Goal: Task Accomplishment & Management: Manage account settings

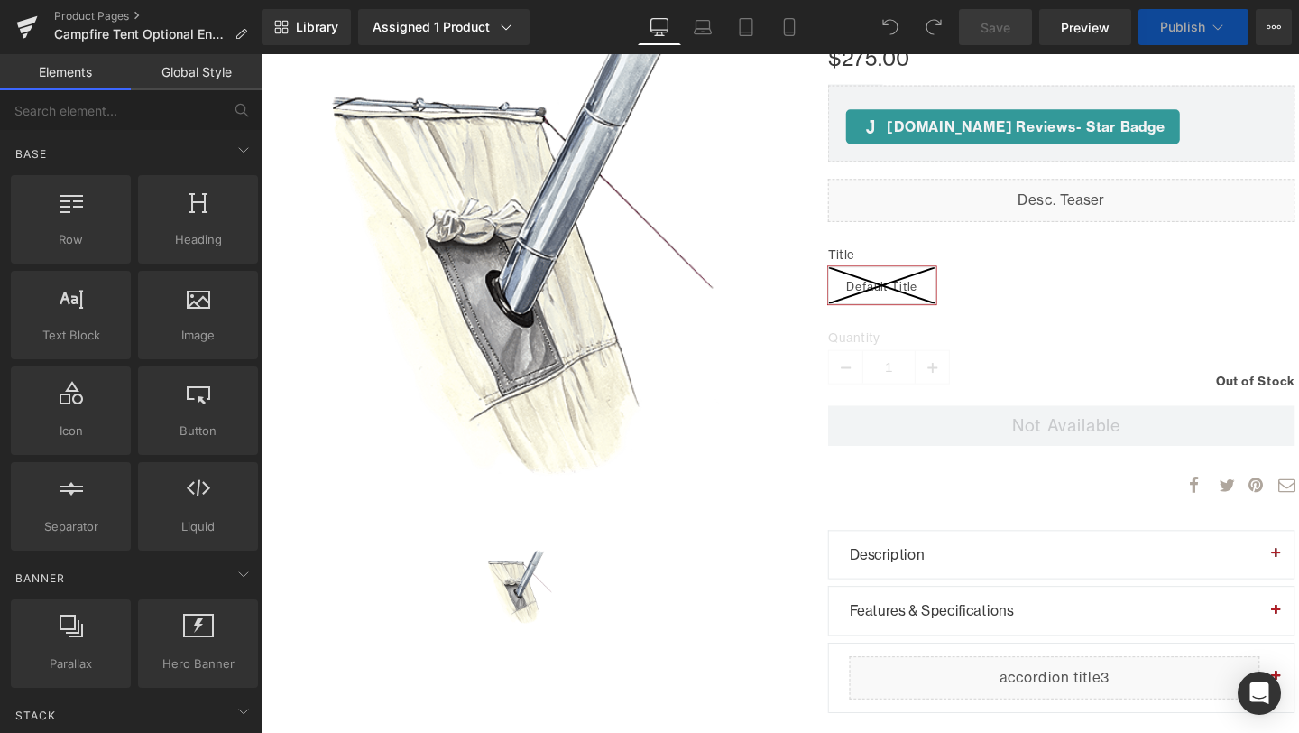
scroll to position [309, 0]
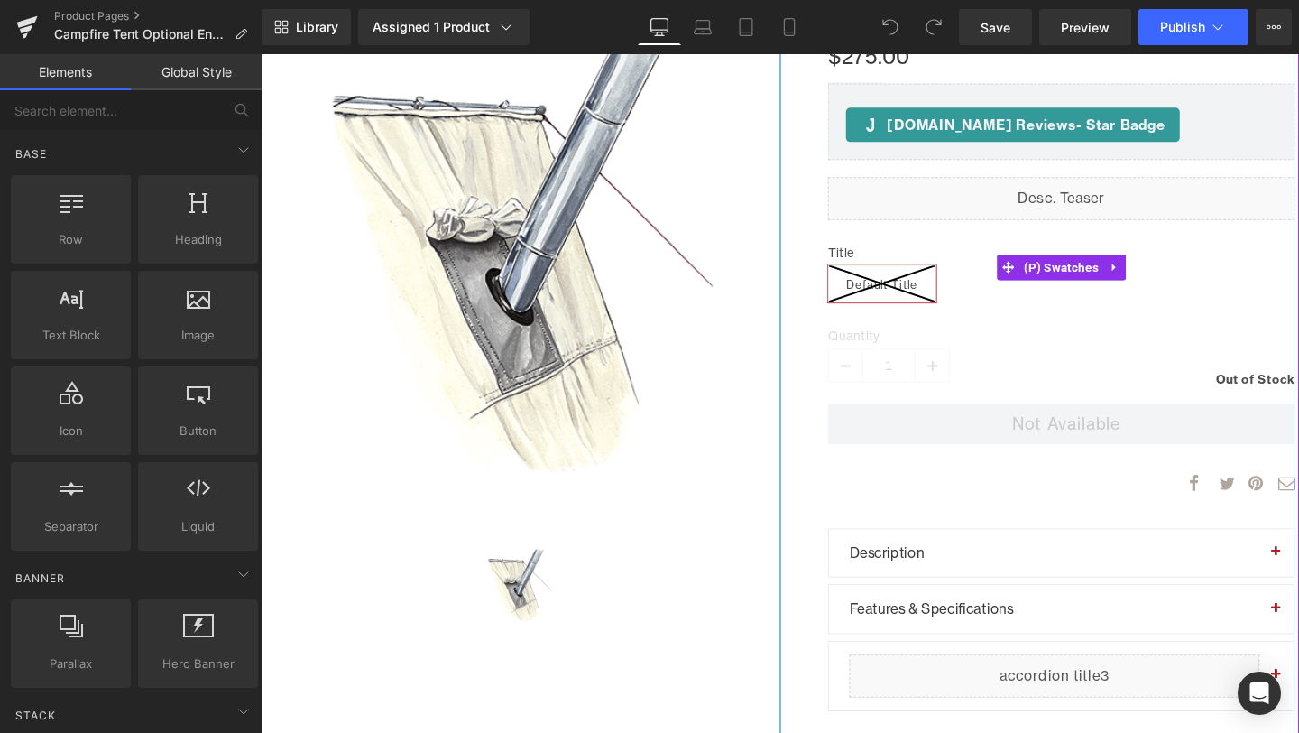
click at [1134, 250] on div "Title Default Title" at bounding box center [1102, 278] width 491 height 100
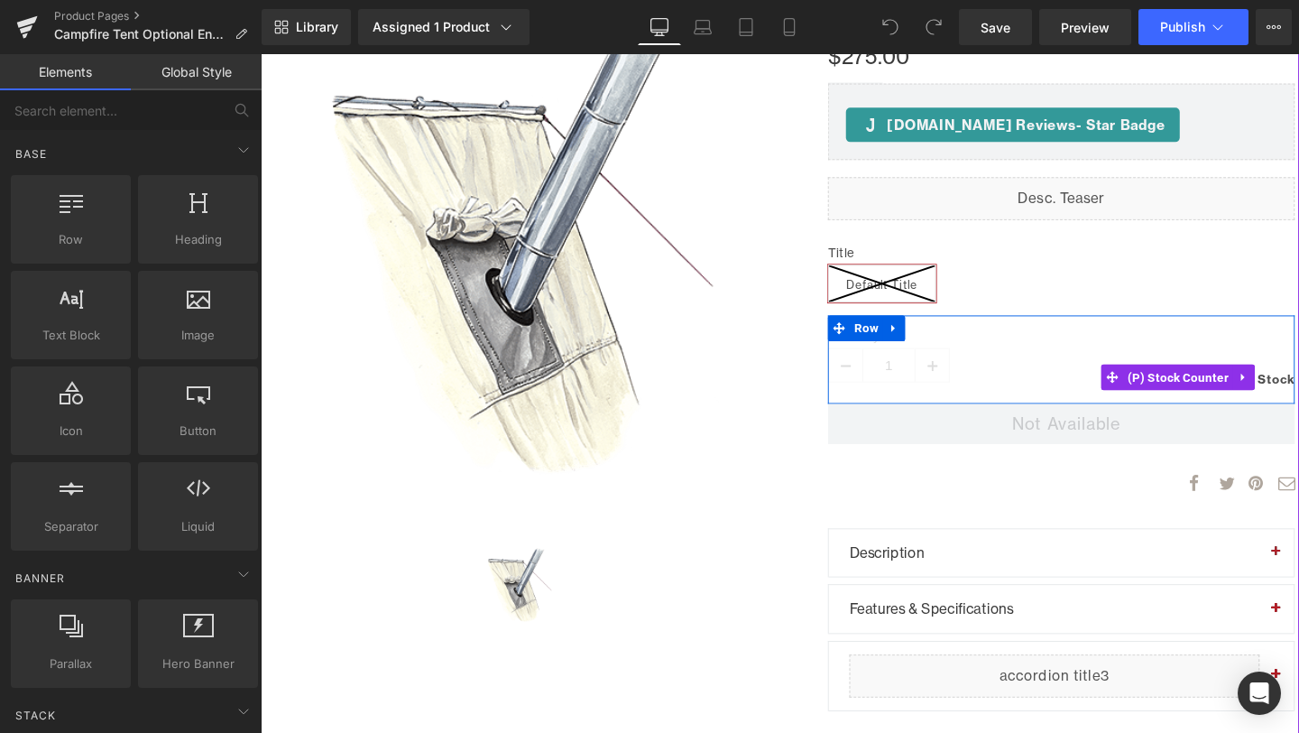
click at [1298, 383] on link at bounding box center [1294, 393] width 23 height 27
click at [1177, 401] on span "(P) Stock Counter" at bounding box center [1225, 394] width 115 height 27
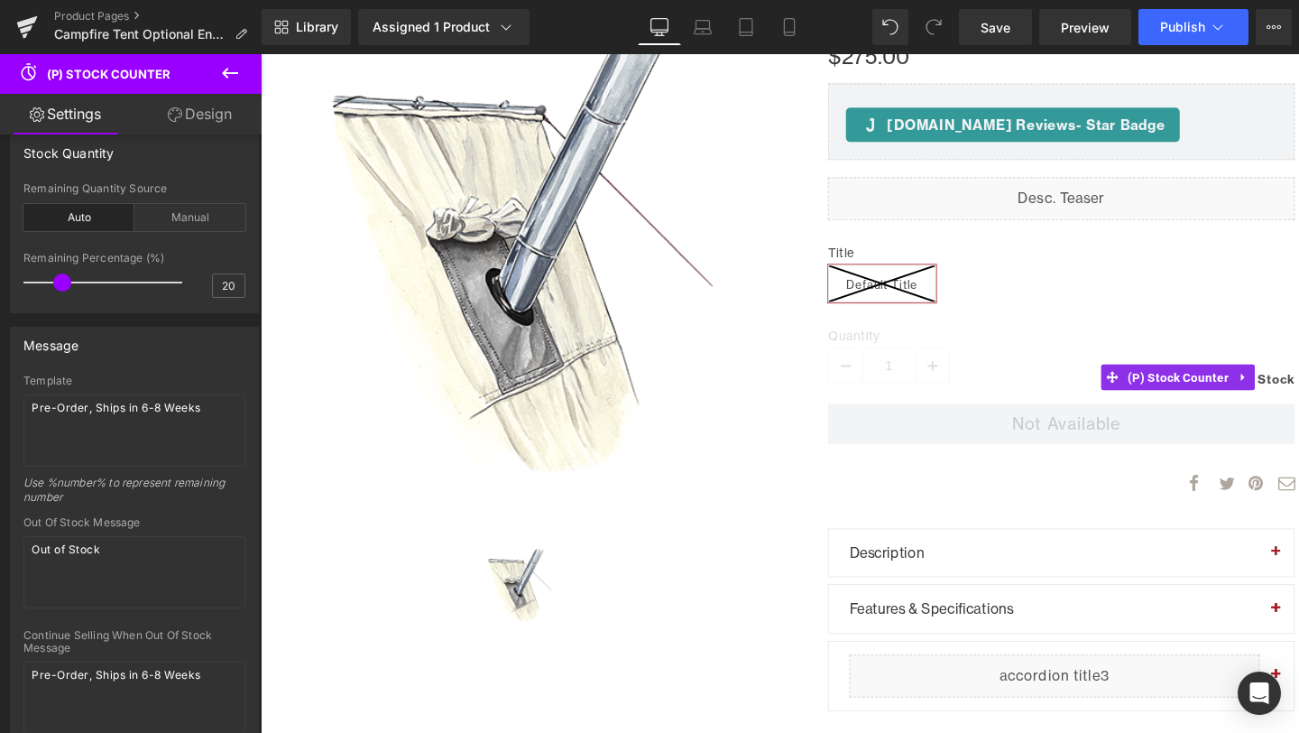
scroll to position [139, 0]
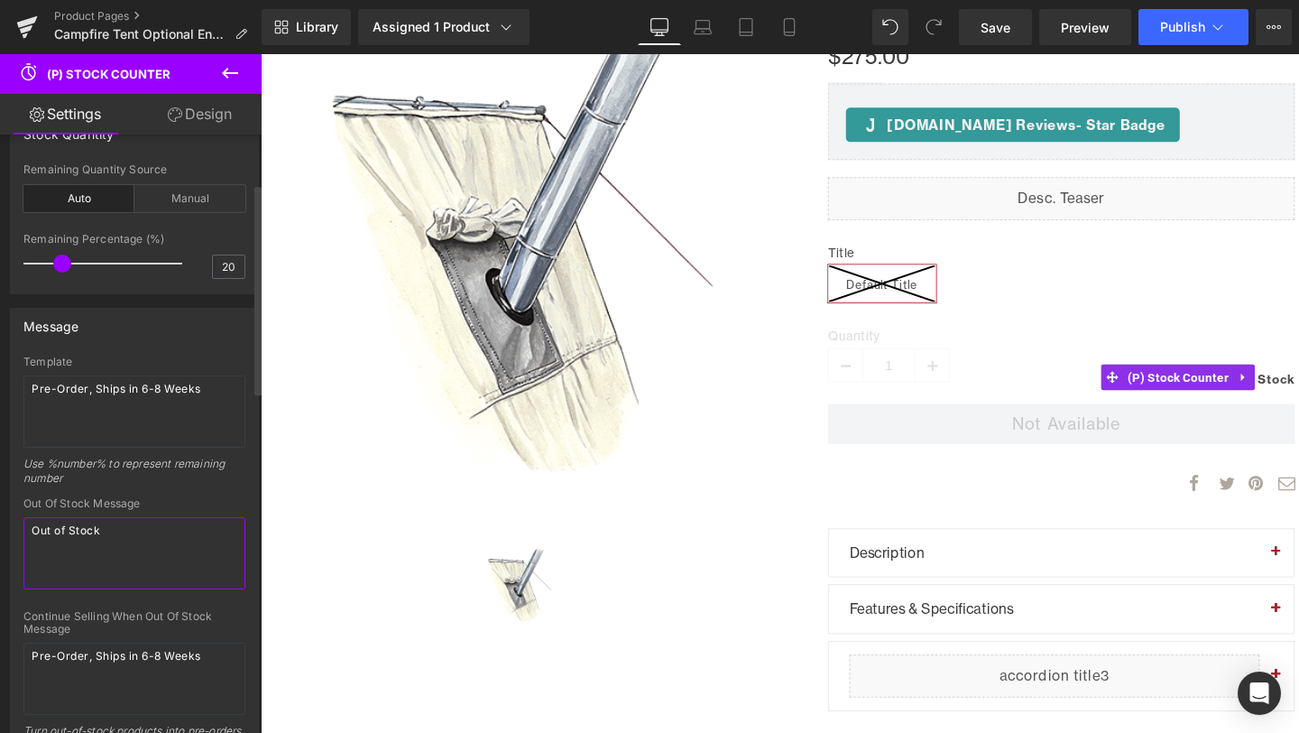
drag, startPoint x: 128, startPoint y: 533, endPoint x: 0, endPoint y: 512, distance: 129.8
click at [0, 512] on div "Message Template Pre-Order, Ships in 6-8 Weeks Use %number% to represent remain…" at bounding box center [135, 578] width 270 height 569
paste textarea "In-Stock, Ships in 7-10 Business Days"
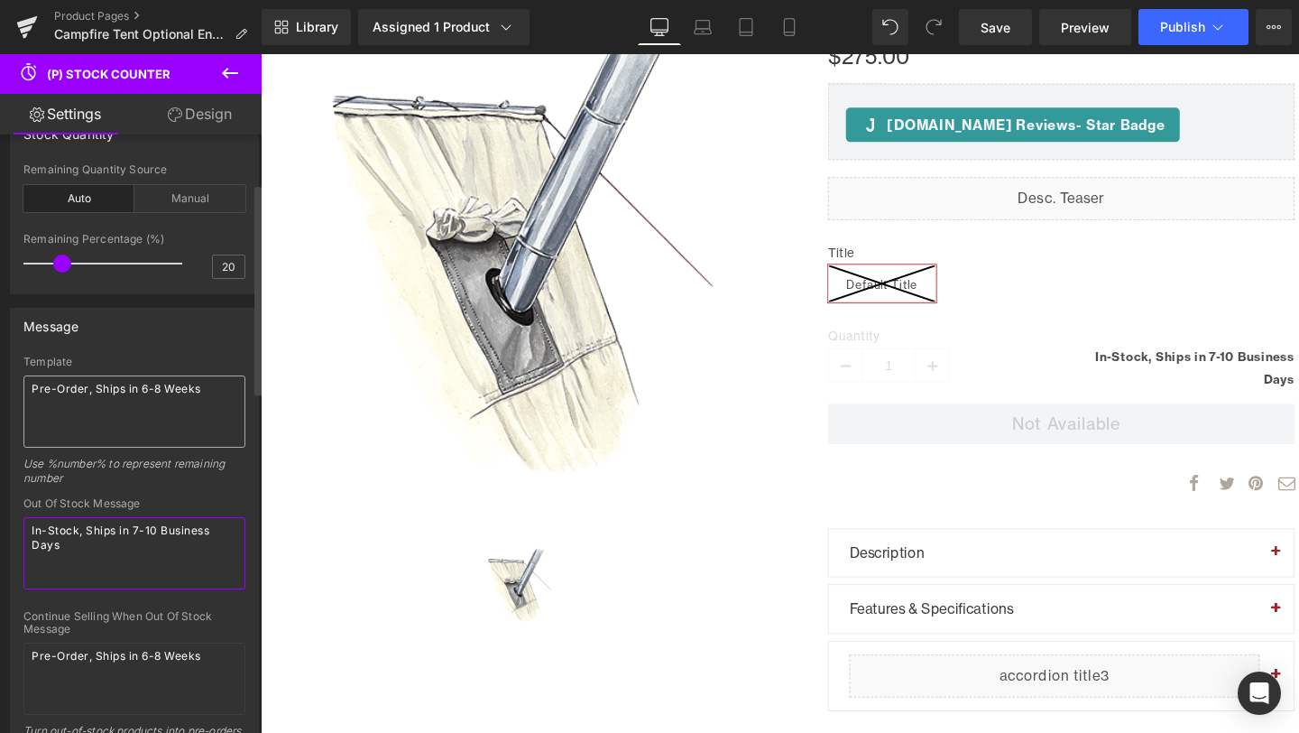
type textarea "In-Stock, Ships in 7-10 Business Days"
drag, startPoint x: 208, startPoint y: 391, endPoint x: 17, endPoint y: 388, distance: 191.3
click at [17, 388] on div "Template Pre-Order, Ships in 6-8 Weeks Use %number% to represent remaining numb…" at bounding box center [134, 608] width 247 height 507
paste textarea "In-Stock, Ships in 7-10 Business Day"
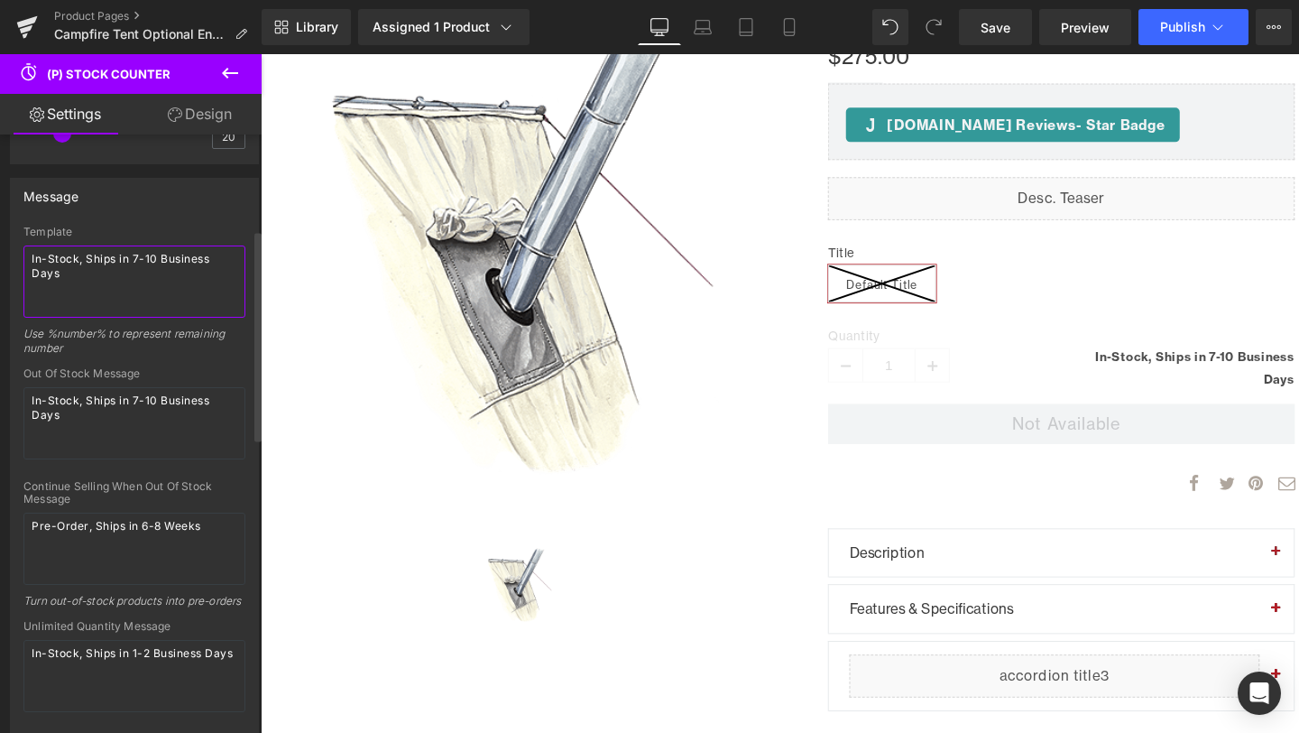
scroll to position [270, 0]
type textarea "In-Stock, Ships in 7-10 Business Days"
drag, startPoint x: 214, startPoint y: 523, endPoint x: 20, endPoint y: 515, distance: 194.2
click at [20, 515] on div "Template In-Stock, Ships in 7-10 Business Days Use %number% to represent remain…" at bounding box center [134, 478] width 247 height 507
paste textarea "In-Stock, Ships in 7-10 Business Day"
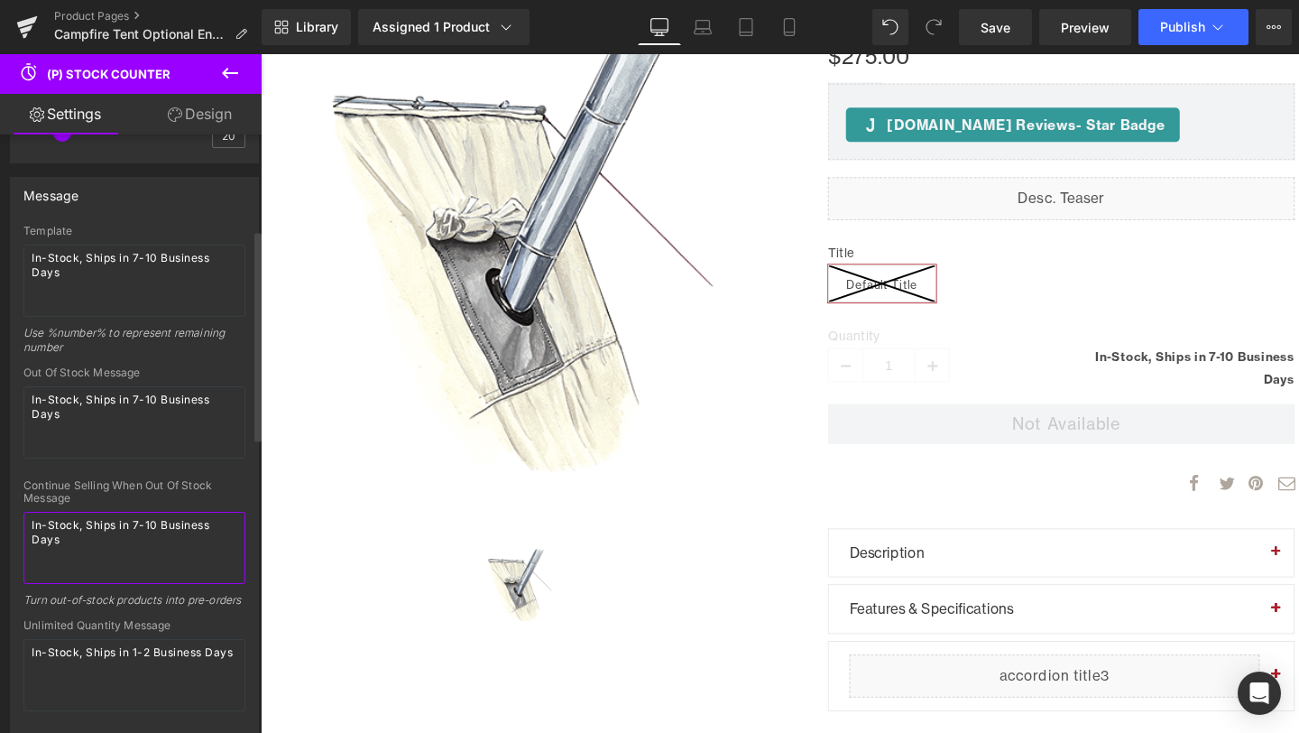
type textarea "In-Stock, Ships in 7-10 Business Days"
click at [143, 468] on div at bounding box center [134, 473] width 222 height 12
click at [1002, 27] on span "Save" at bounding box center [996, 27] width 30 height 19
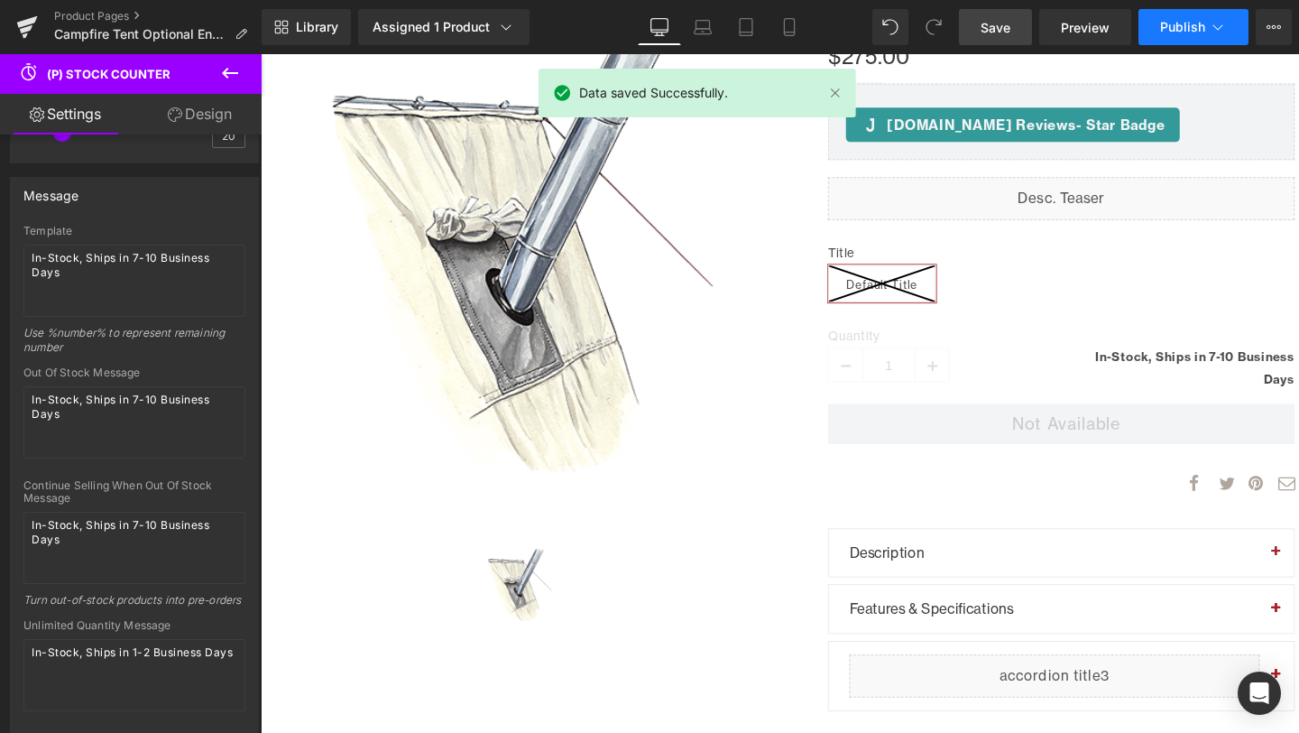
click at [1194, 21] on span "Publish" at bounding box center [1182, 27] width 45 height 14
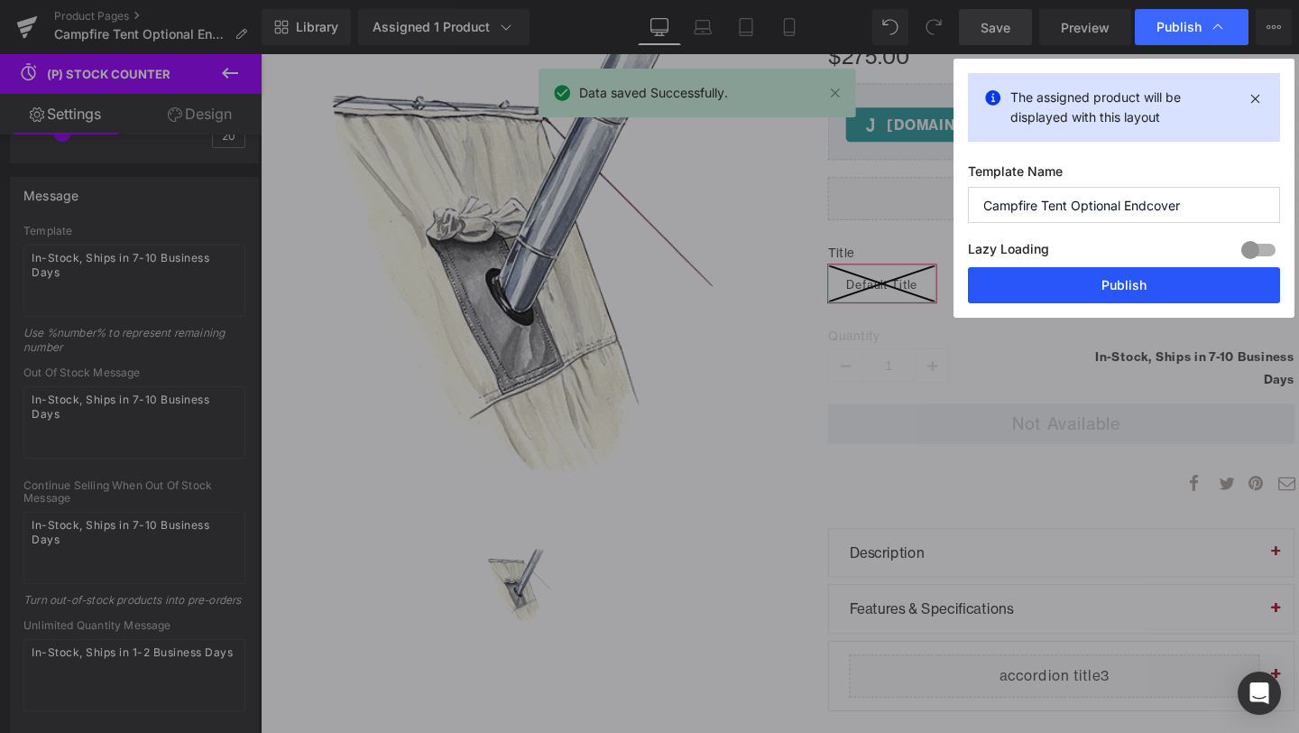
click at [1128, 281] on button "Publish" at bounding box center [1124, 285] width 312 height 36
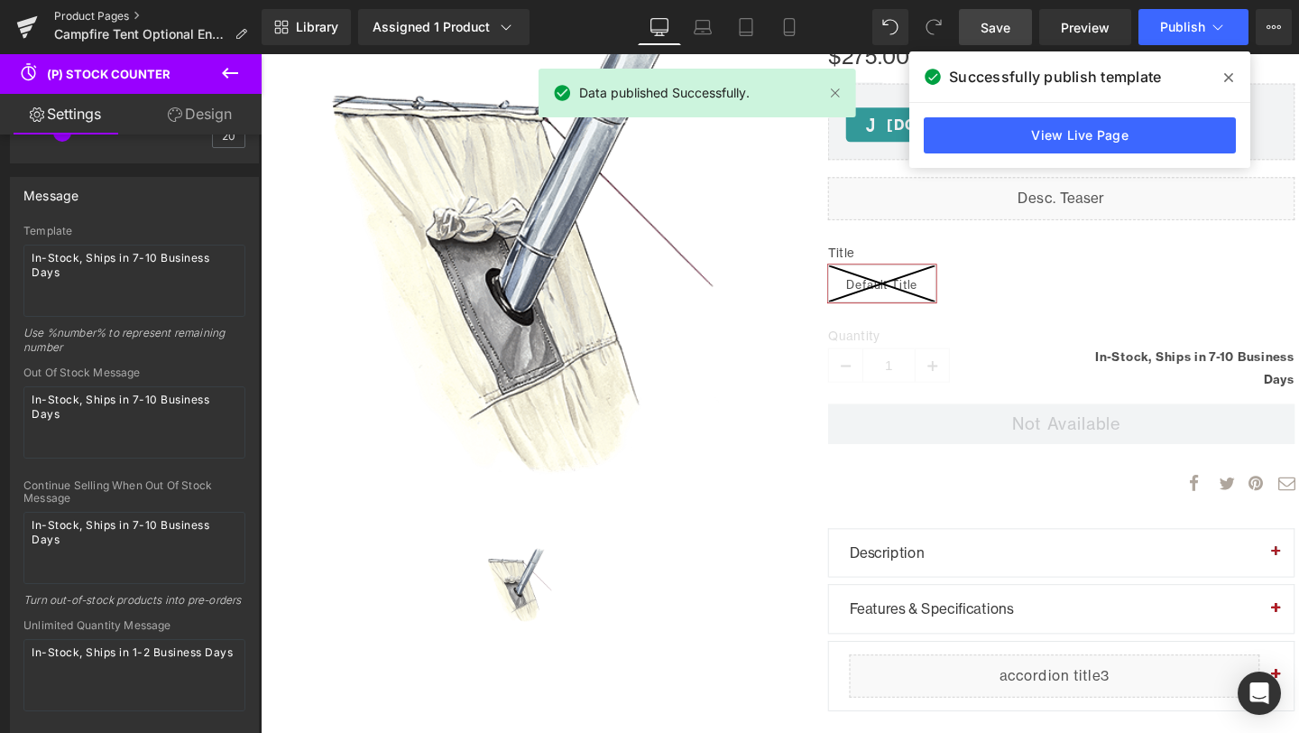
click at [115, 10] on link "Product Pages" at bounding box center [158, 16] width 208 height 14
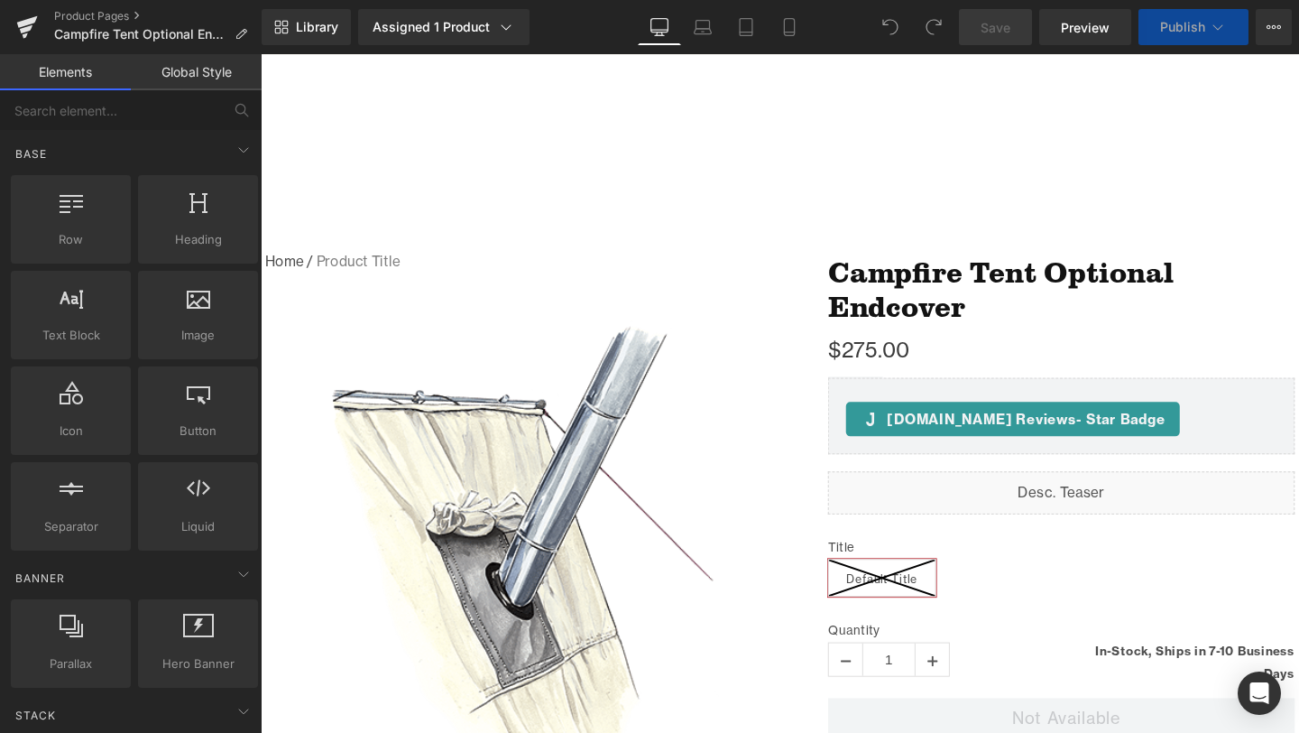
scroll to position [164, 0]
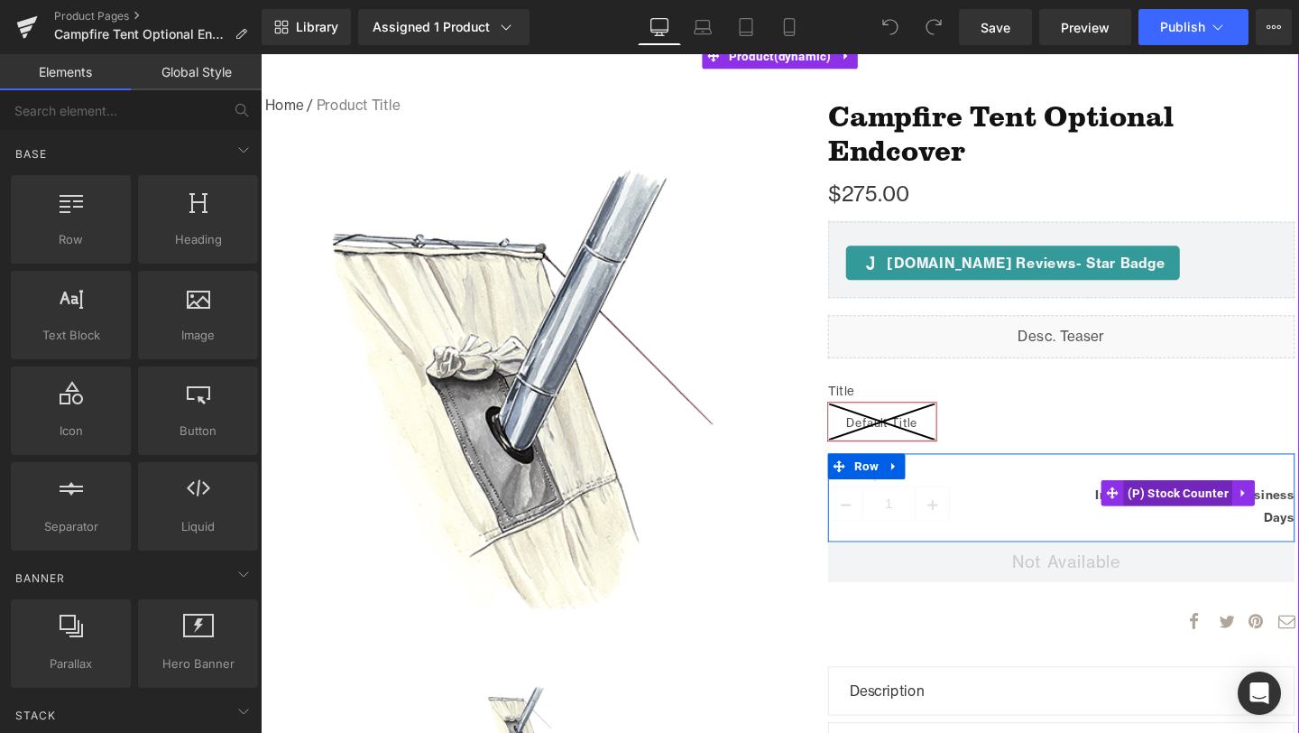
click at [1211, 522] on span "(P) Stock Counter" at bounding box center [1225, 515] width 115 height 27
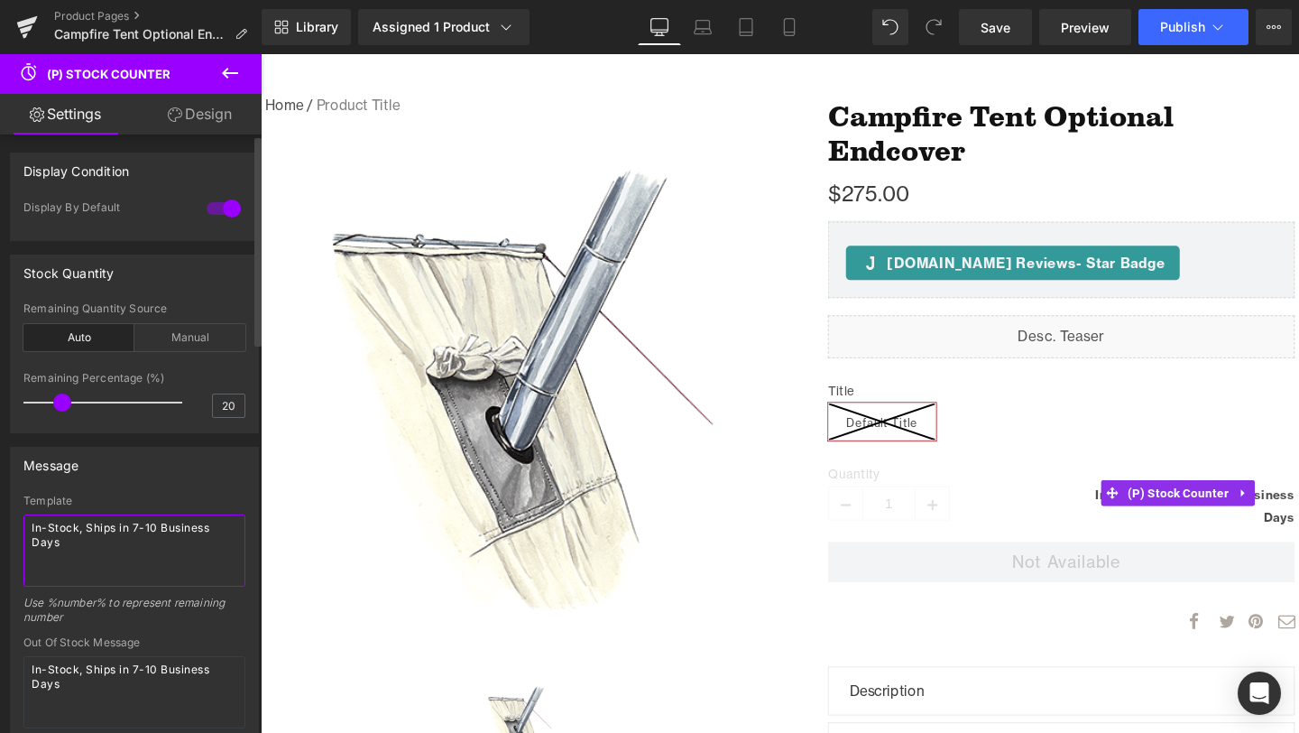
drag, startPoint x: 80, startPoint y: 556, endPoint x: 0, endPoint y: 509, distance: 93.0
click at [0, 509] on div "Message Template In-Stock, Ships in 7-10 Business Days Use %number% to represen…" at bounding box center [135, 717] width 270 height 569
paste textarea "Crafting, we will build your item in 7-10 business d"
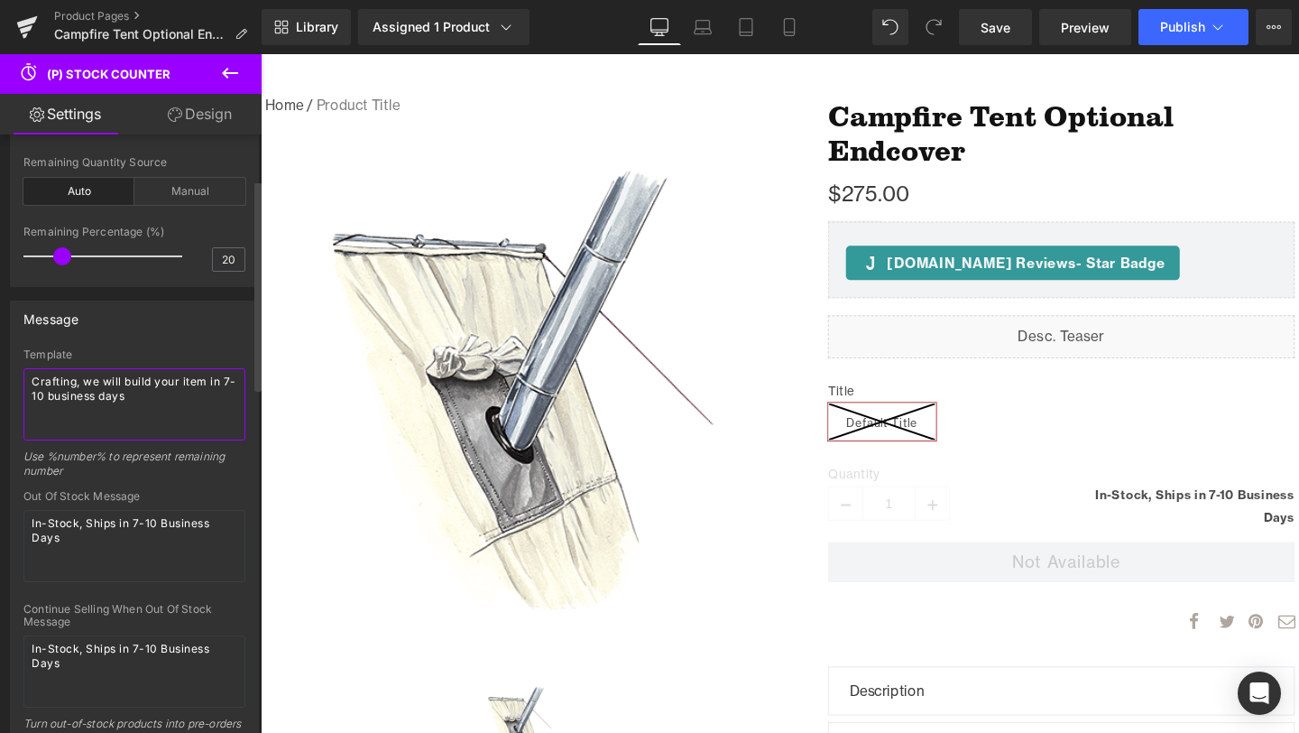
scroll to position [151, 0]
type textarea "Crafting, we will build your item in 7-10 business days"
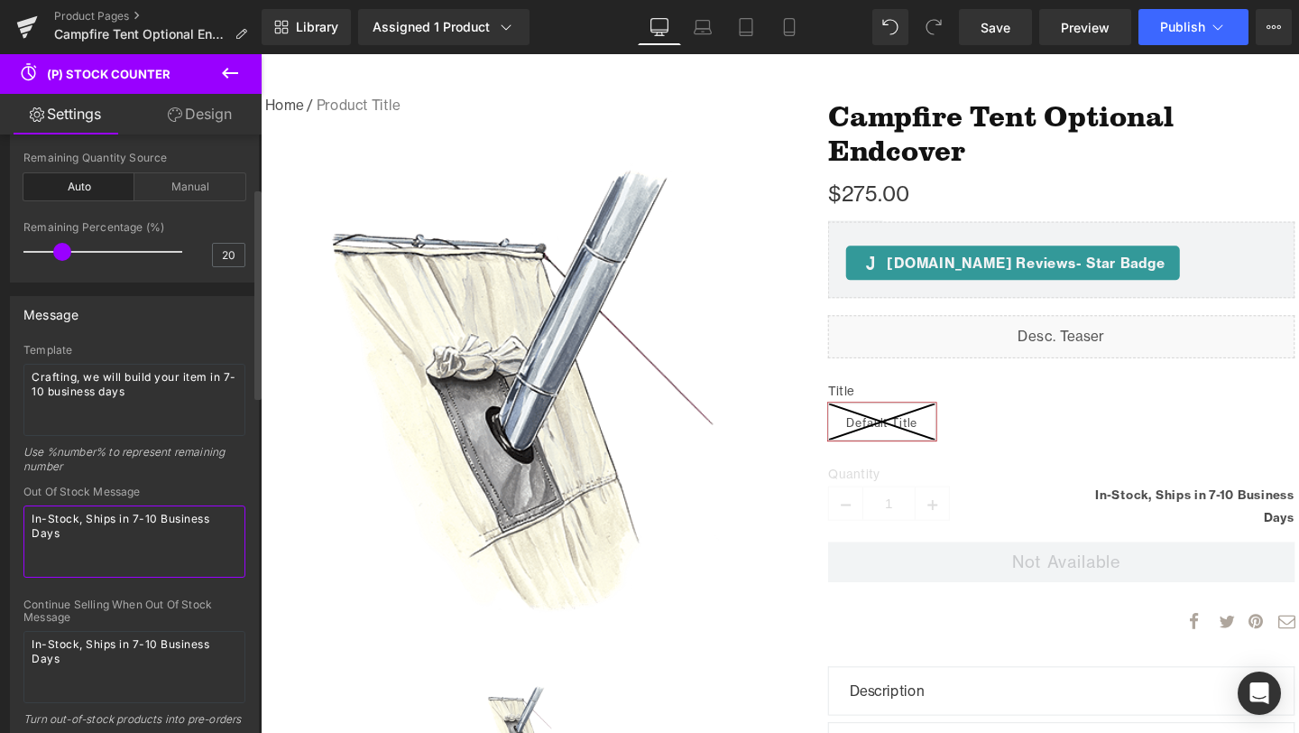
drag, startPoint x: 74, startPoint y: 546, endPoint x: 2, endPoint y: 499, distance: 86.1
click at [2, 499] on div "Message Template Crafting, we will build your item in 7-10 business days Use %n…" at bounding box center [135, 566] width 270 height 569
paste textarea "Crafting, we will build your item in 7-10 business d"
type textarea "Crafting, we will build your item in 7-10 business days"
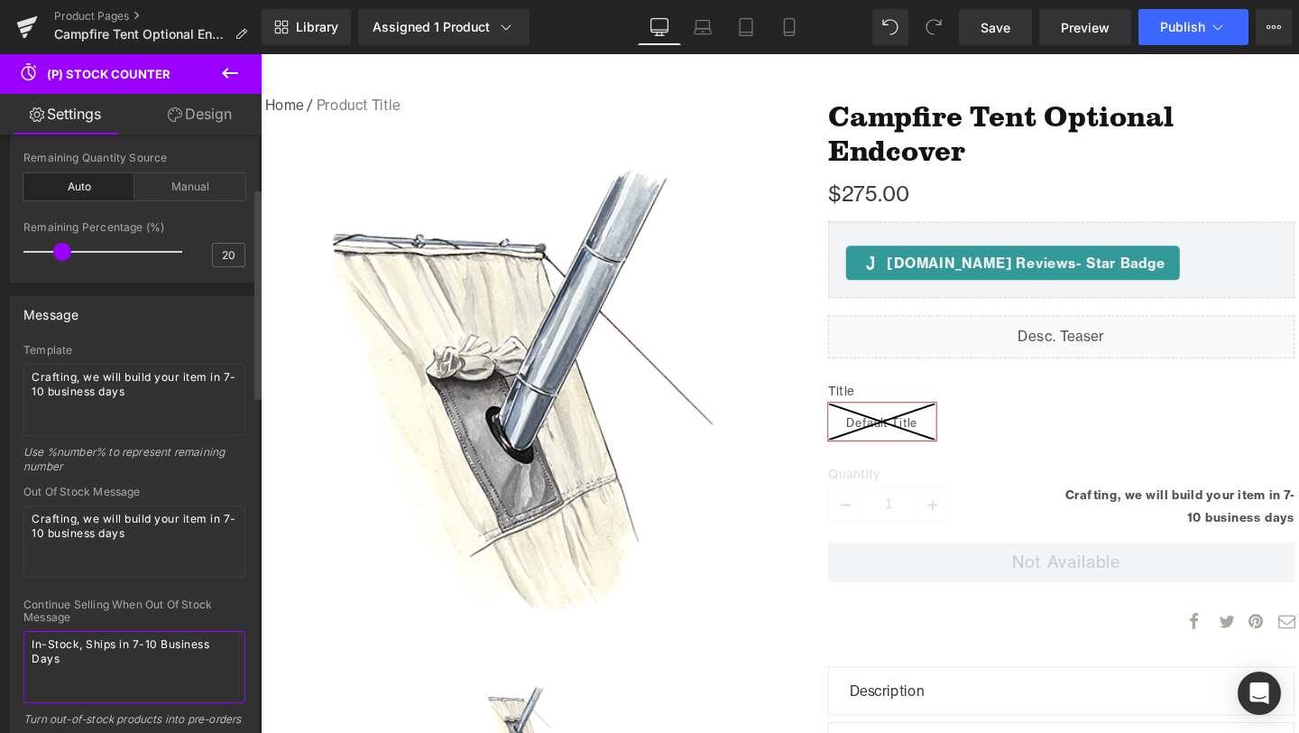
drag, startPoint x: 75, startPoint y: 660, endPoint x: 15, endPoint y: 616, distance: 74.2
click at [15, 616] on div "Template Crafting, we will build your item in 7-10 business days Use %number% t…" at bounding box center [134, 597] width 247 height 507
paste textarea "Crafting, we will build your item in 7-10 business d"
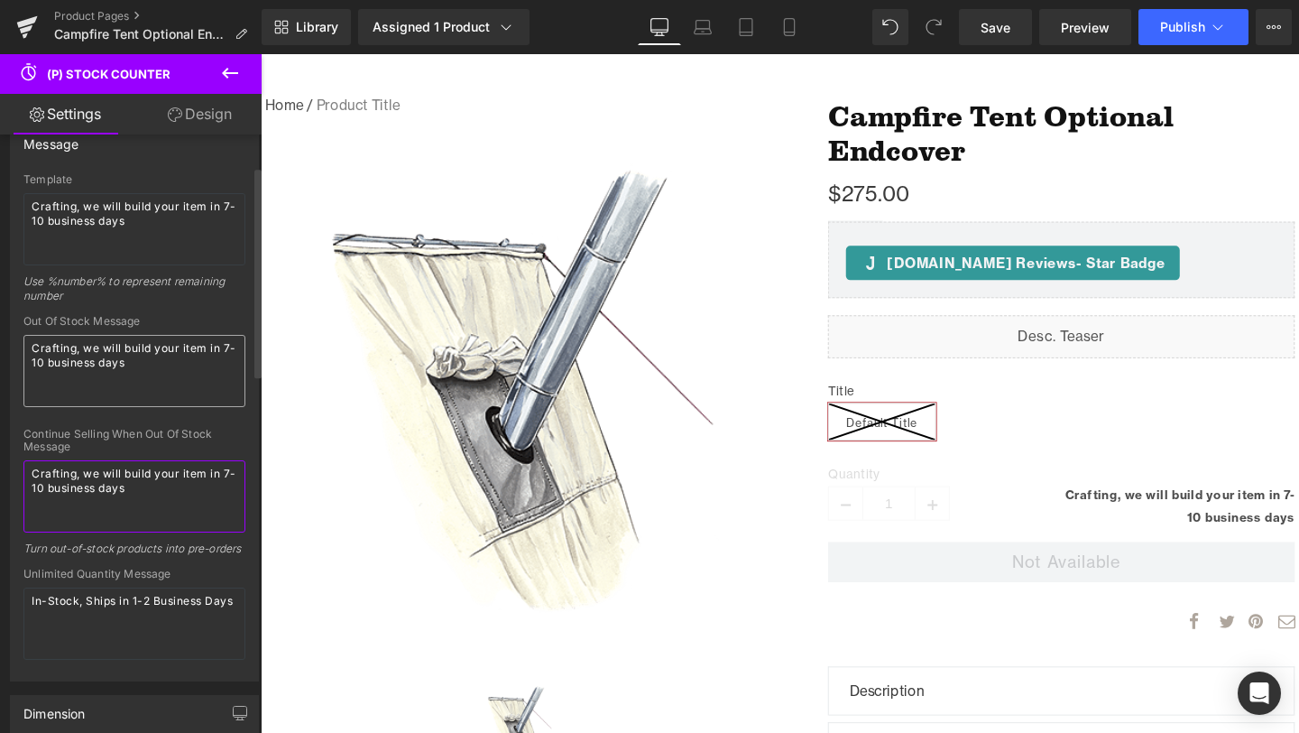
scroll to position [0, 0]
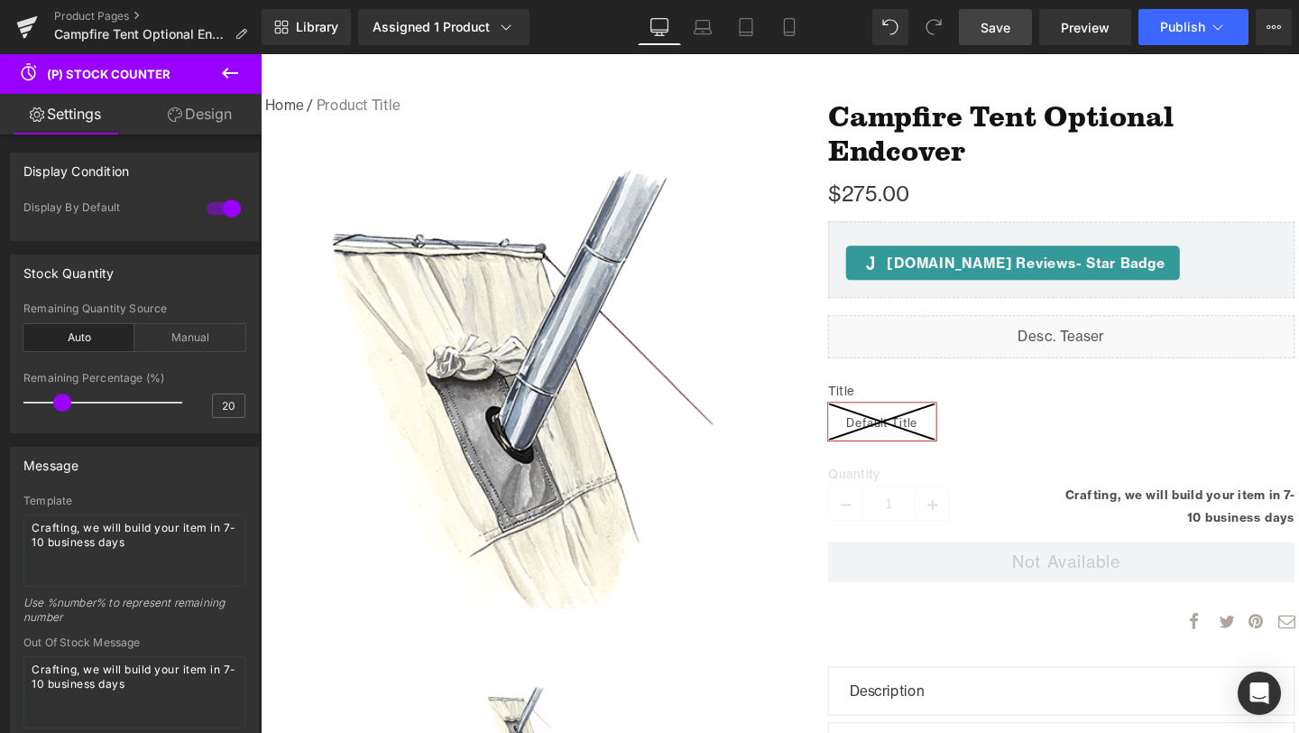
type textarea "Crafting, we will build your item in 7-10 business days"
click at [1002, 16] on link "Save" at bounding box center [995, 27] width 73 height 36
click at [1189, 21] on span "Publish" at bounding box center [1182, 27] width 45 height 14
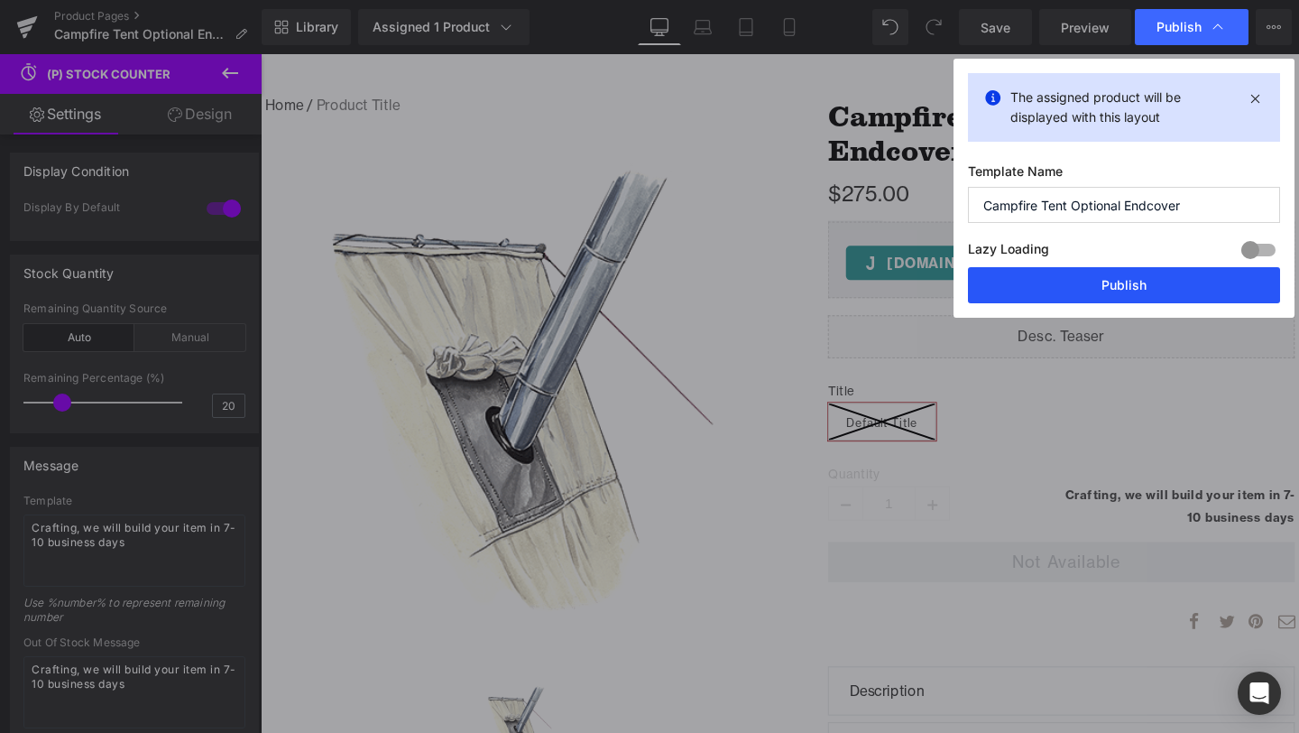
click at [1095, 285] on button "Publish" at bounding box center [1124, 285] width 312 height 36
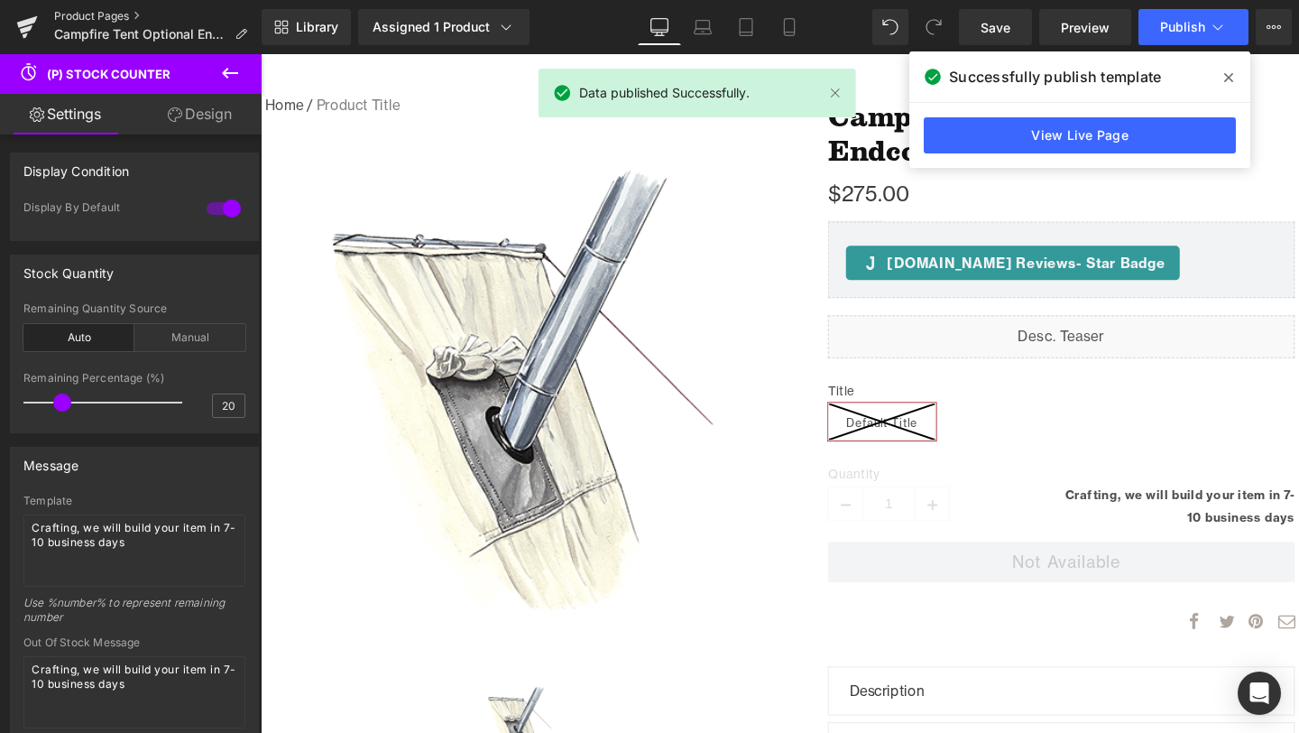
click at [107, 16] on link "Product Pages" at bounding box center [158, 16] width 208 height 14
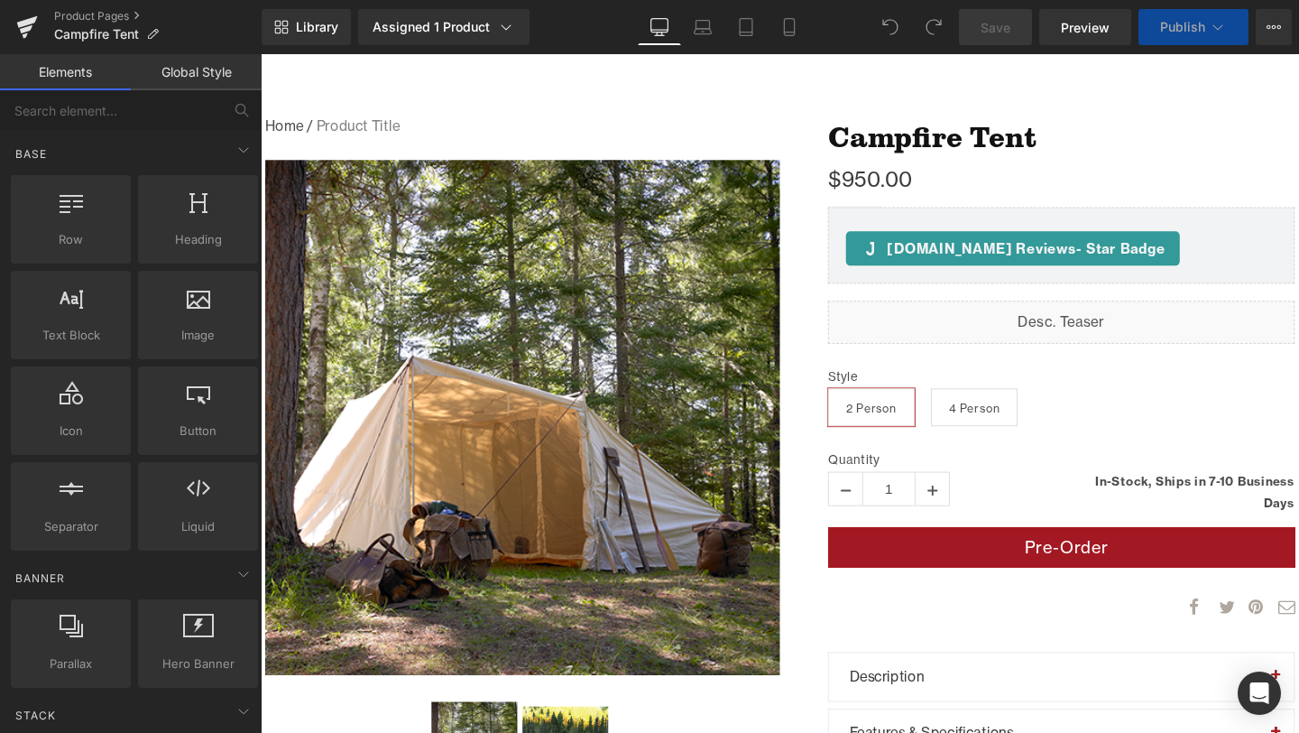
scroll to position [560, 0]
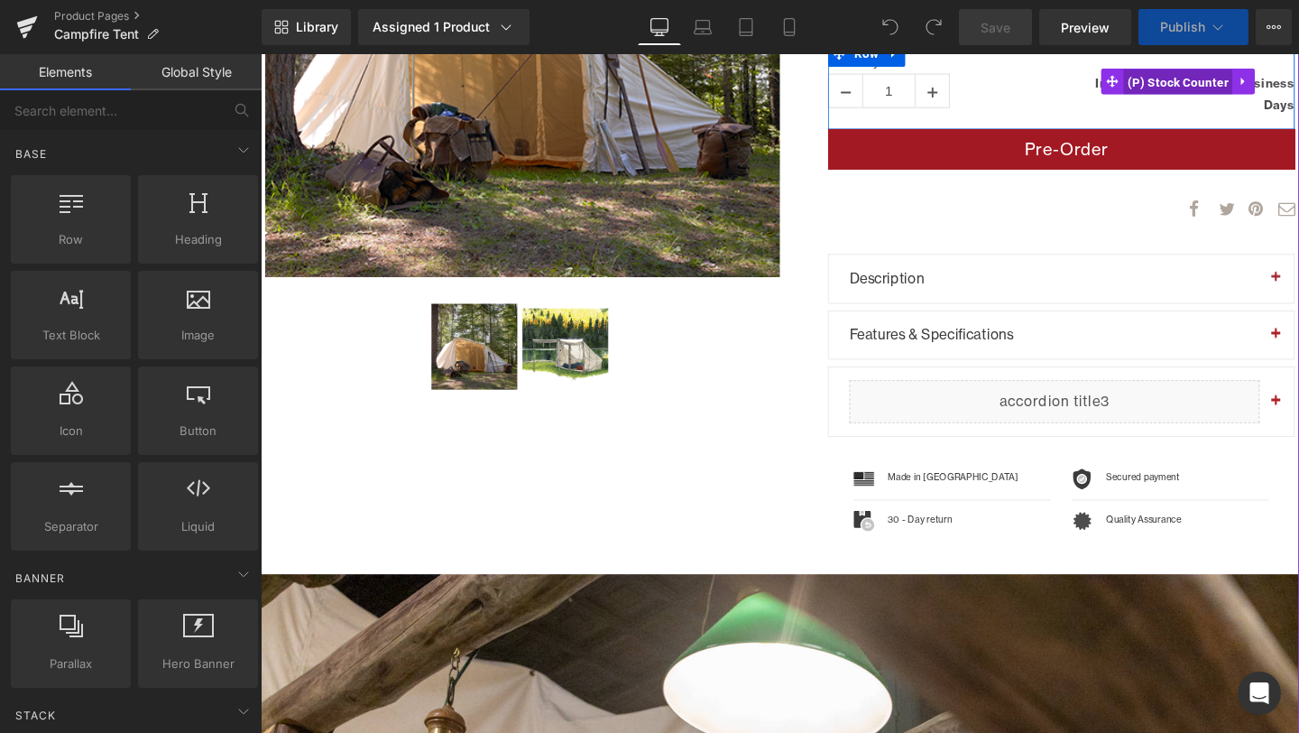
click at [1188, 81] on span "(P) Stock Counter" at bounding box center [1225, 83] width 115 height 27
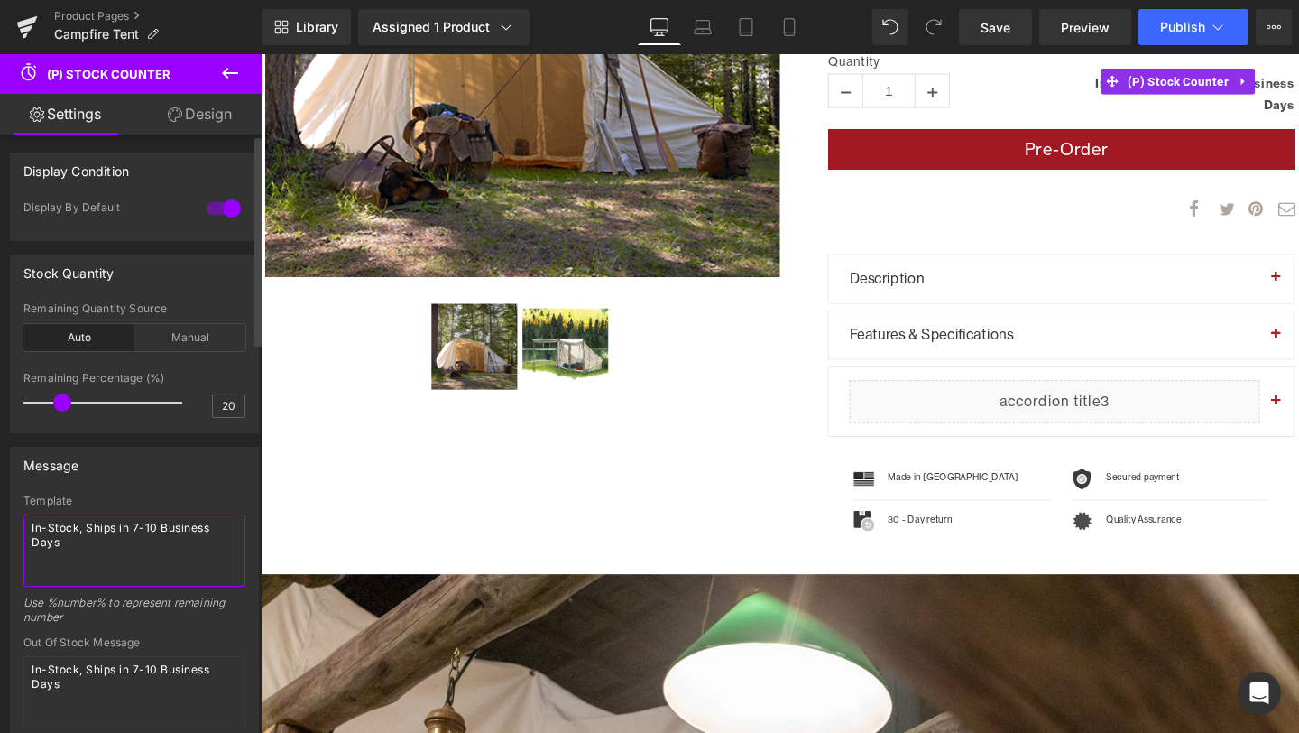
drag, startPoint x: 128, startPoint y: 549, endPoint x: 0, endPoint y: 519, distance: 131.7
click at [0, 519] on div "Message Template In-Stock, Ships in 7-10 Business Days Use %number% to represen…" at bounding box center [135, 717] width 270 height 569
paste textarea "Crafting, we will build your item in 7-10 business d"
type textarea "Crafting, we will build your item in 7-10 business days"
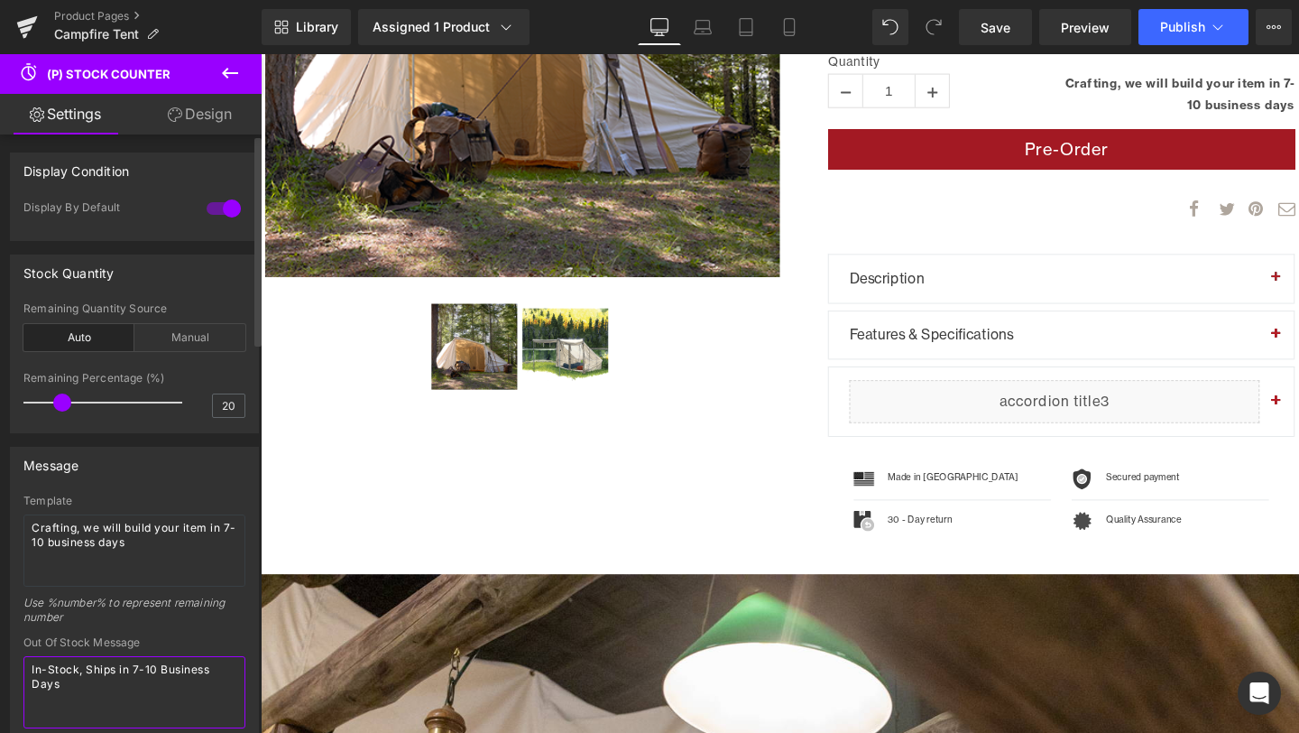
drag, startPoint x: 96, startPoint y: 679, endPoint x: 25, endPoint y: 655, distance: 74.5
click at [25, 656] on textarea "In-Stock, Ships in 7-10 Business Days" at bounding box center [134, 692] width 222 height 72
paste textarea "Crafting, we will build your item in 7-10 business d"
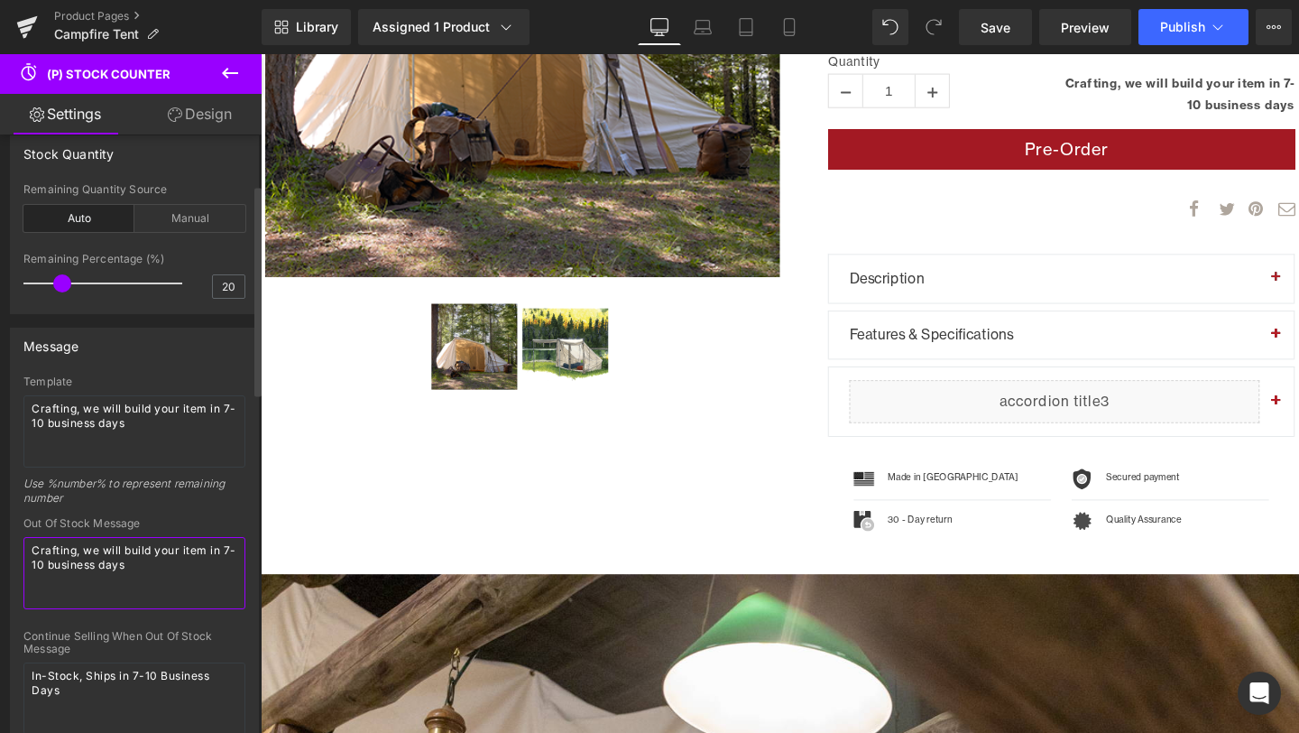
scroll to position [150, 0]
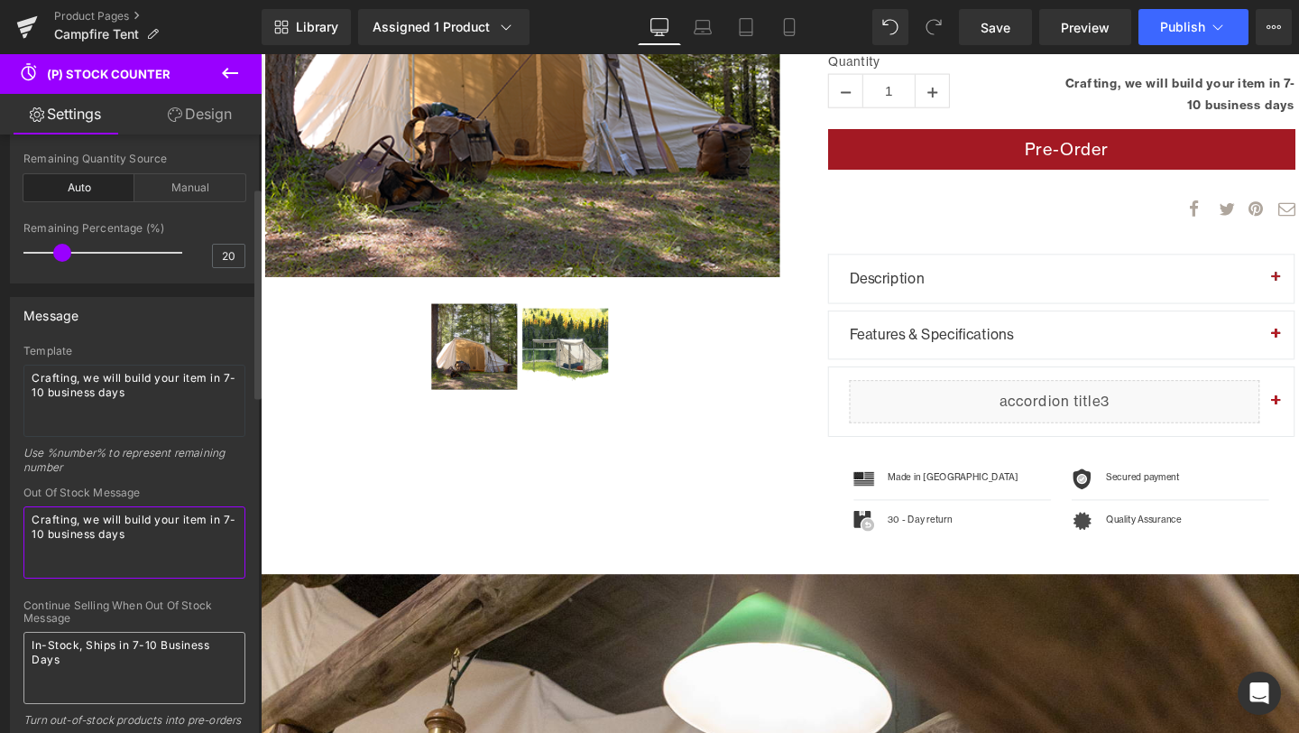
type textarea "Crafting, we will build your item in 7-10 business days"
drag, startPoint x: 67, startPoint y: 664, endPoint x: 13, endPoint y: 622, distance: 68.8
click at [13, 622] on div "Template Crafting, we will build your item in 7-10 business days Use %number% t…" at bounding box center [134, 598] width 247 height 507
paste textarea "Crafting, we will build your item in 7-10 business d"
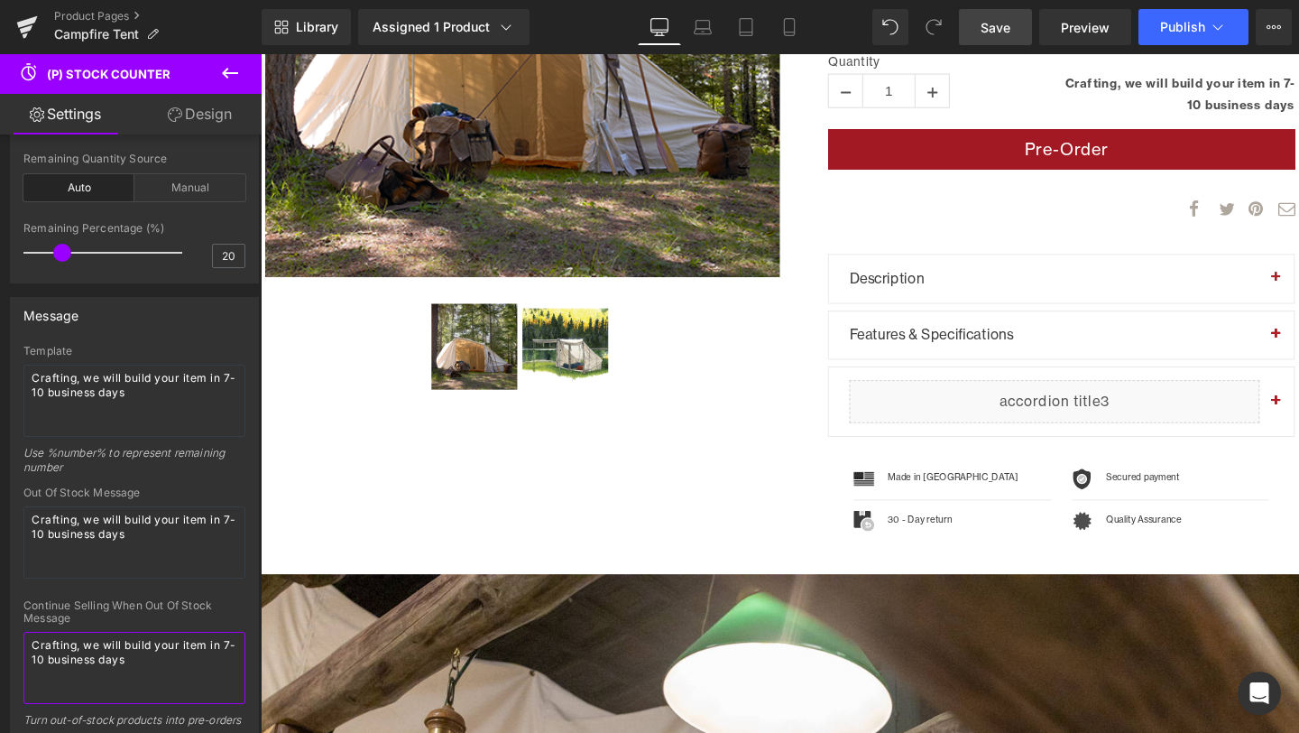
type textarea "Crafting, we will build your item in 7-10 business days"
click at [997, 18] on span "Save" at bounding box center [996, 27] width 30 height 19
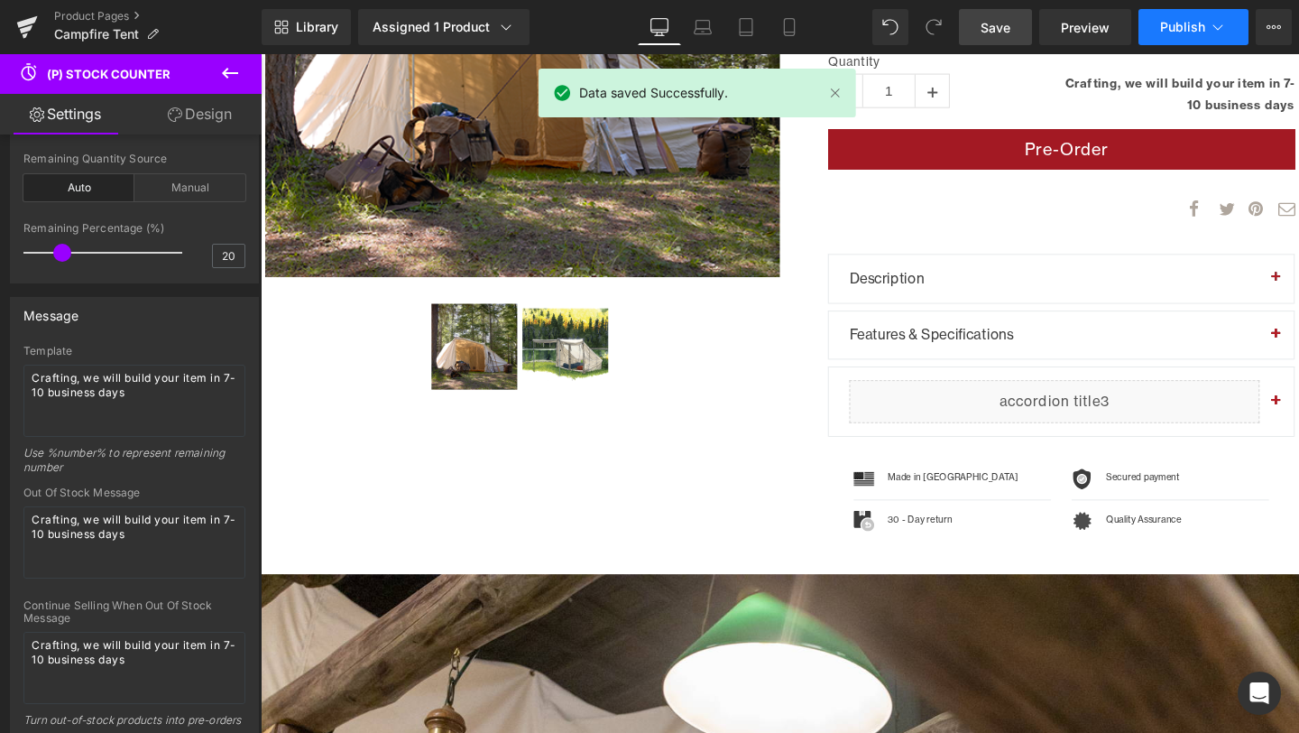
click at [1172, 28] on span "Publish" at bounding box center [1182, 27] width 45 height 14
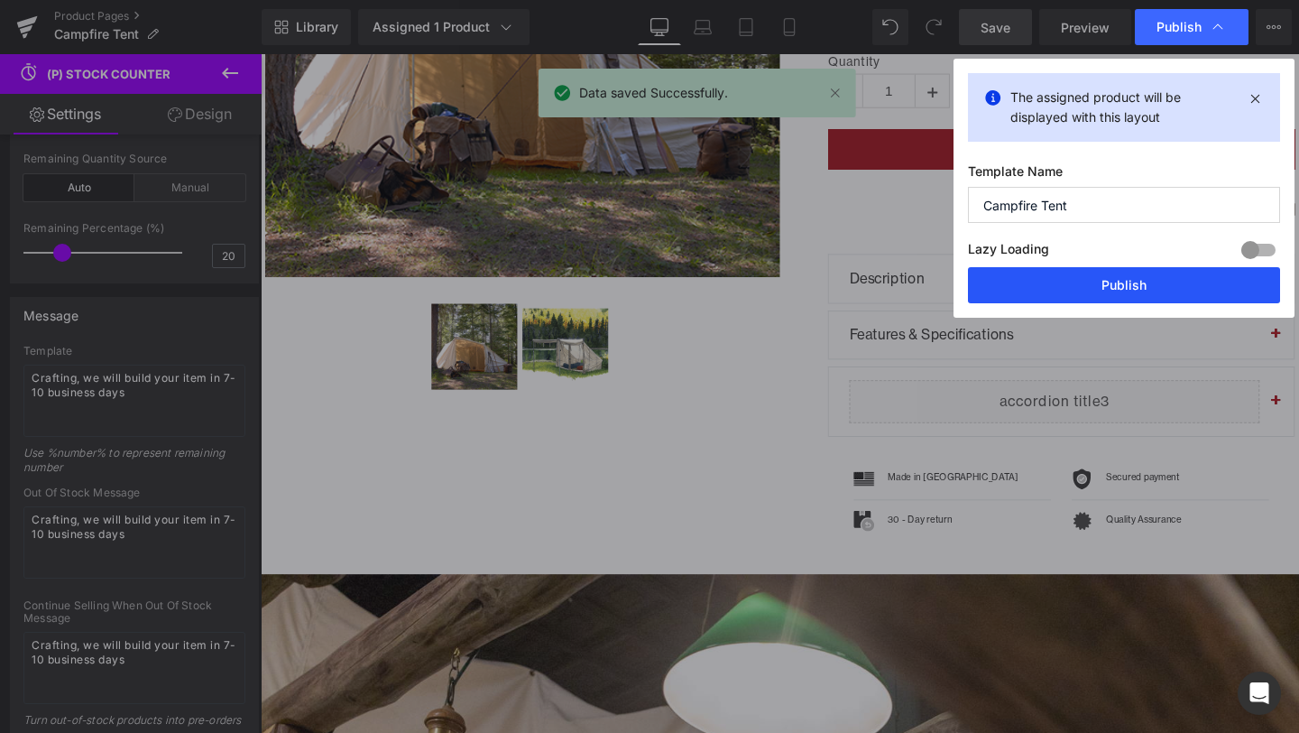
click at [1156, 277] on button "Publish" at bounding box center [1124, 285] width 312 height 36
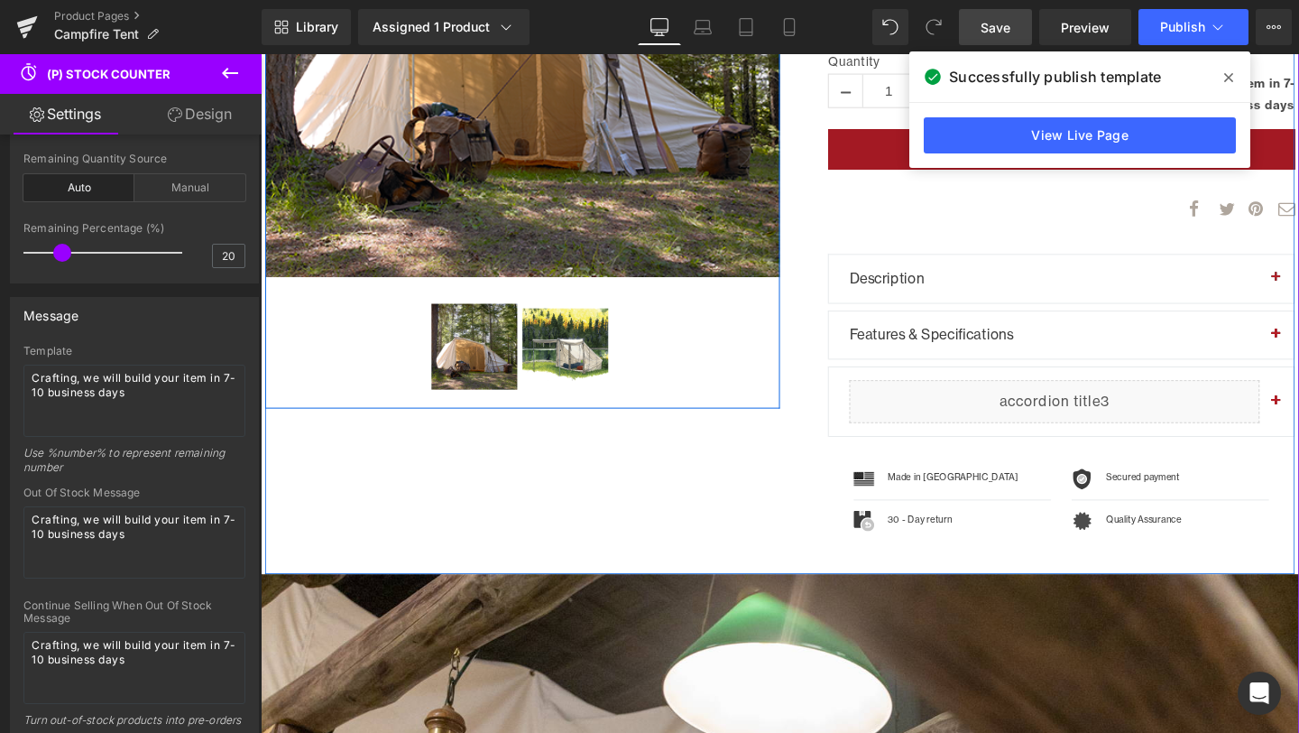
scroll to position [448, 0]
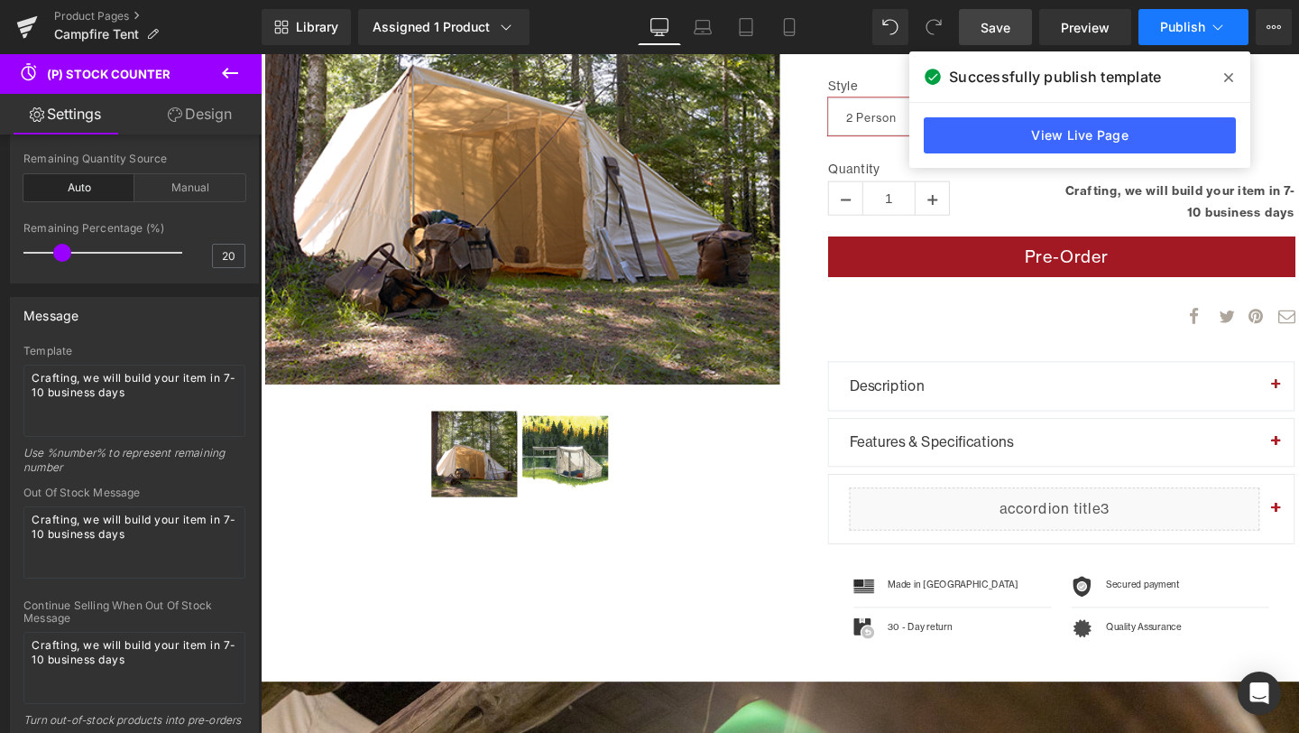
click at [1210, 28] on icon at bounding box center [1218, 27] width 18 height 18
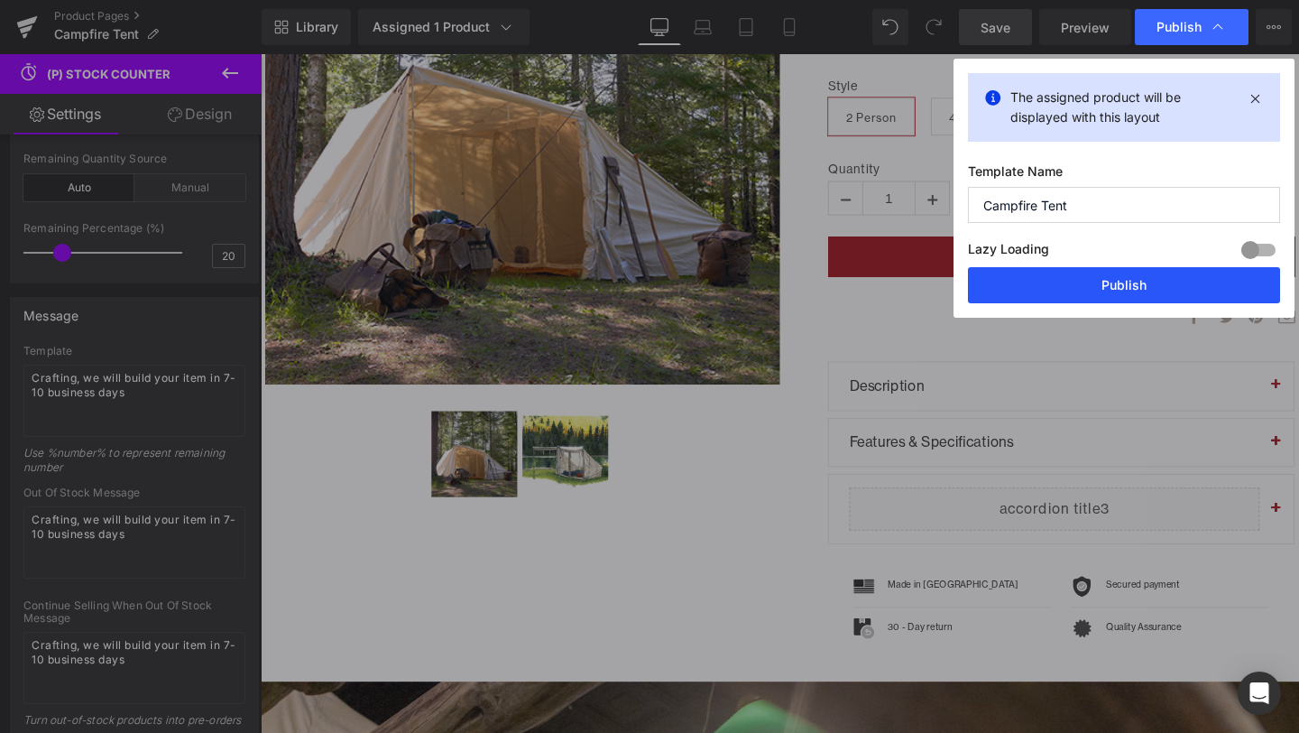
click at [1127, 281] on button "Publish" at bounding box center [1124, 285] width 312 height 36
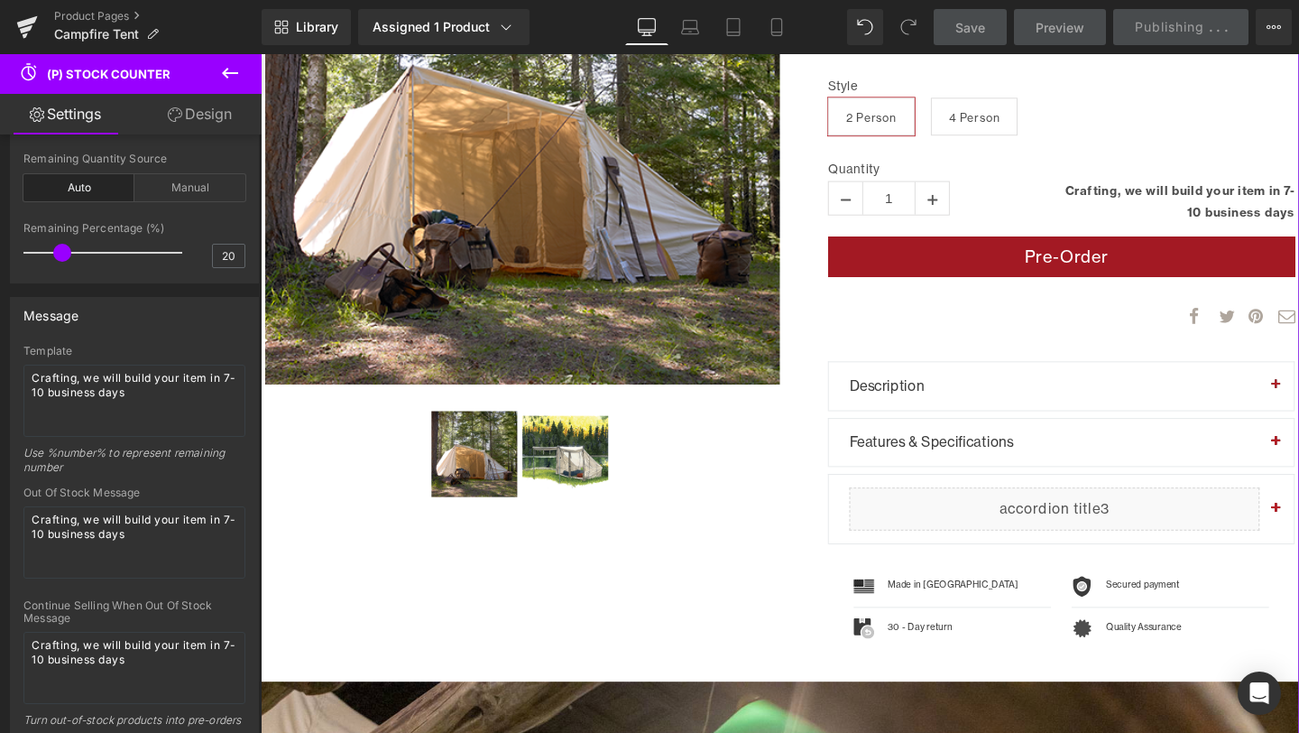
scroll to position [0, 0]
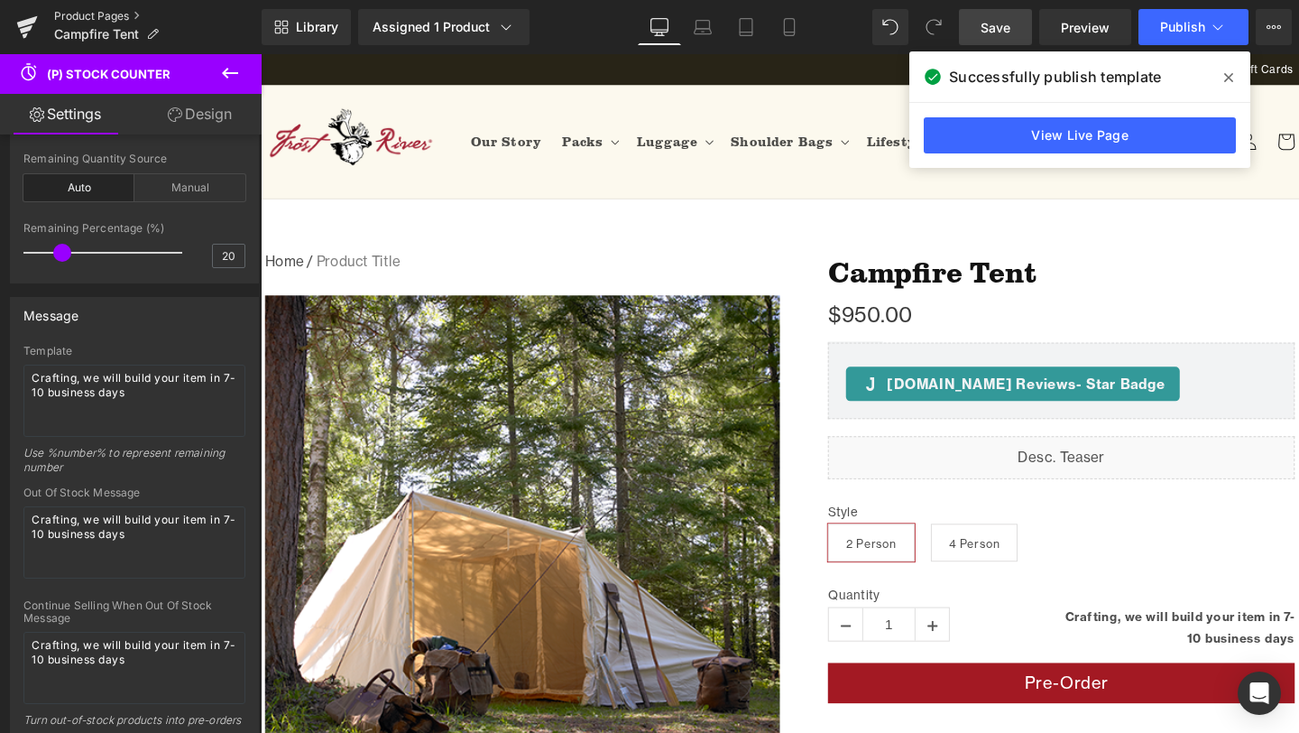
click at [107, 20] on link "Product Pages" at bounding box center [158, 16] width 208 height 14
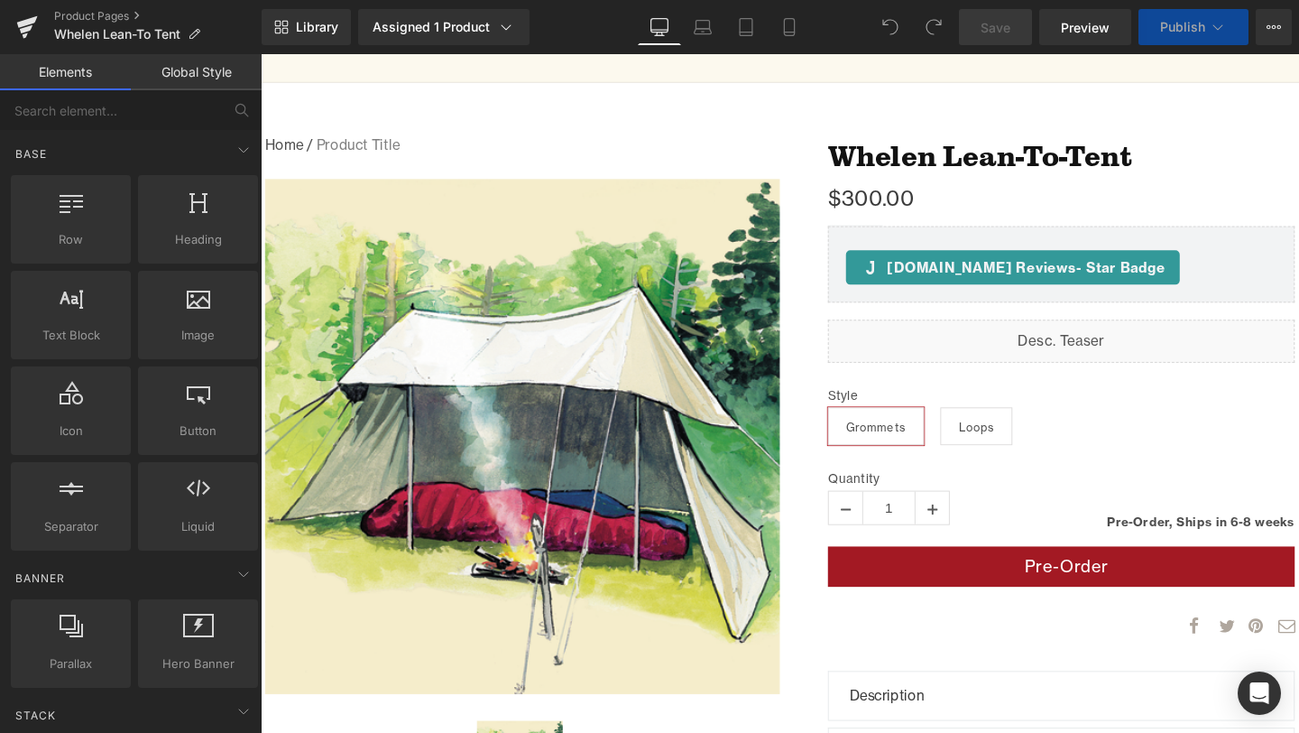
scroll to position [124, 0]
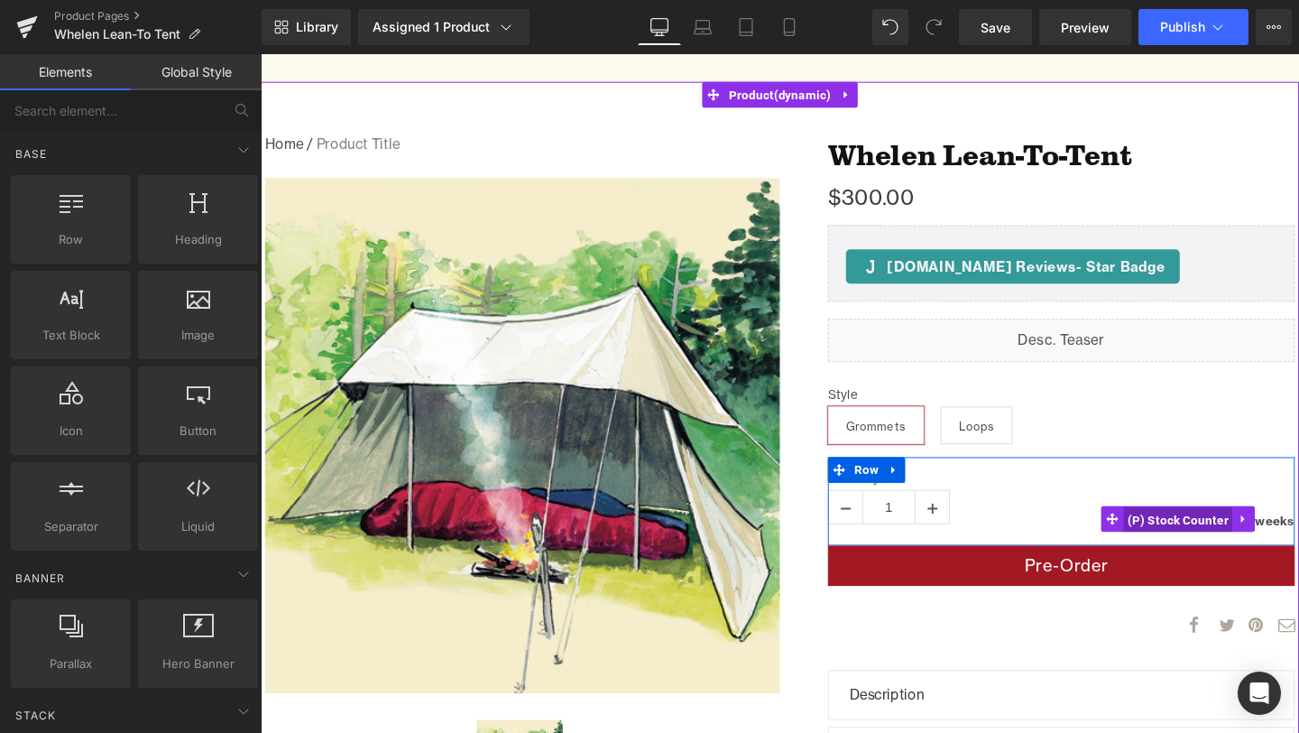
click at [1193, 542] on span "(P) Stock Counter" at bounding box center [1225, 543] width 115 height 27
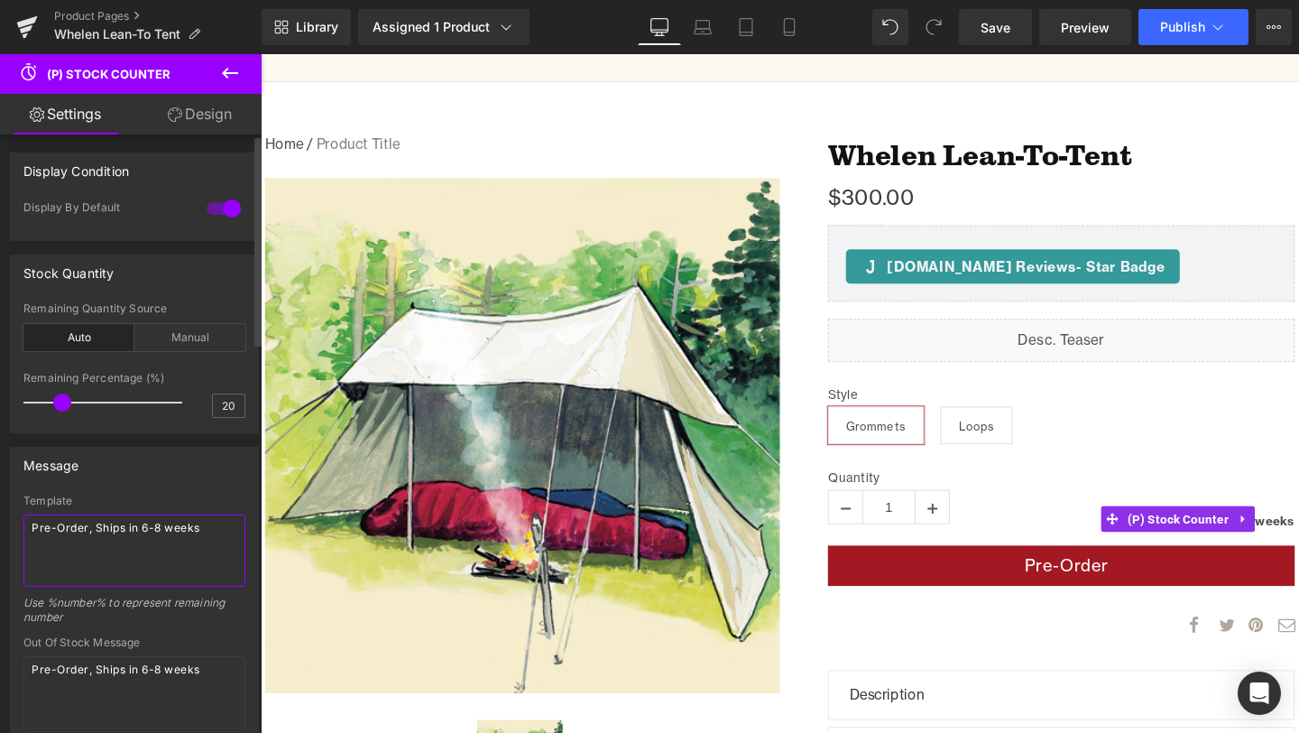
drag, startPoint x: 219, startPoint y: 534, endPoint x: 24, endPoint y: 523, distance: 195.2
click at [24, 523] on textarea "Pre-Order, Ships in 6-8 weeks" at bounding box center [134, 550] width 222 height 72
paste textarea "Crafting, we will build your item in 7-10 business day"
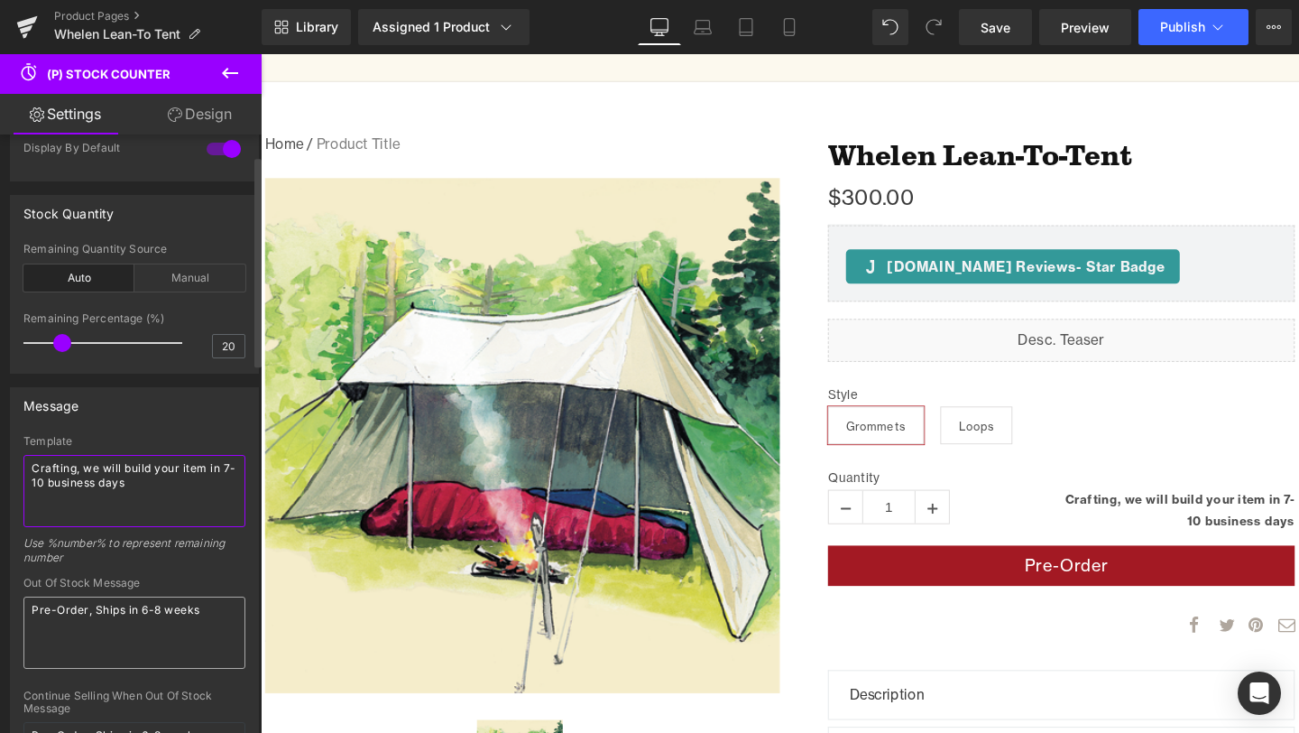
type textarea "Crafting, we will build your item in 7-10 business days"
drag, startPoint x: 217, startPoint y: 611, endPoint x: 0, endPoint y: 609, distance: 216.5
click at [0, 609] on div "Message Template Crafting, we will build your item in 7-10 business days Use %n…" at bounding box center [135, 658] width 270 height 569
paste textarea "Crafting, we will build your item in 7-10 business day"
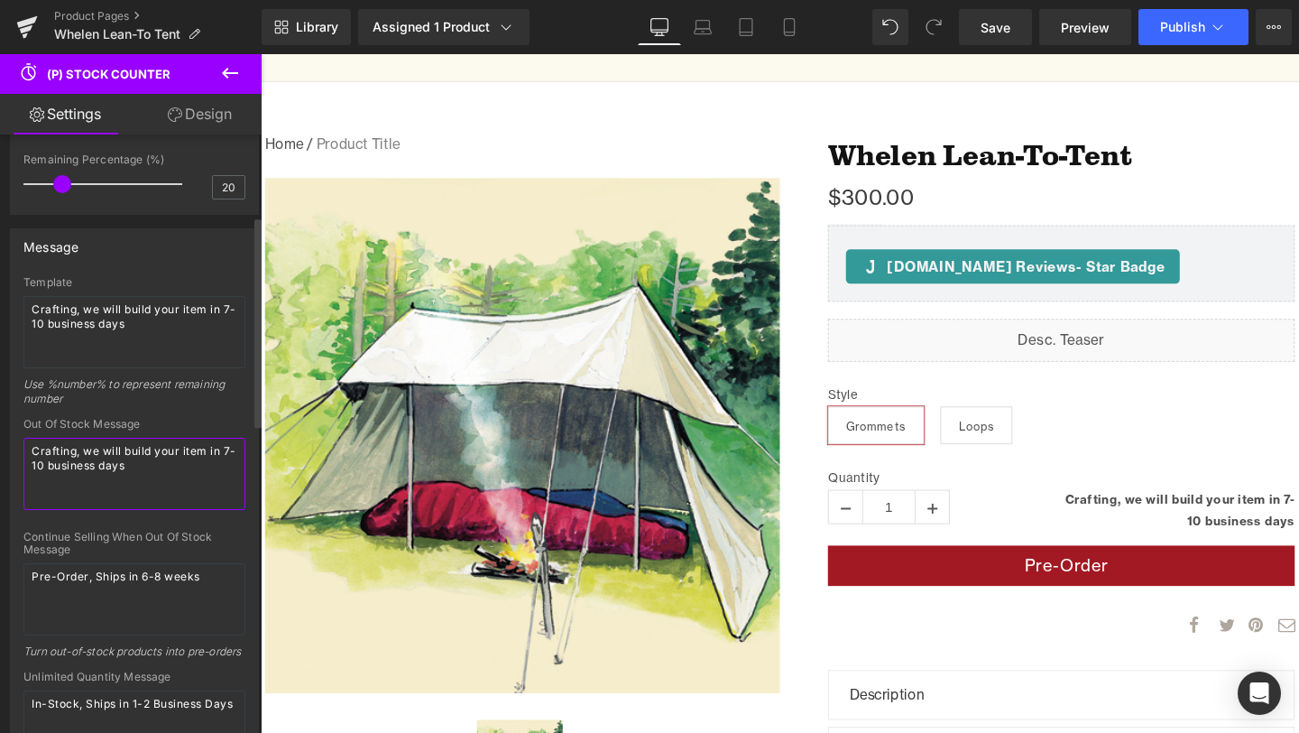
scroll to position [254, 0]
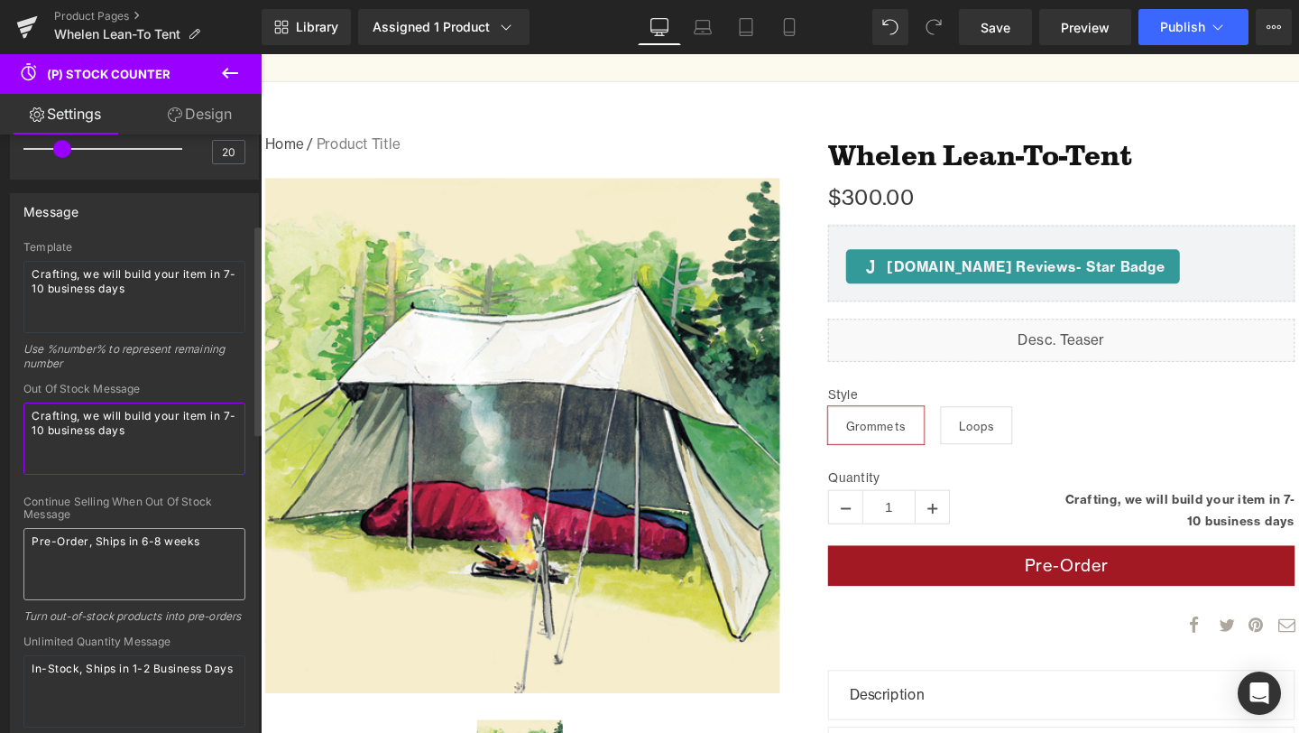
type textarea "Crafting, we will build your item in 7-10 business days"
drag, startPoint x: 208, startPoint y: 545, endPoint x: 27, endPoint y: 543, distance: 180.5
click at [27, 543] on textarea "Pre-Order, Ships in 6-8 weeks" at bounding box center [134, 564] width 222 height 72
paste textarea "Crafting, we will build your item in 7-10 business day"
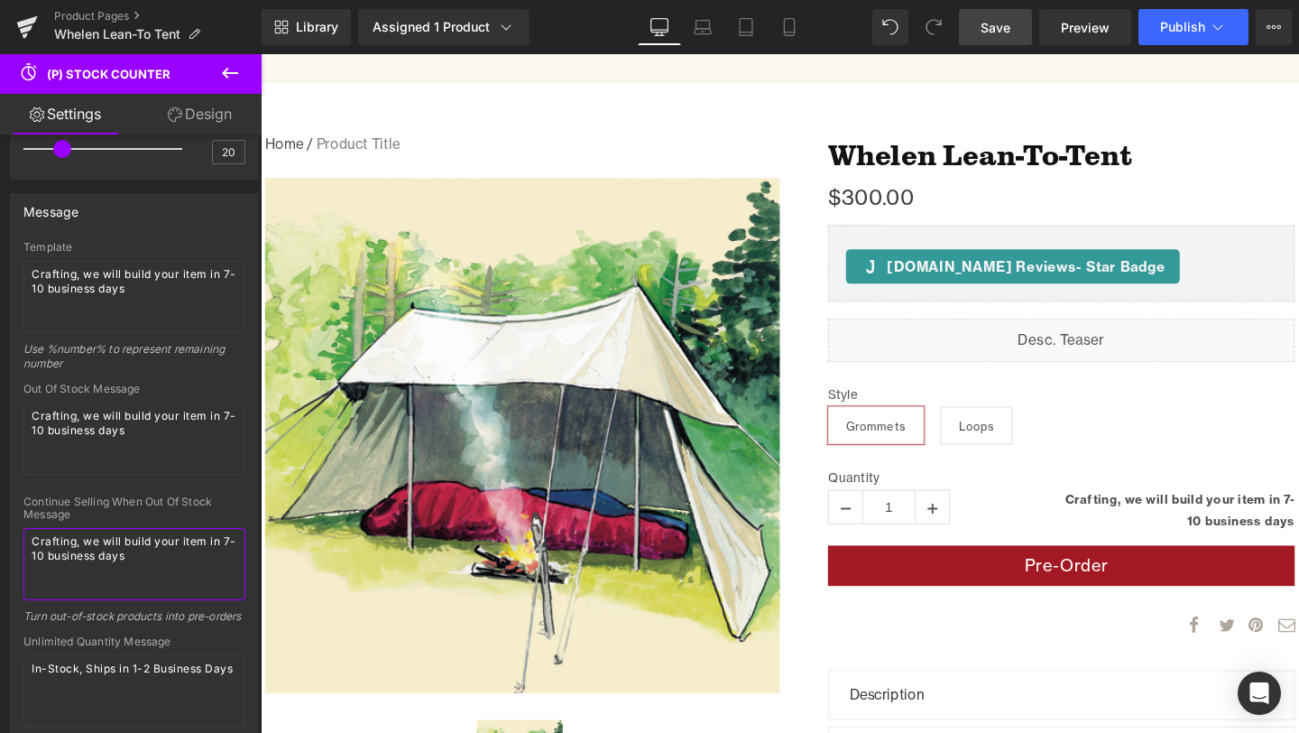
type textarea "Crafting, we will build your item in 7-10 business days"
click at [991, 32] on span "Save" at bounding box center [996, 27] width 30 height 19
click at [1184, 32] on span "Publish" at bounding box center [1182, 27] width 45 height 14
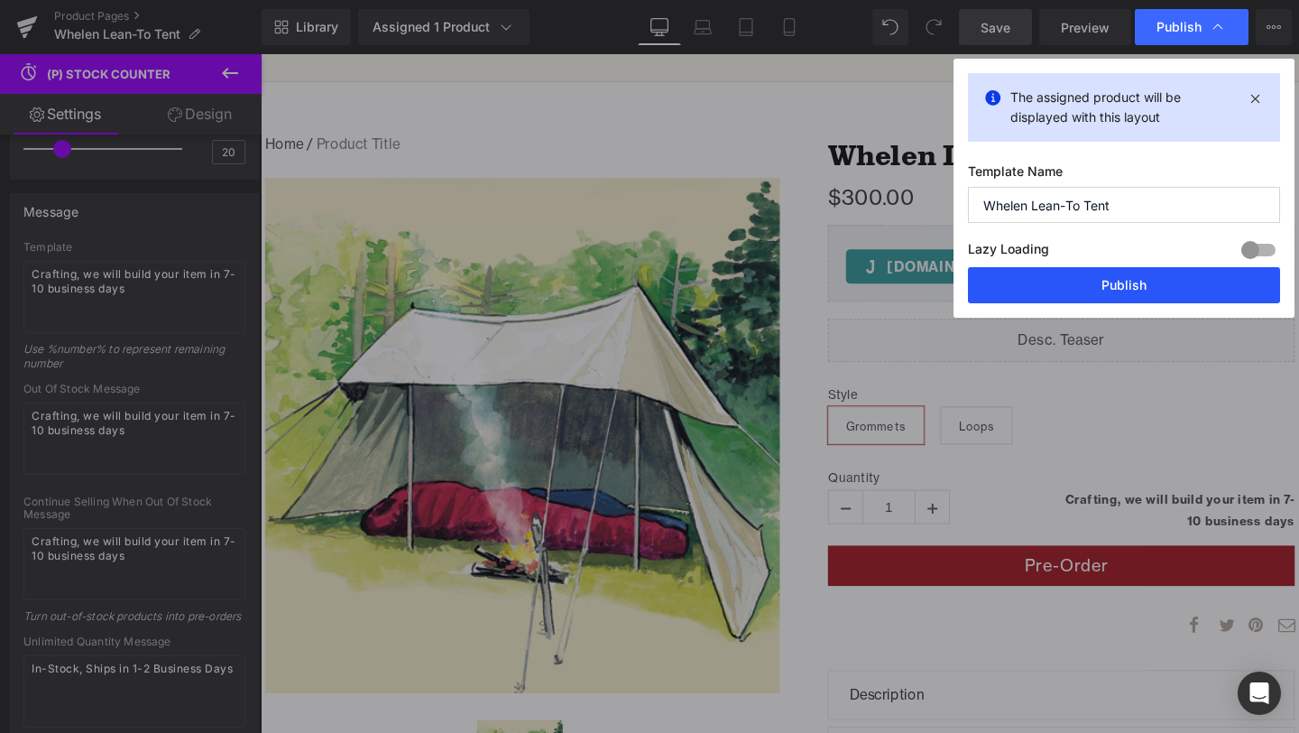
click at [1119, 288] on button "Publish" at bounding box center [1124, 285] width 312 height 36
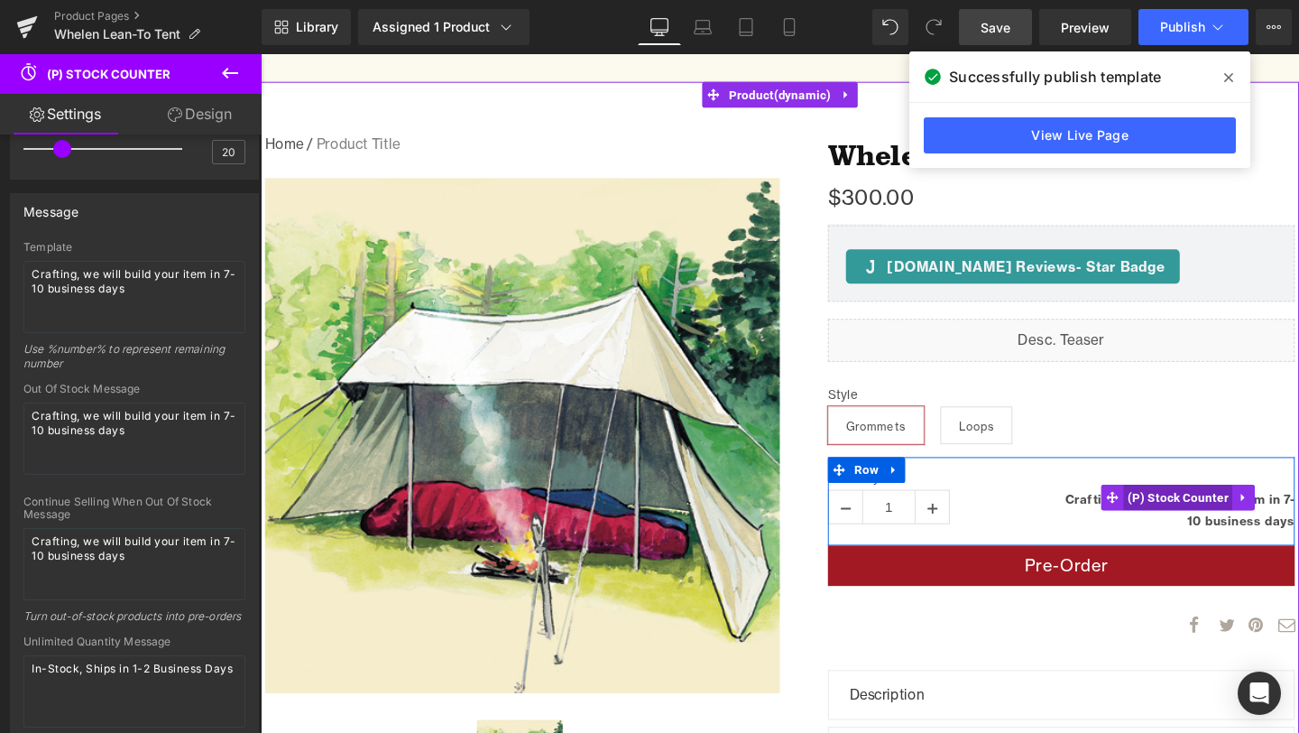
click at [1206, 511] on span "(P) Stock Counter" at bounding box center [1225, 519] width 115 height 27
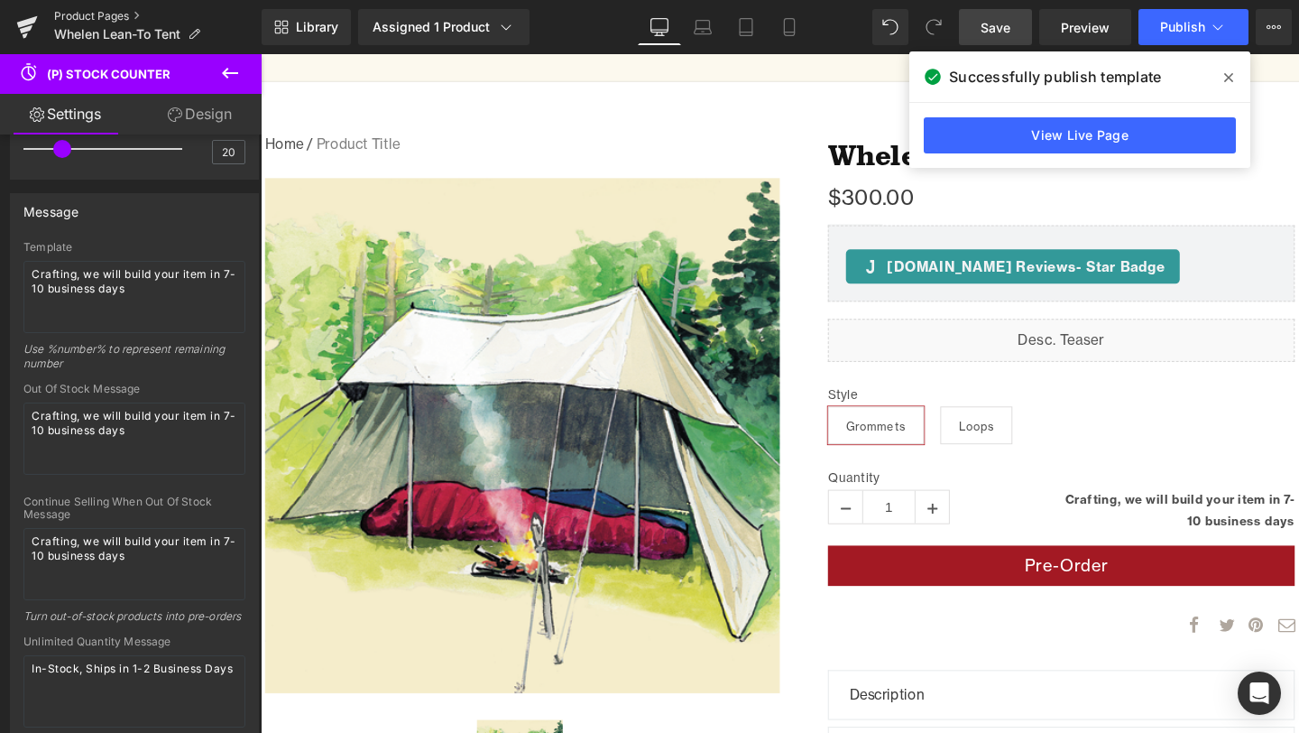
click at [103, 12] on link "Product Pages" at bounding box center [158, 16] width 208 height 14
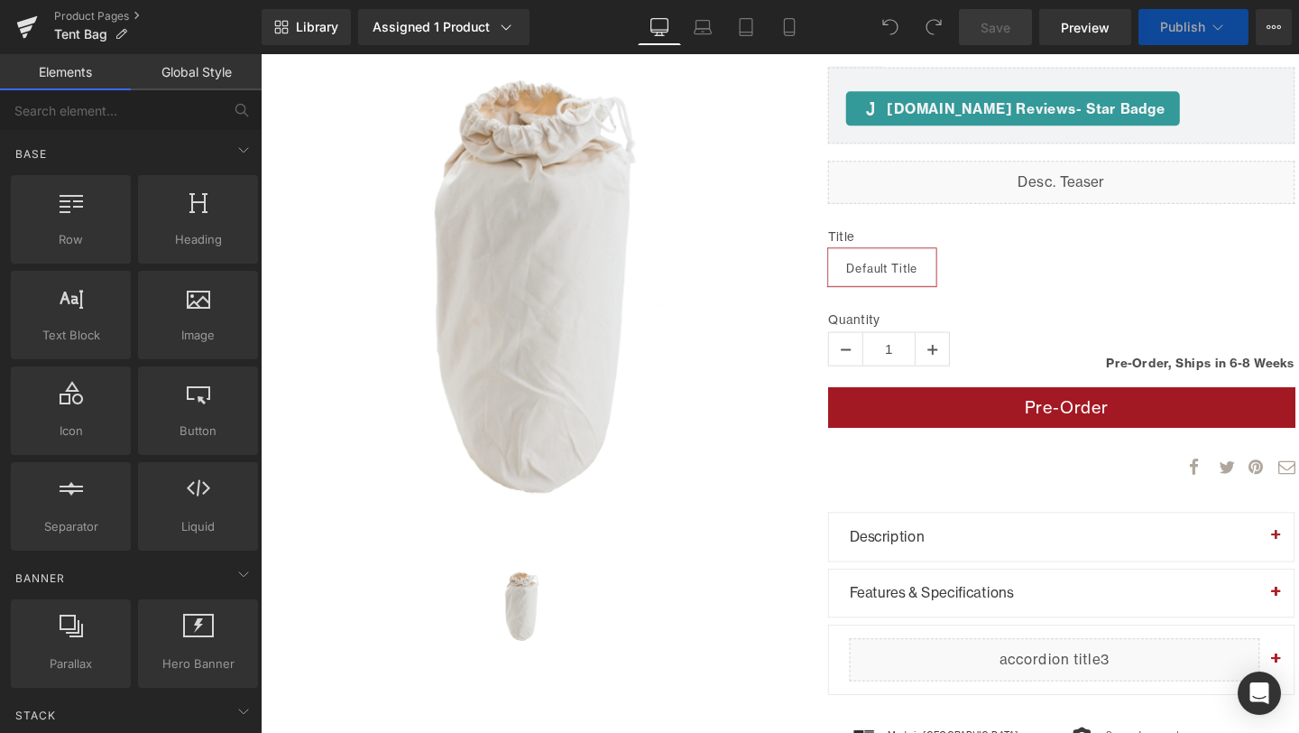
scroll to position [269, 0]
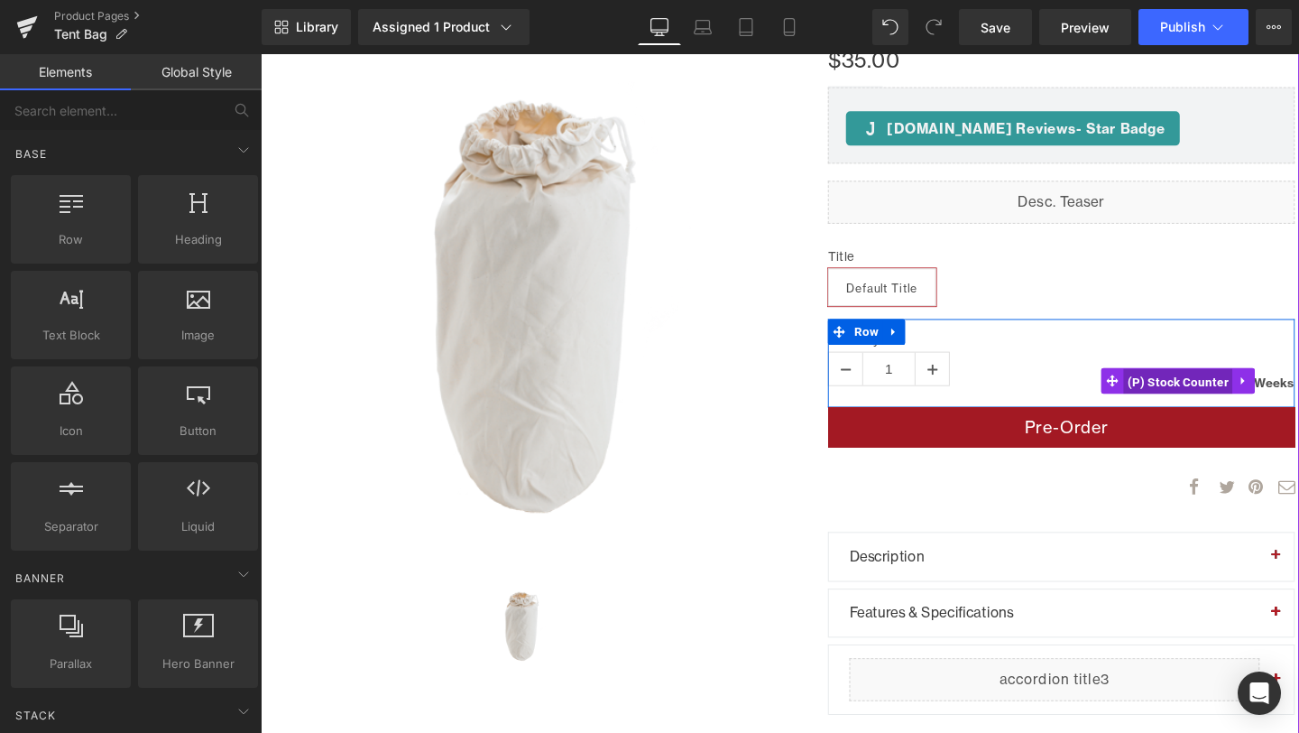
click at [1204, 396] on span "(P) Stock Counter" at bounding box center [1225, 397] width 115 height 27
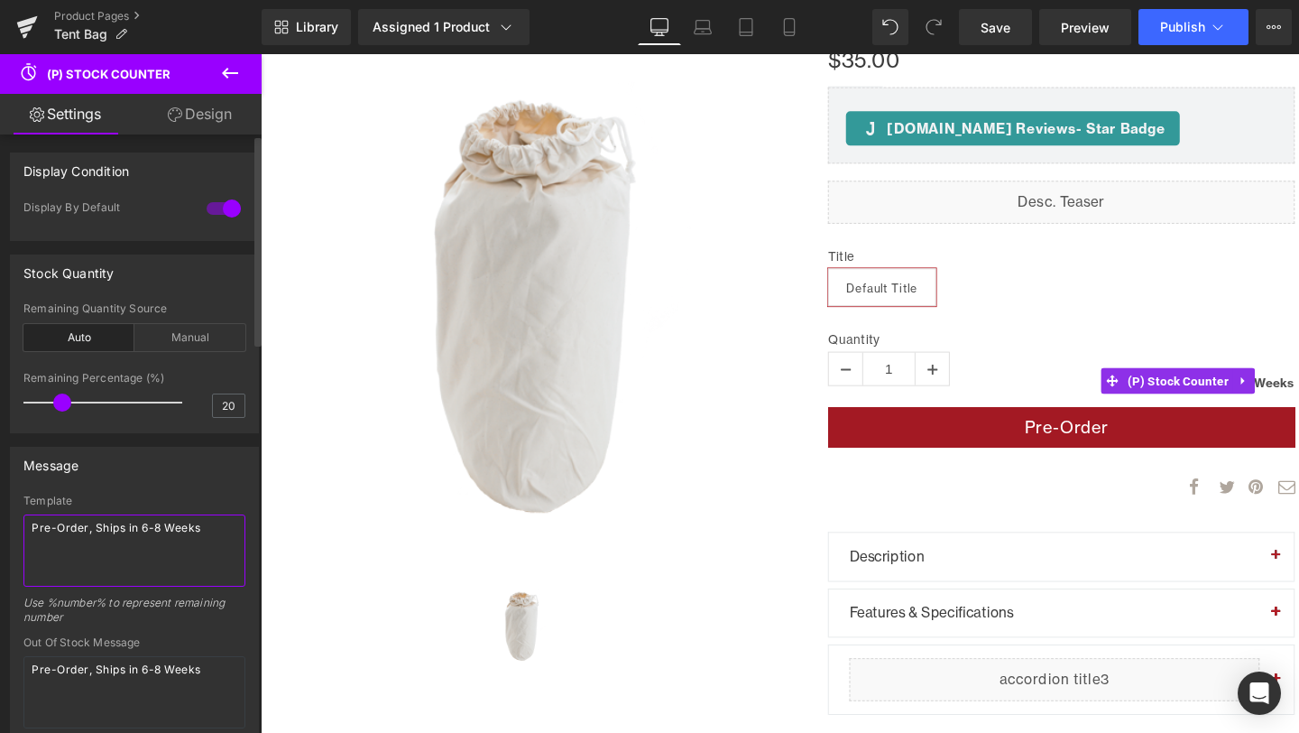
drag, startPoint x: 213, startPoint y: 528, endPoint x: 12, endPoint y: 521, distance: 201.3
paste textarea "Crafting, we will build your item in 7-10 business day"
type textarea "Crafting, we will build your item in 7-10 business days"
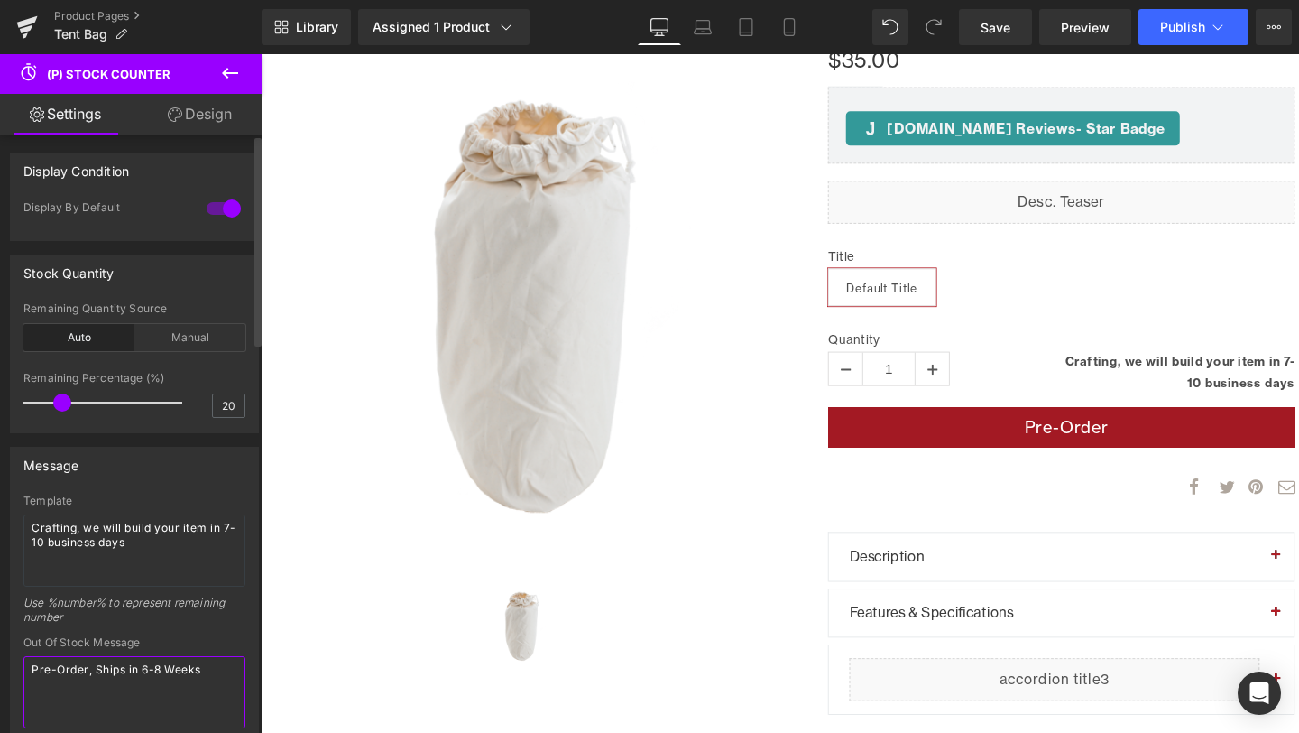
drag, startPoint x: 217, startPoint y: 669, endPoint x: 8, endPoint y: 669, distance: 209.3
click at [8, 669] on div "Message Template Crafting, we will build your item in 7-10 business days Use %n…" at bounding box center [135, 717] width 270 height 569
paste textarea "Crafting, we will build your item in 7-10 business day"
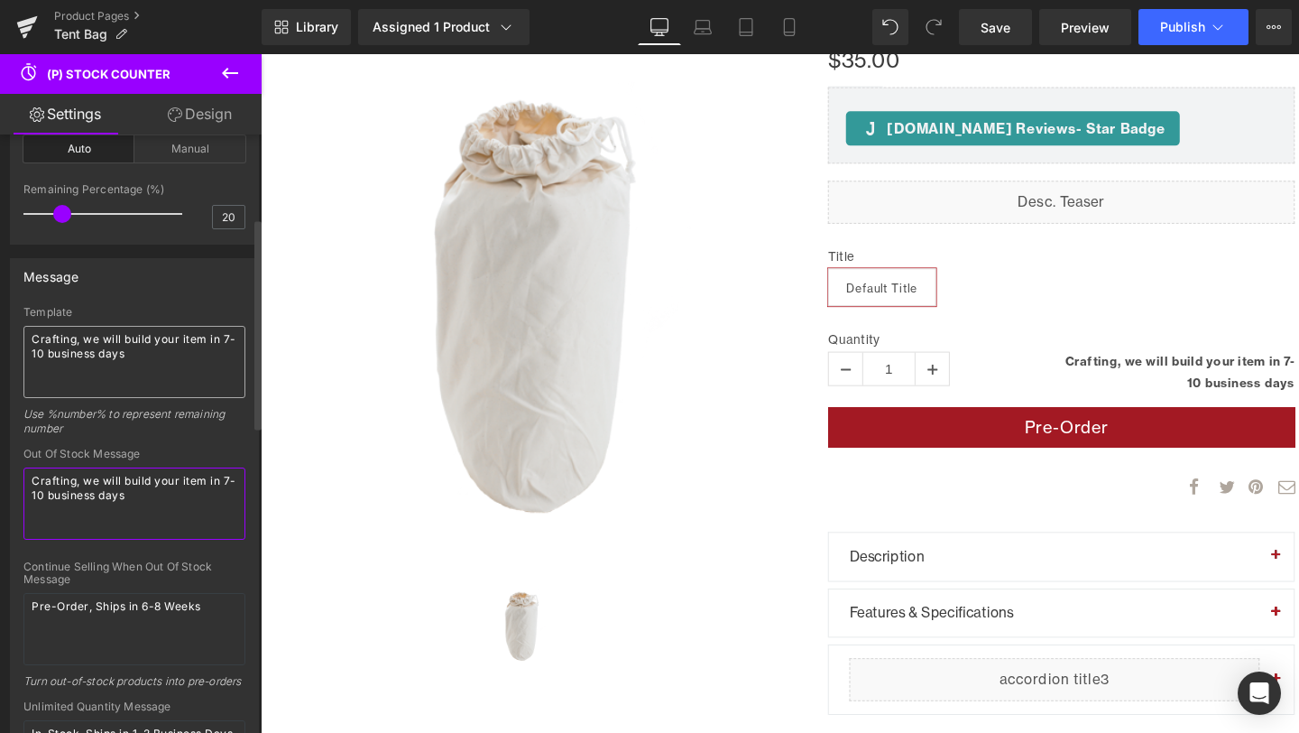
scroll to position [236, 0]
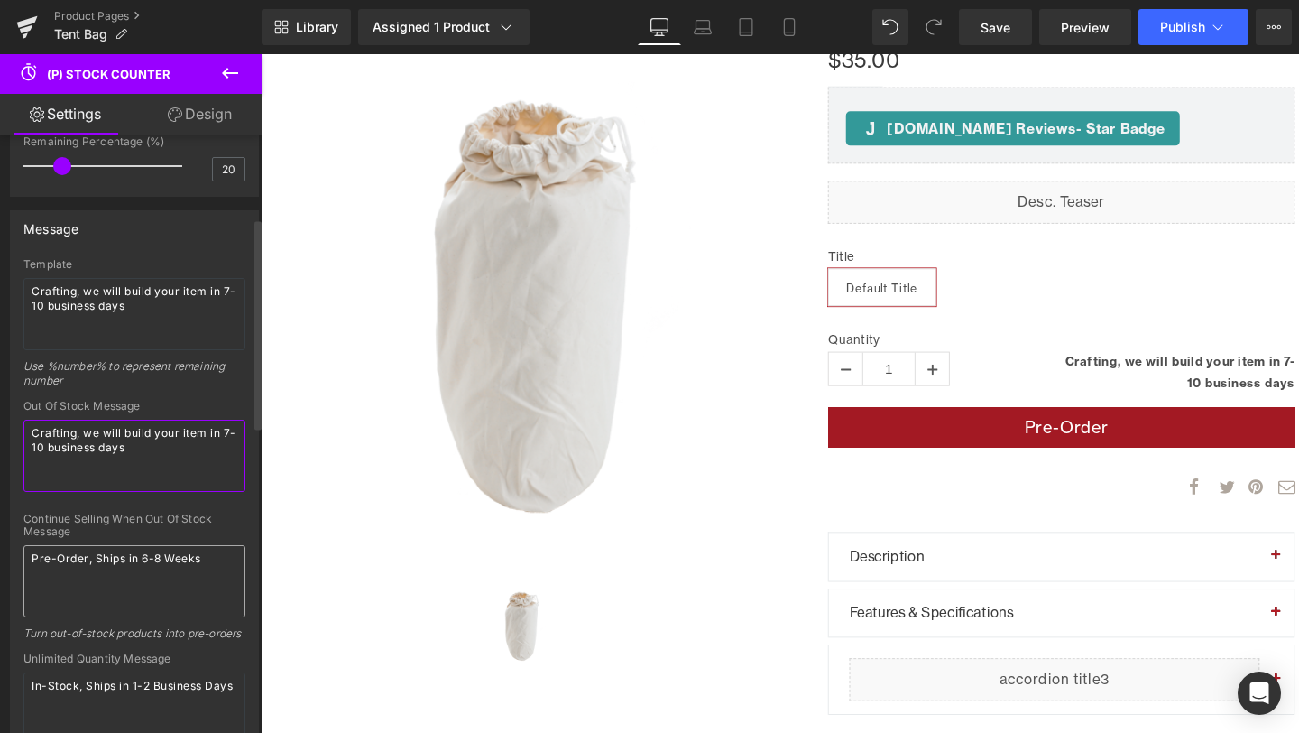
type textarea "Crafting, we will build your item in 7-10 business days"
drag, startPoint x: 216, startPoint y: 568, endPoint x: 23, endPoint y: 562, distance: 192.3
click at [23, 562] on textarea "Pre-Order, Ships in 6-8 Weeks" at bounding box center [134, 581] width 222 height 72
paste textarea "Crafting, we will build your item in 7-10 business day"
type textarea "Crafting, we will build your item in 7-10 business days"
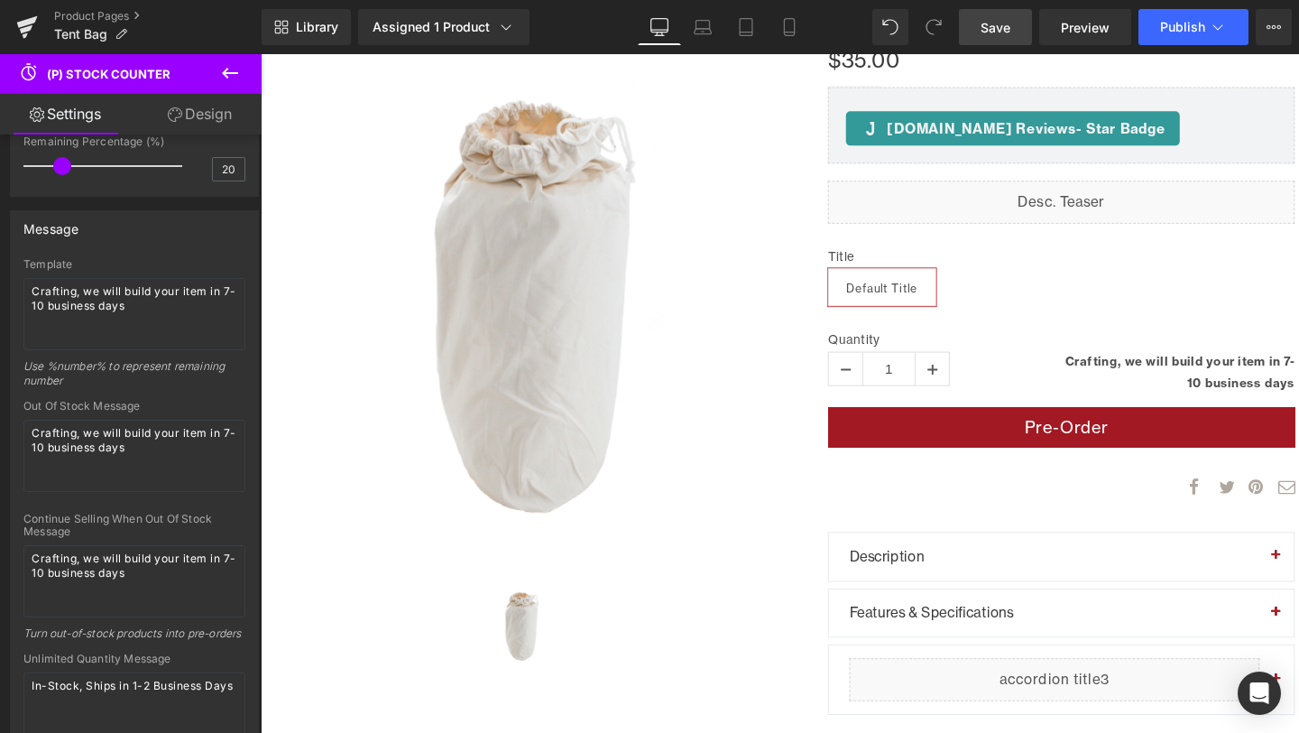
click at [1007, 9] on link "Save" at bounding box center [995, 27] width 73 height 36
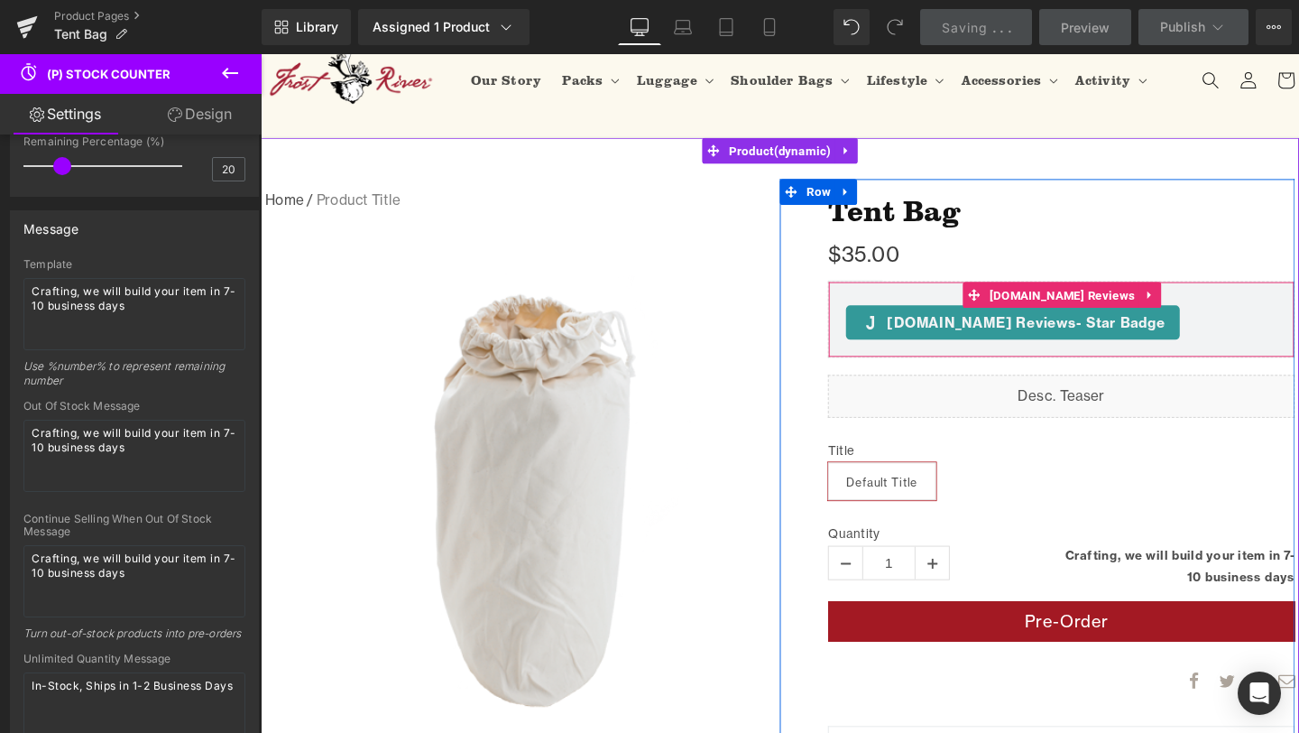
scroll to position [0, 0]
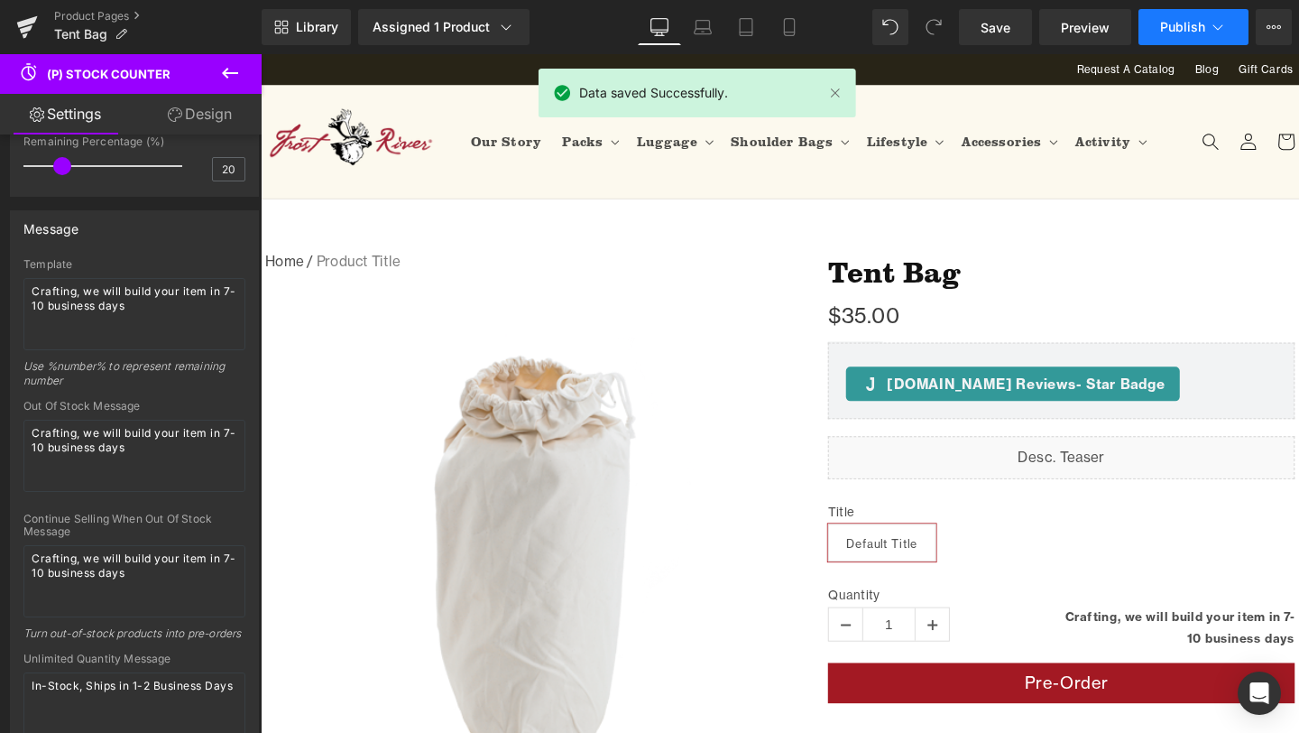
click at [1188, 11] on button "Publish" at bounding box center [1194, 27] width 110 height 36
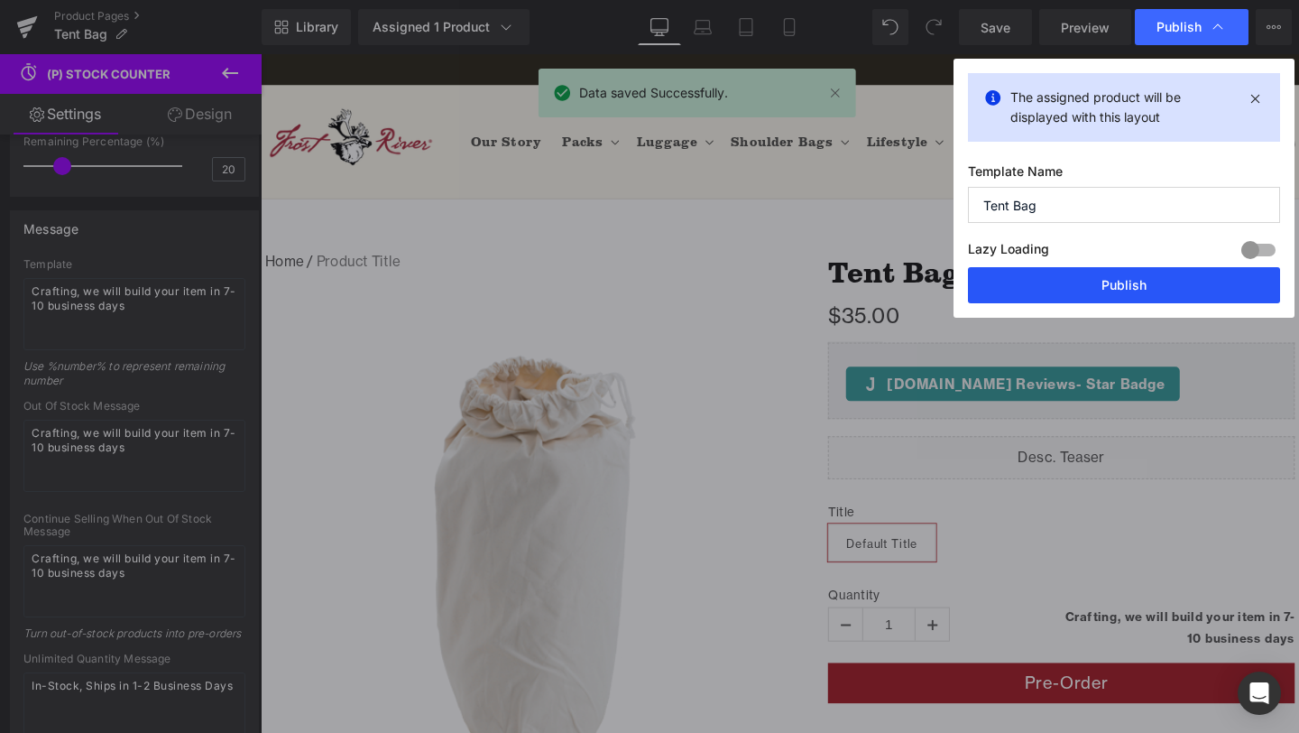
click at [1138, 288] on button "Publish" at bounding box center [1124, 285] width 312 height 36
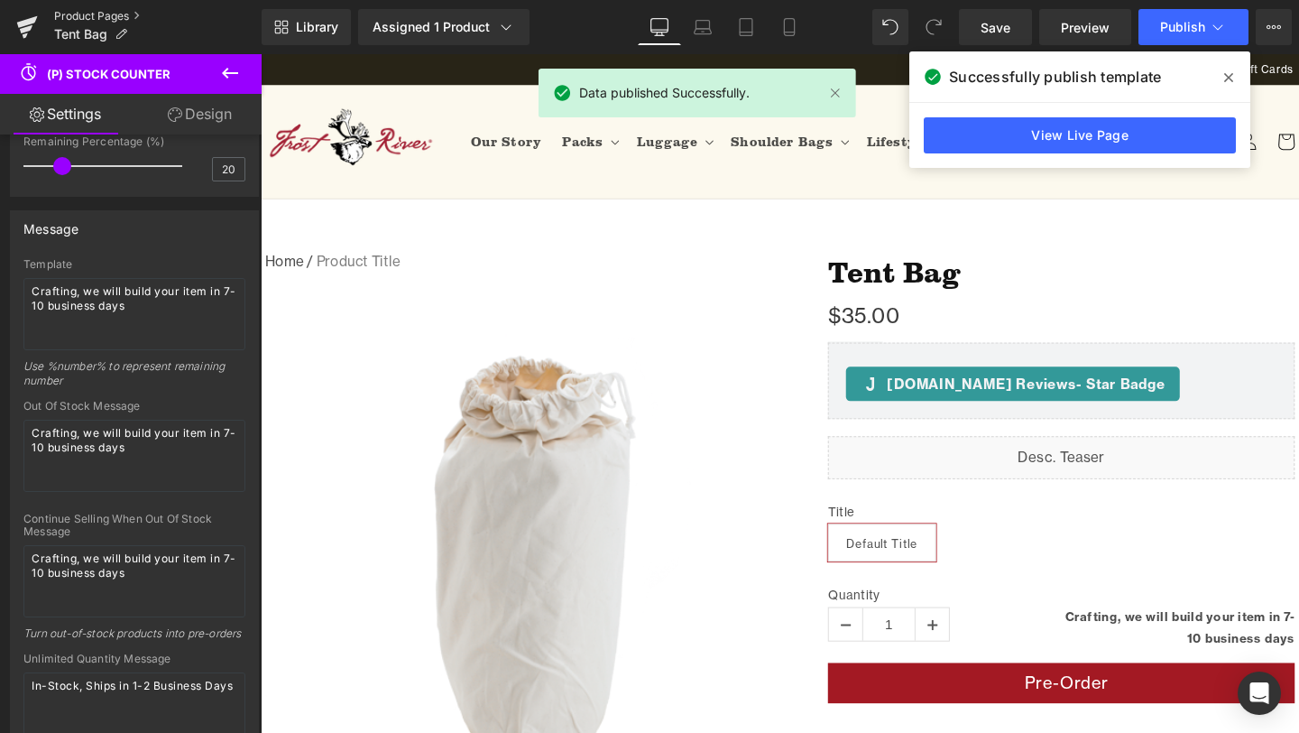
click at [105, 14] on link "Product Pages" at bounding box center [158, 16] width 208 height 14
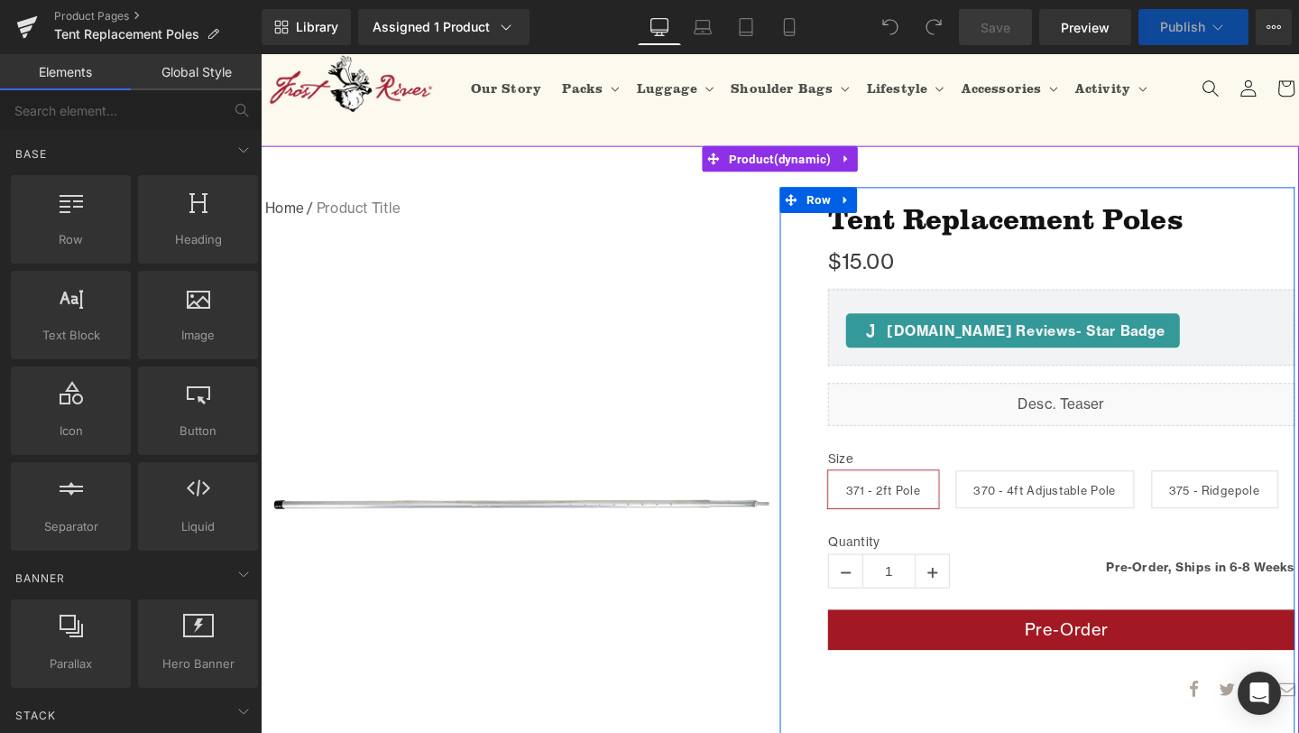
scroll to position [60, 0]
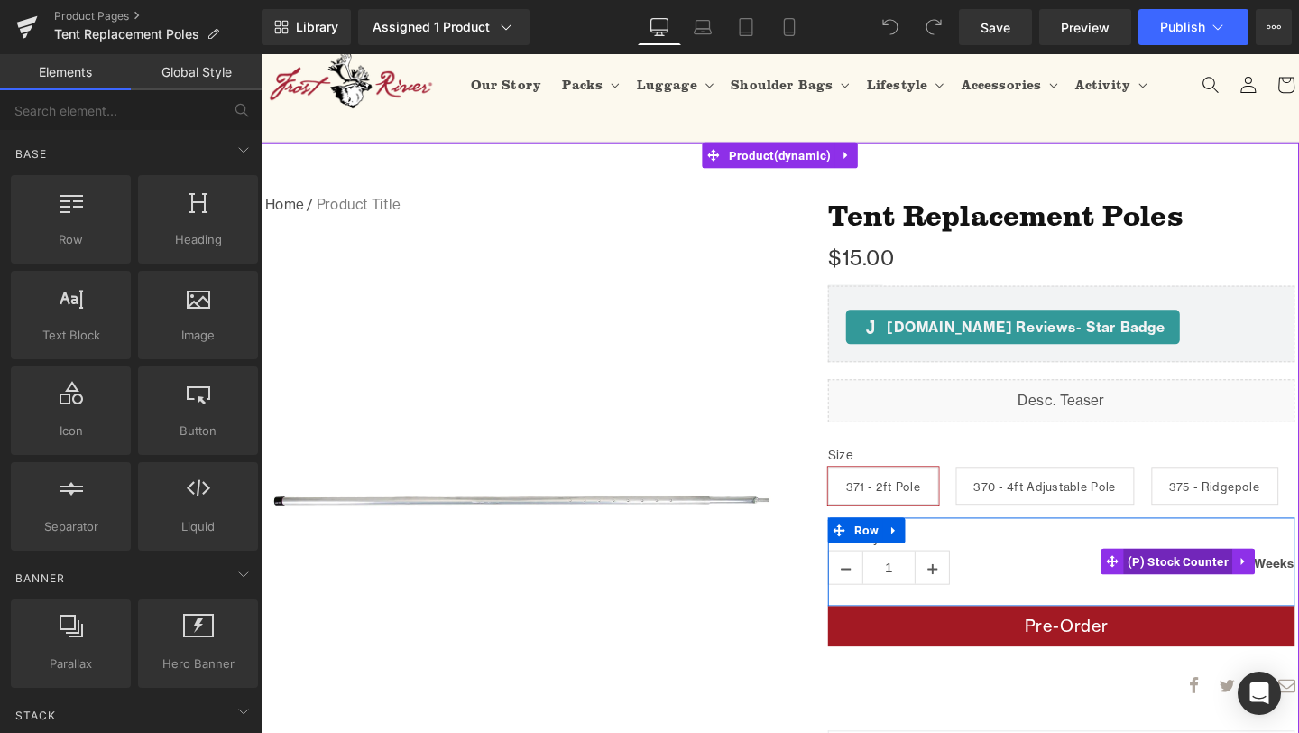
click at [1215, 592] on span "(P) Stock Counter" at bounding box center [1225, 587] width 115 height 27
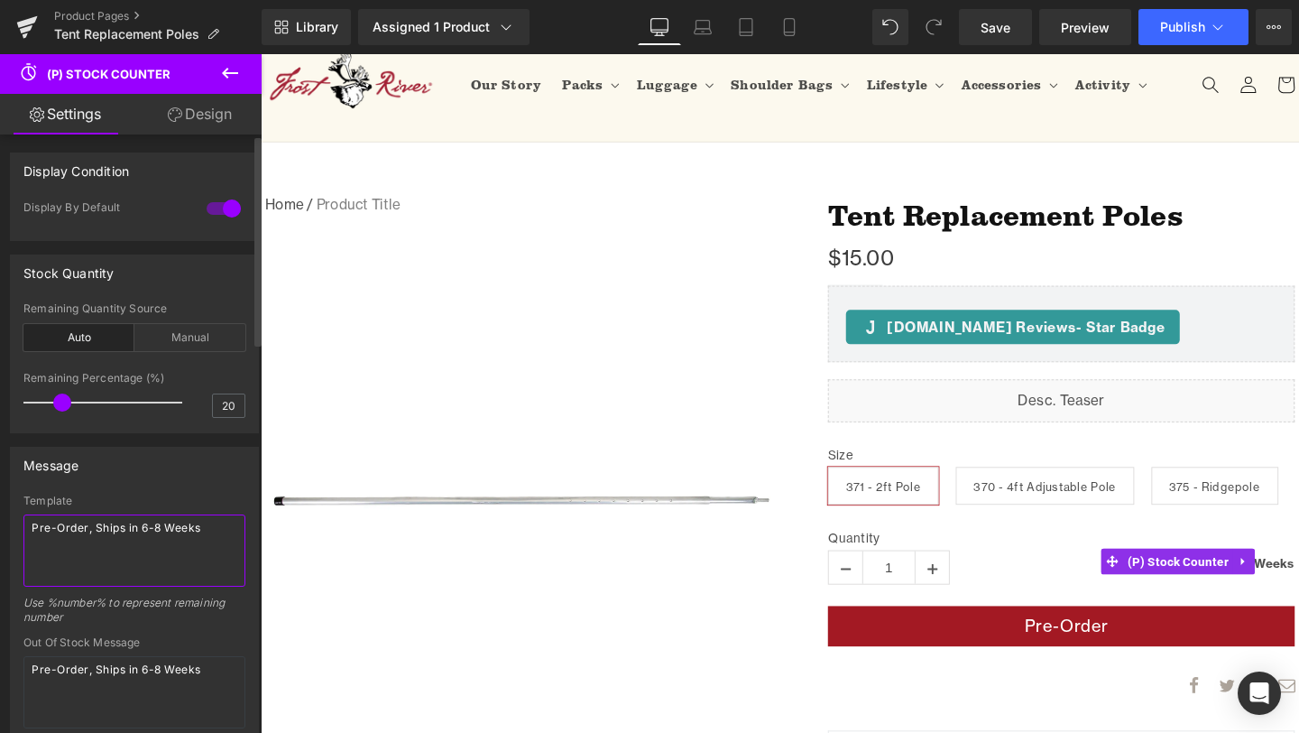
drag, startPoint x: 227, startPoint y: 525, endPoint x: 3, endPoint y: 524, distance: 224.7
click at [3, 524] on div "Message Template Pre-Order, Ships in 6-8 Weeks Use %number% to represent remain…" at bounding box center [135, 717] width 270 height 569
paste textarea "Crafting, we will build your item in 7-10 business day"
type textarea "Crafting, we will build your item in 7-10 business days"
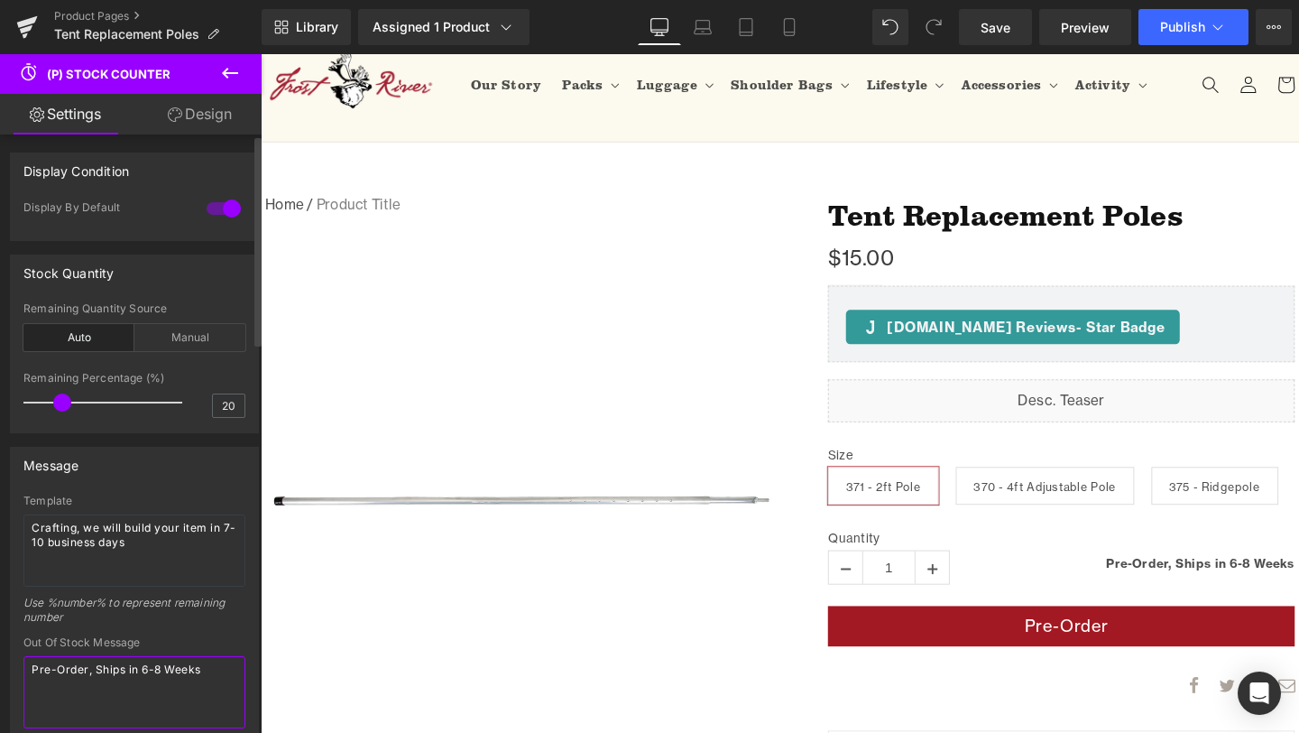
drag, startPoint x: 203, startPoint y: 673, endPoint x: 3, endPoint y: 669, distance: 200.3
click at [3, 669] on div "Message Template Crafting, we will build your item in 7-10 business days Use %n…" at bounding box center [135, 717] width 270 height 569
paste textarea "Crafting, we will build your item in 7-10 business day"
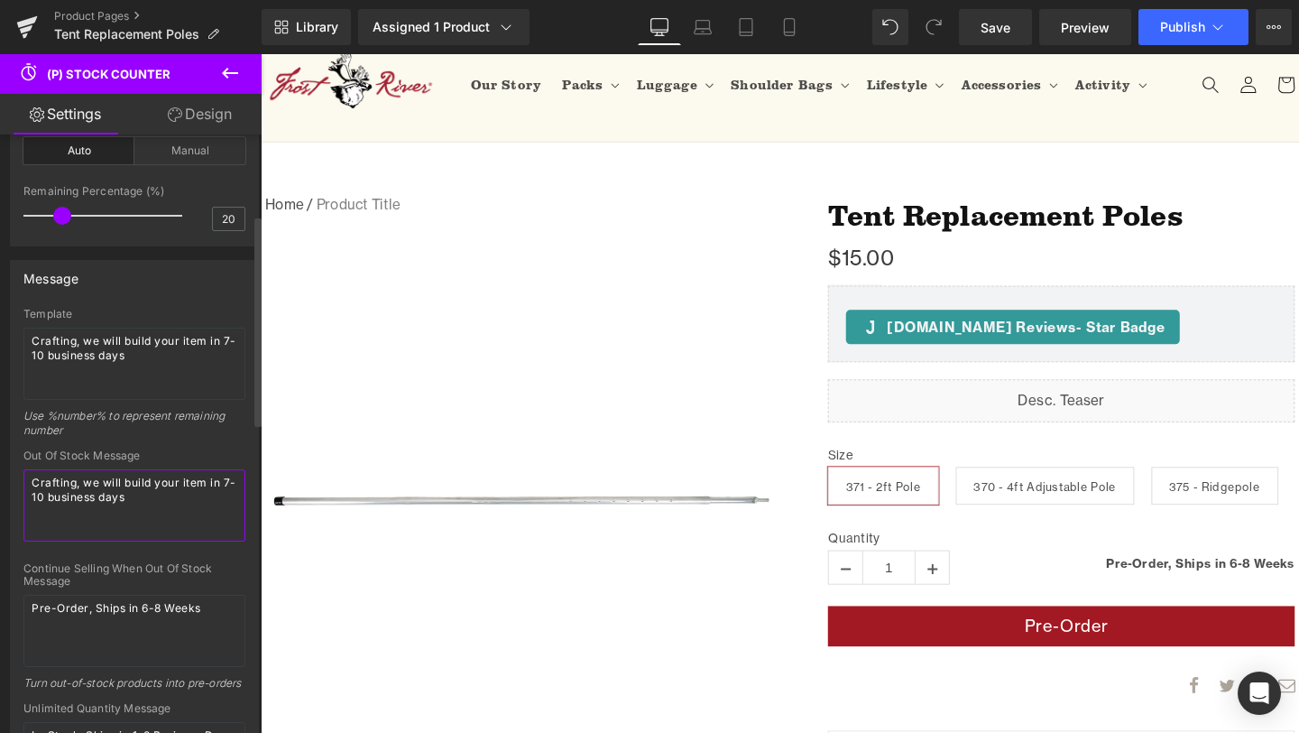
scroll to position [227, 0]
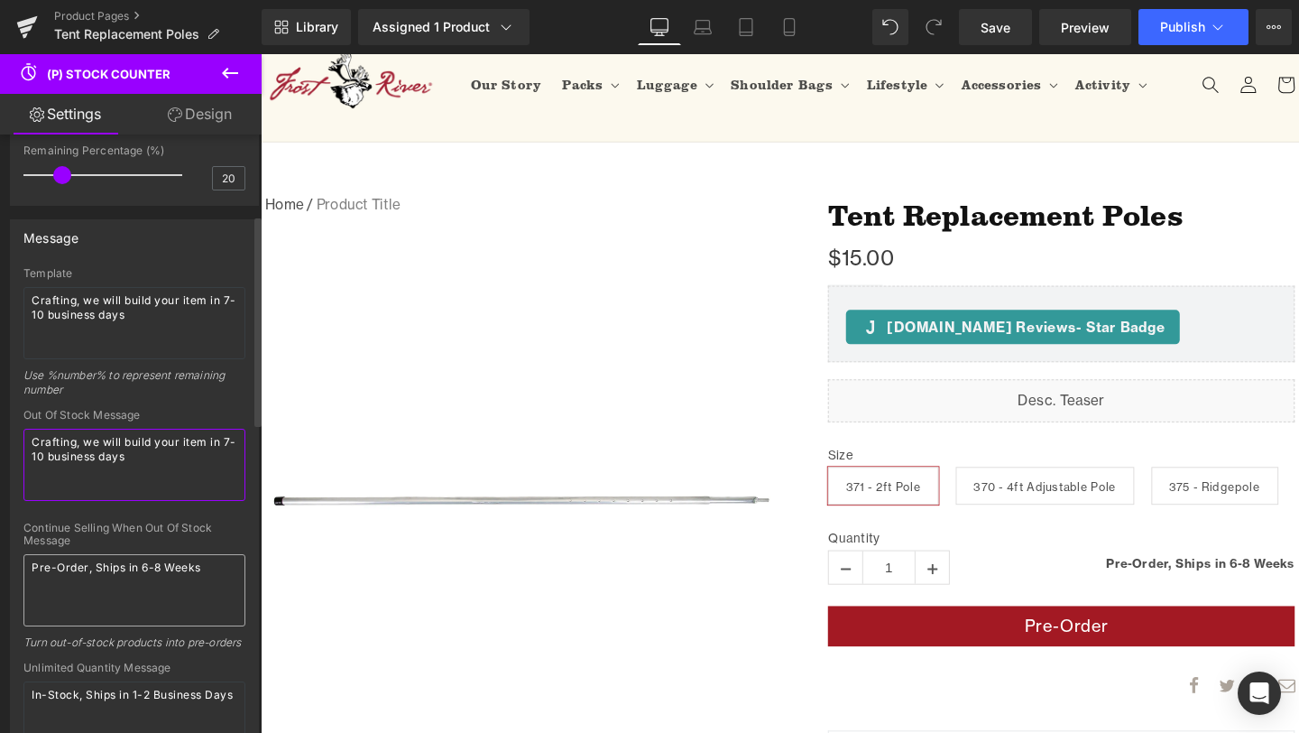
type textarea "Crafting, we will build your item in 7-10 business days"
drag, startPoint x: 208, startPoint y: 566, endPoint x: 13, endPoint y: 563, distance: 194.9
click at [13, 563] on div "Template Crafting, we will build your item in 7-10 business days Use %number% t…" at bounding box center [134, 520] width 247 height 507
paste textarea "Crafting, we will build your item in 7-10 business day"
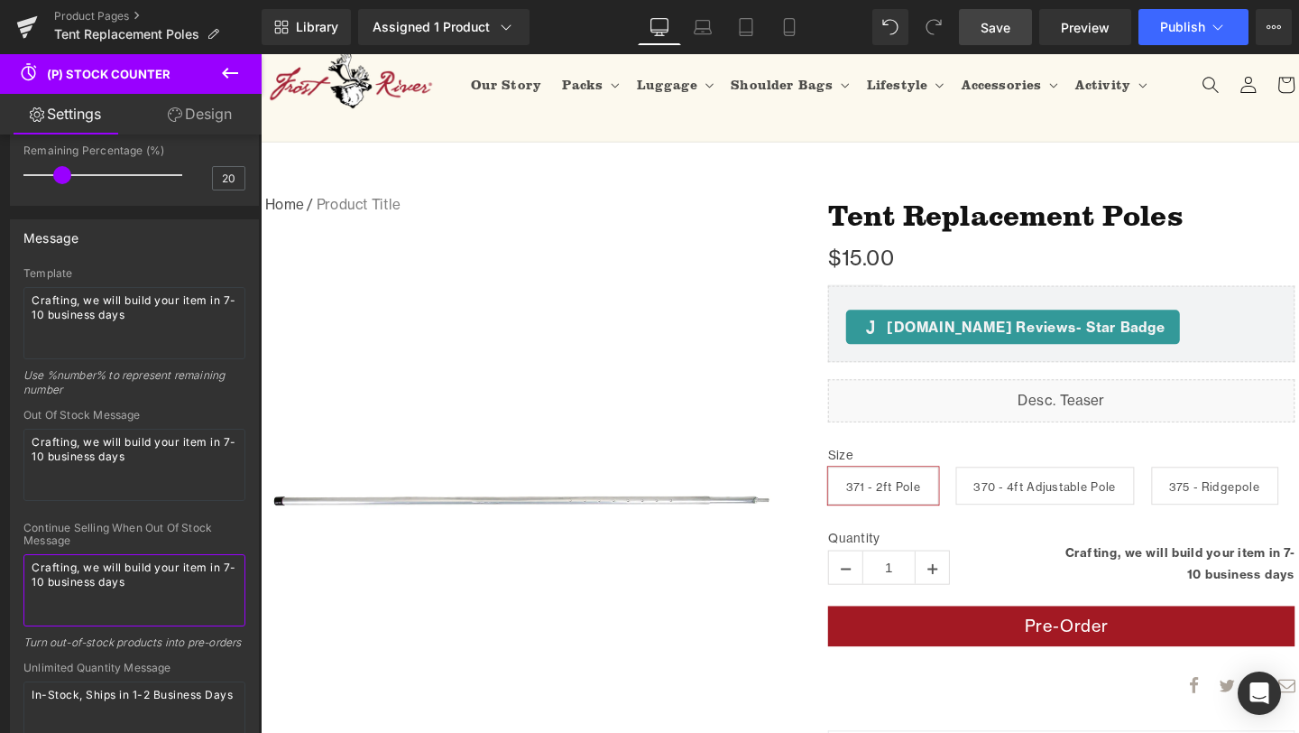
type textarea "Crafting, we will build your item in 7-10 business days"
click at [992, 25] on span "Save" at bounding box center [996, 27] width 30 height 19
click at [1209, 28] on icon at bounding box center [1218, 27] width 18 height 18
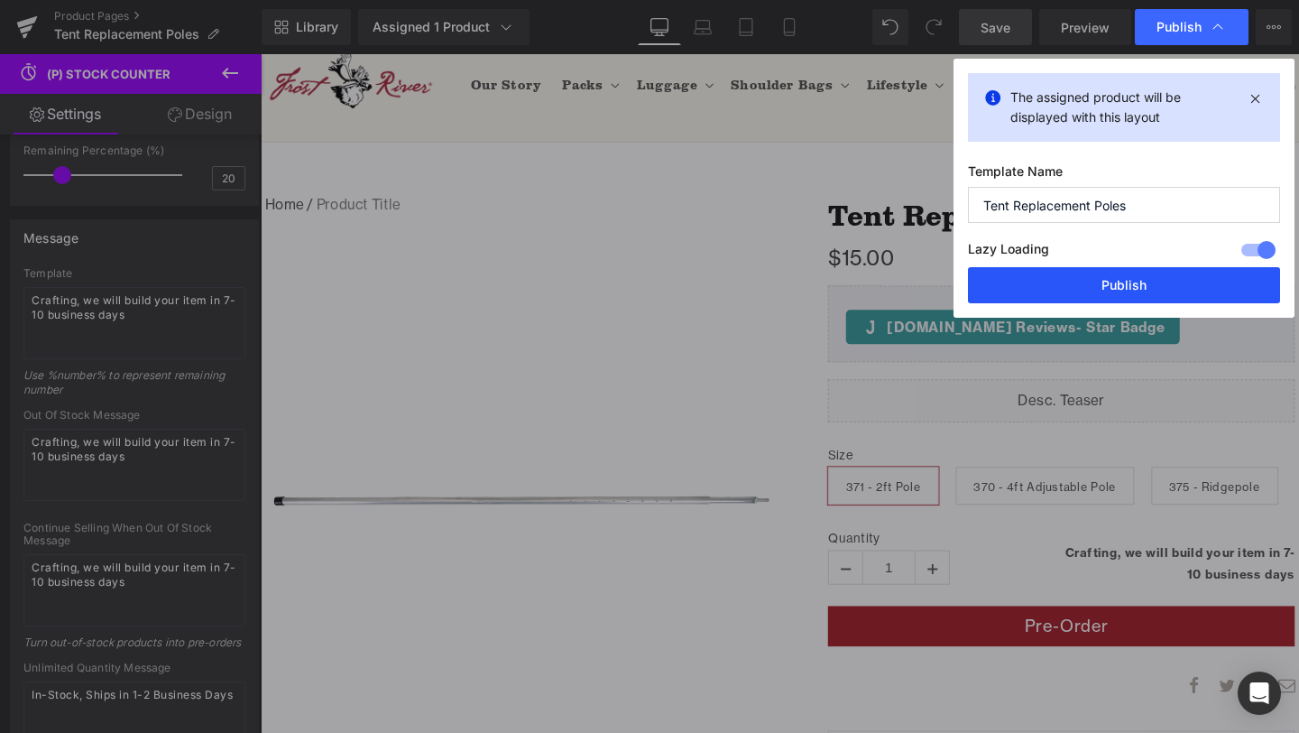
click at [1113, 285] on button "Publish" at bounding box center [1124, 285] width 312 height 36
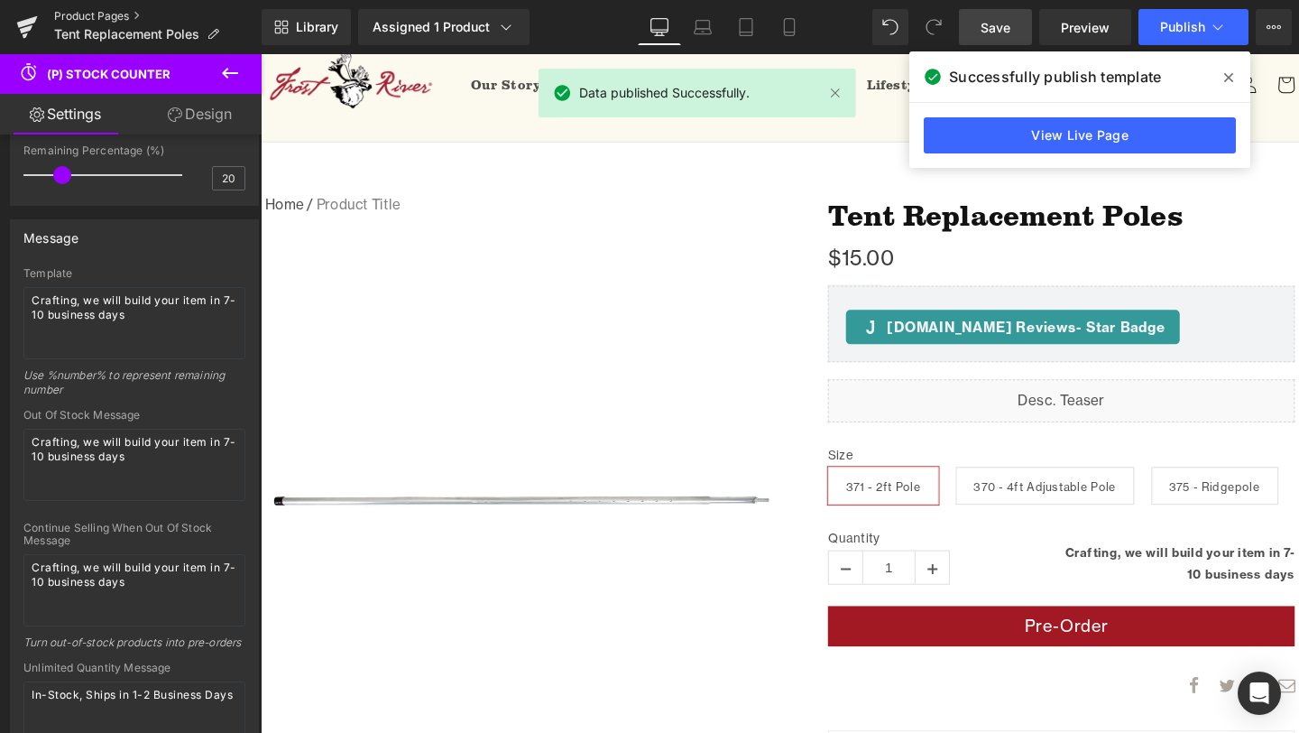
click at [121, 15] on link "Product Pages" at bounding box center [158, 16] width 208 height 14
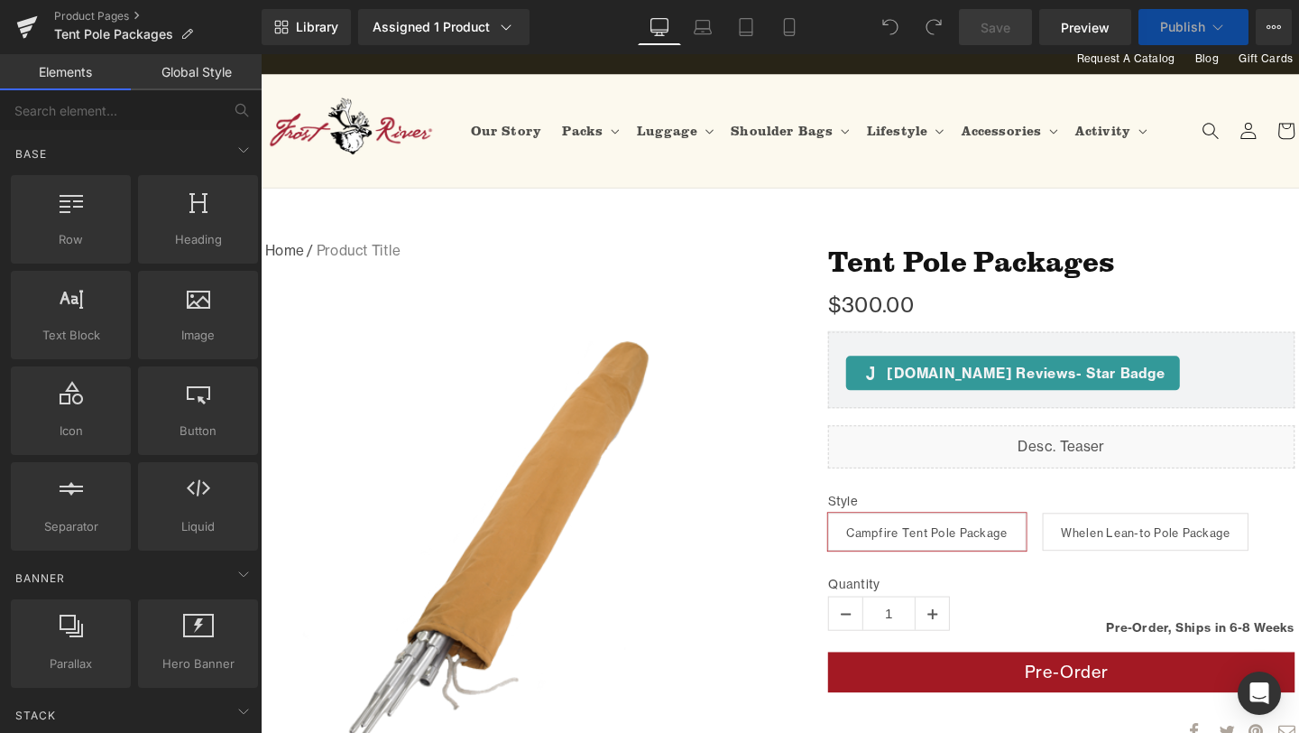
scroll to position [127, 0]
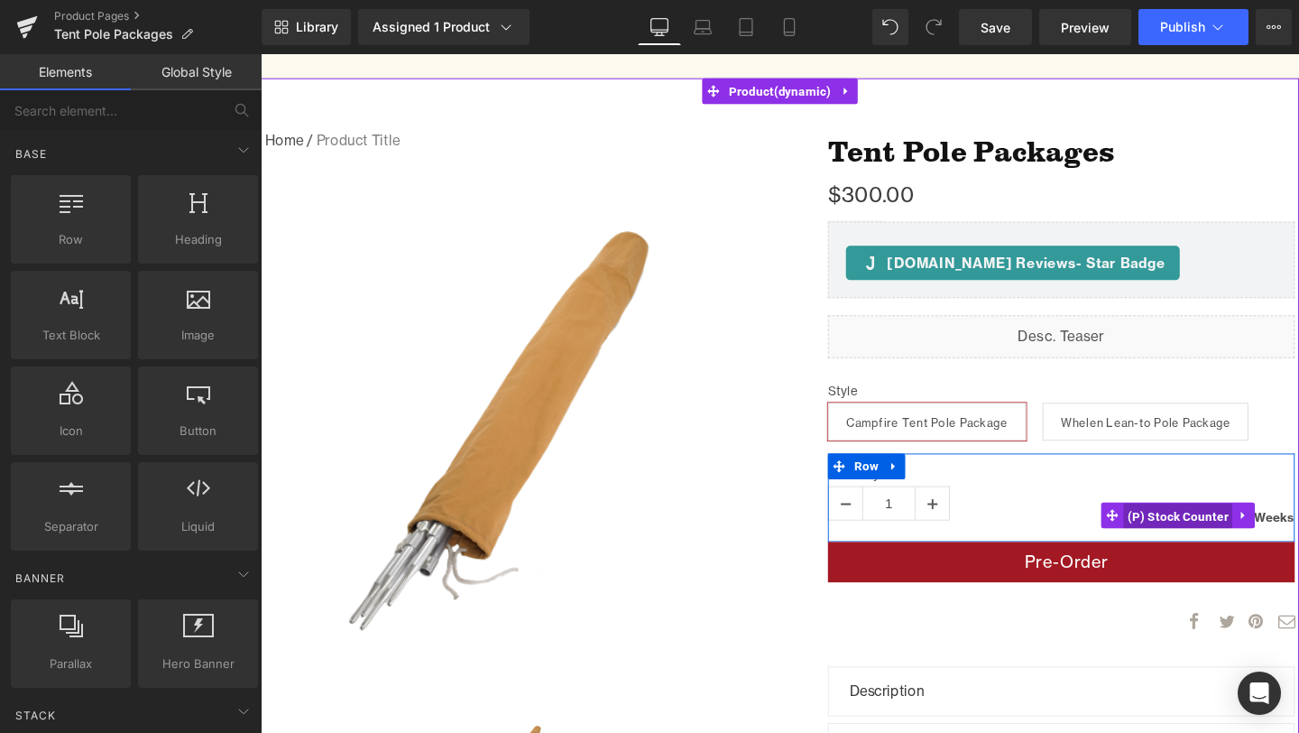
click at [1201, 540] on span "(P) Stock Counter" at bounding box center [1225, 539] width 115 height 27
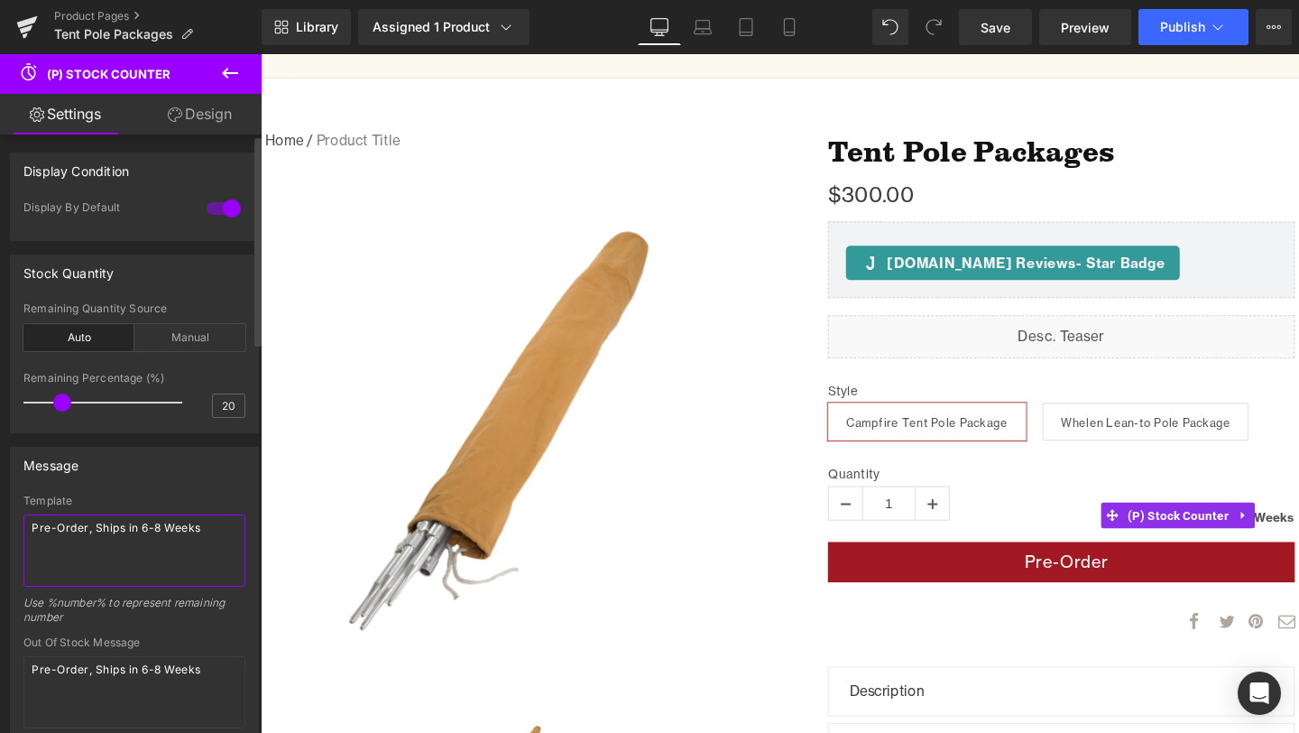
drag, startPoint x: 217, startPoint y: 530, endPoint x: 0, endPoint y: 519, distance: 216.8
click at [0, 519] on div "Message Template Pre-Order, Ships in 6-8 Weeks Use %number% to represent remain…" at bounding box center [135, 717] width 270 height 569
paste textarea "Crafting, we will build your item in 7-10 business day"
type textarea "Crafting, we will build your item in 7-10 business days"
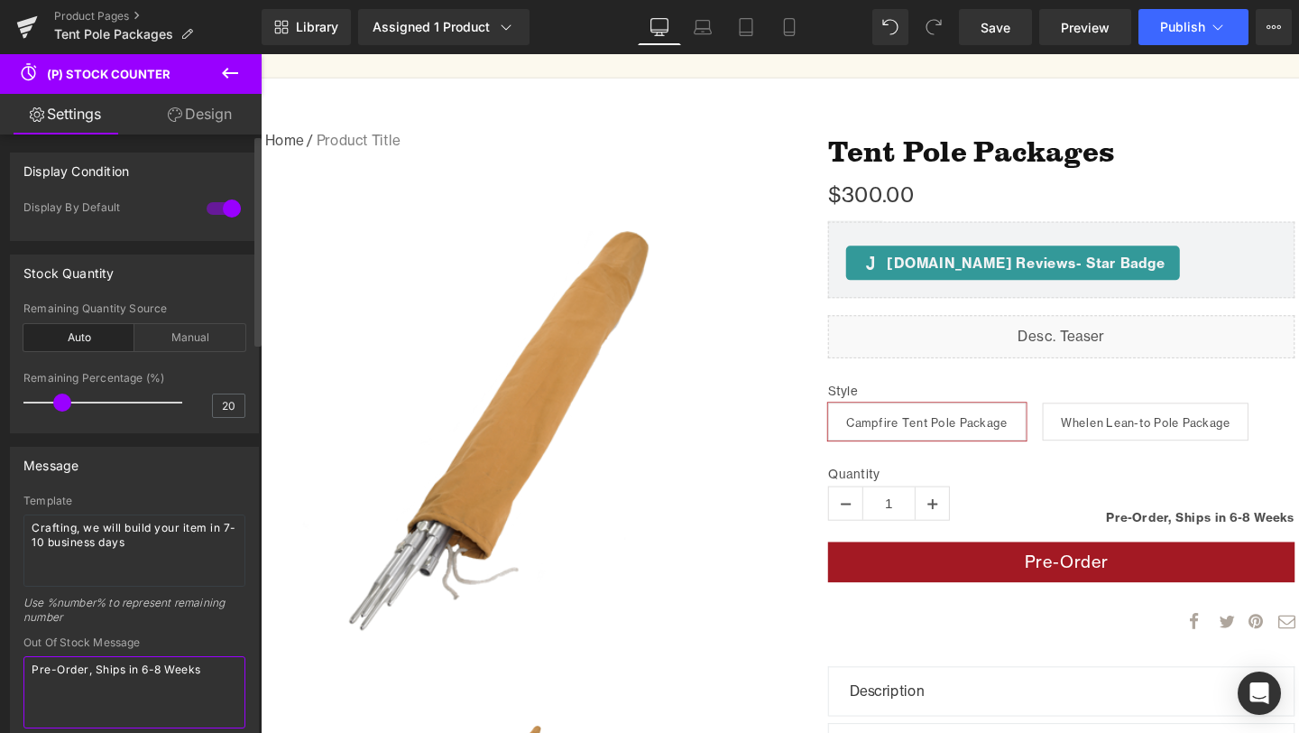
drag, startPoint x: 209, startPoint y: 672, endPoint x: 25, endPoint y: 672, distance: 184.1
click at [25, 672] on textarea "Pre-Order, Ships in 6-8 Weeks" at bounding box center [134, 692] width 222 height 72
paste textarea "Crafting, we will build your item in 7-10 business day"
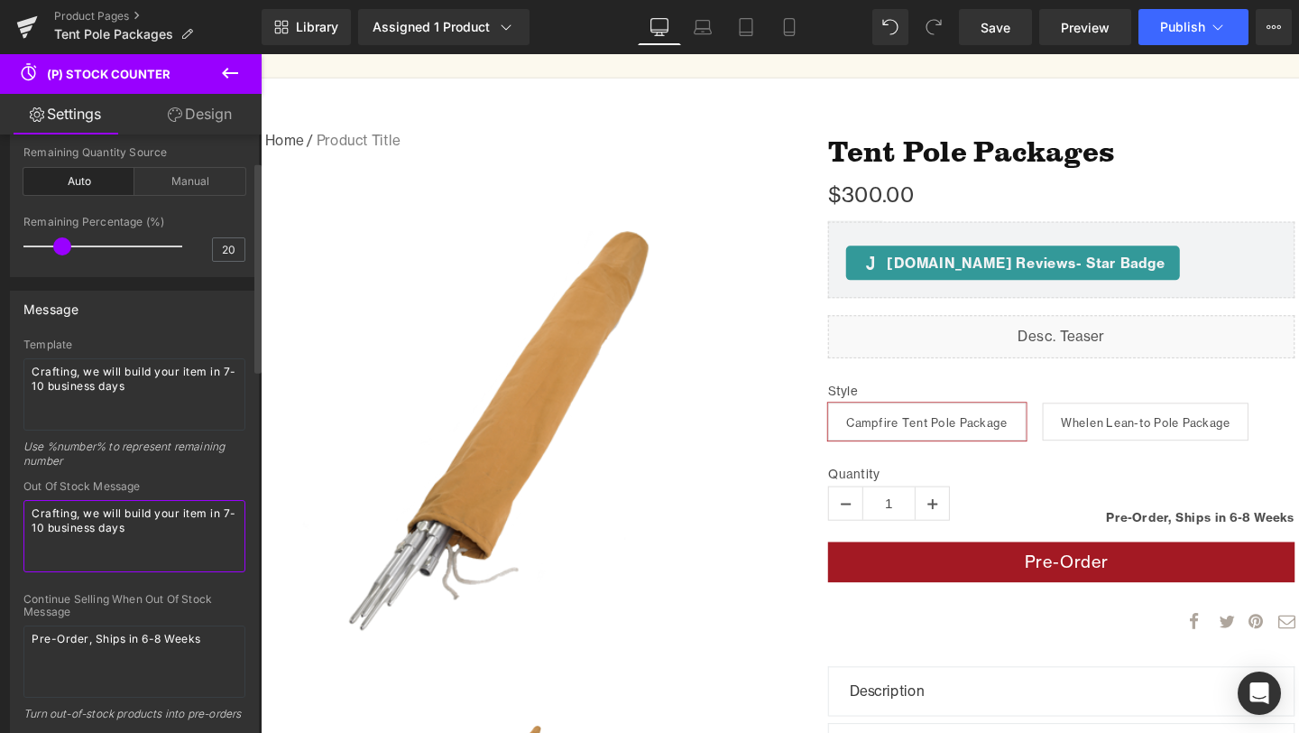
scroll to position [172, 0]
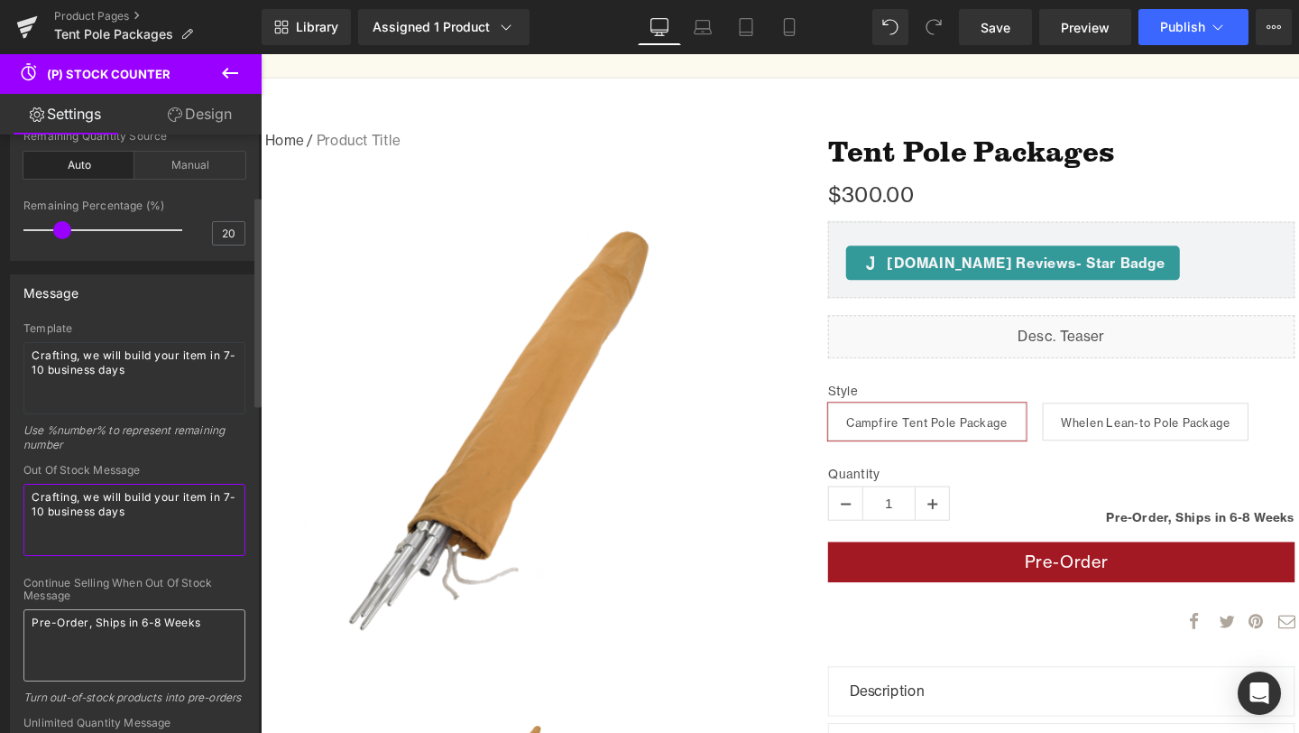
type textarea "Crafting, we will build your item in 7-10 business days"
drag, startPoint x: 208, startPoint y: 627, endPoint x: 29, endPoint y: 624, distance: 179.6
click at [29, 624] on textarea "Pre-Order, Ships in 6-8 Weeks" at bounding box center [134, 645] width 222 height 72
paste textarea "Crafting, we will build your item in 7-10 business day"
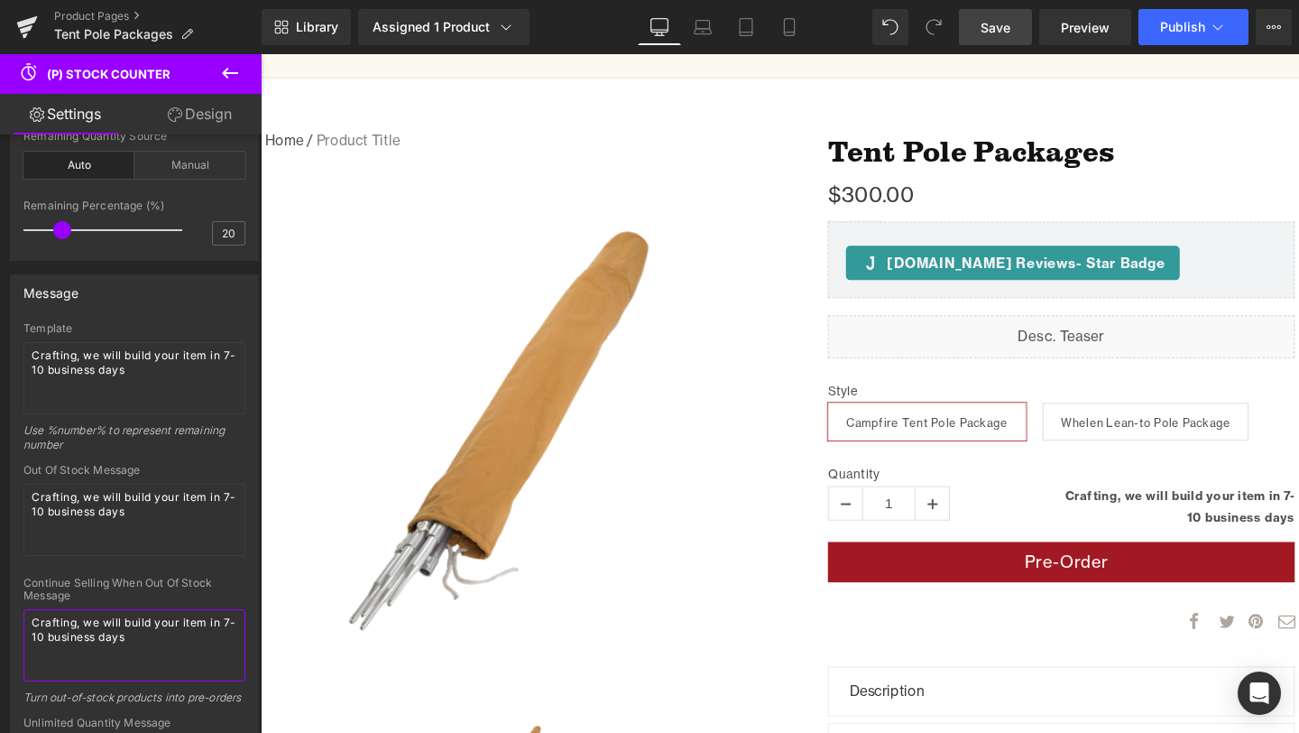
type textarea "Crafting, we will build your item in 7-10 business days"
click at [997, 26] on span "Save" at bounding box center [996, 27] width 30 height 19
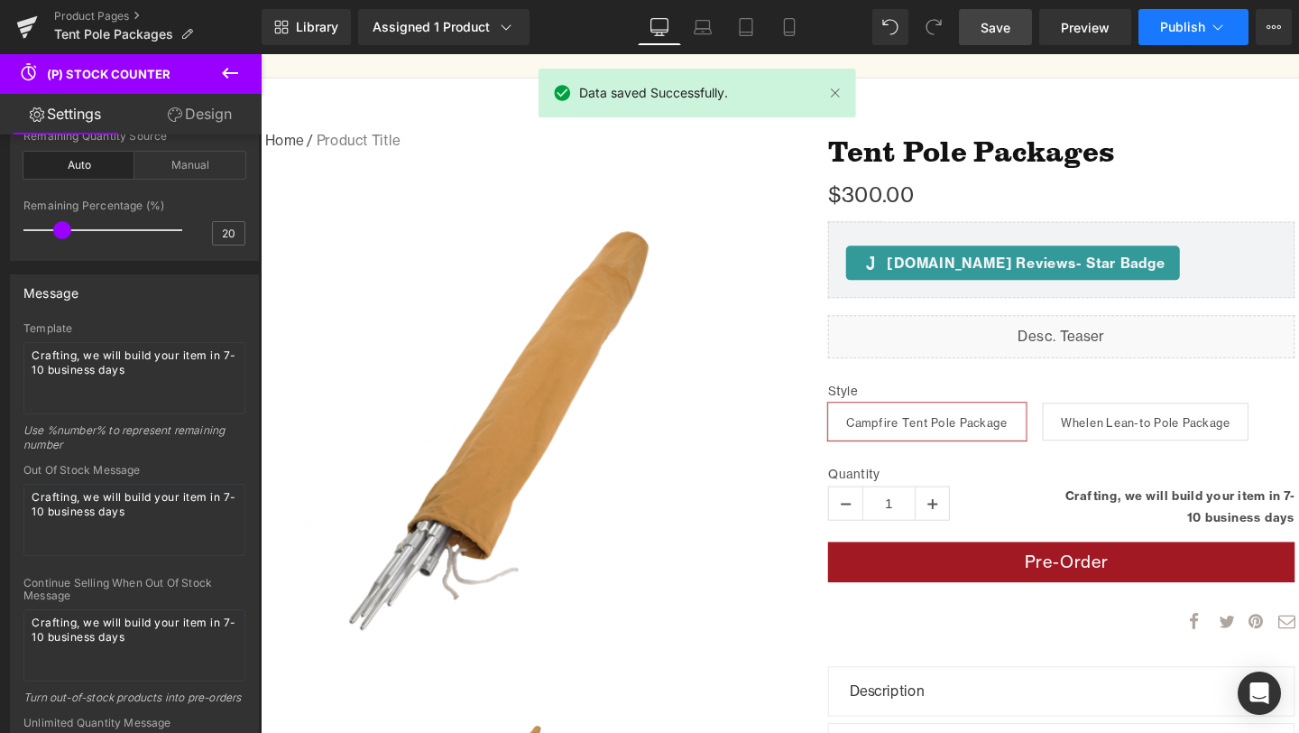
click at [1167, 23] on span "Publish" at bounding box center [1182, 27] width 45 height 14
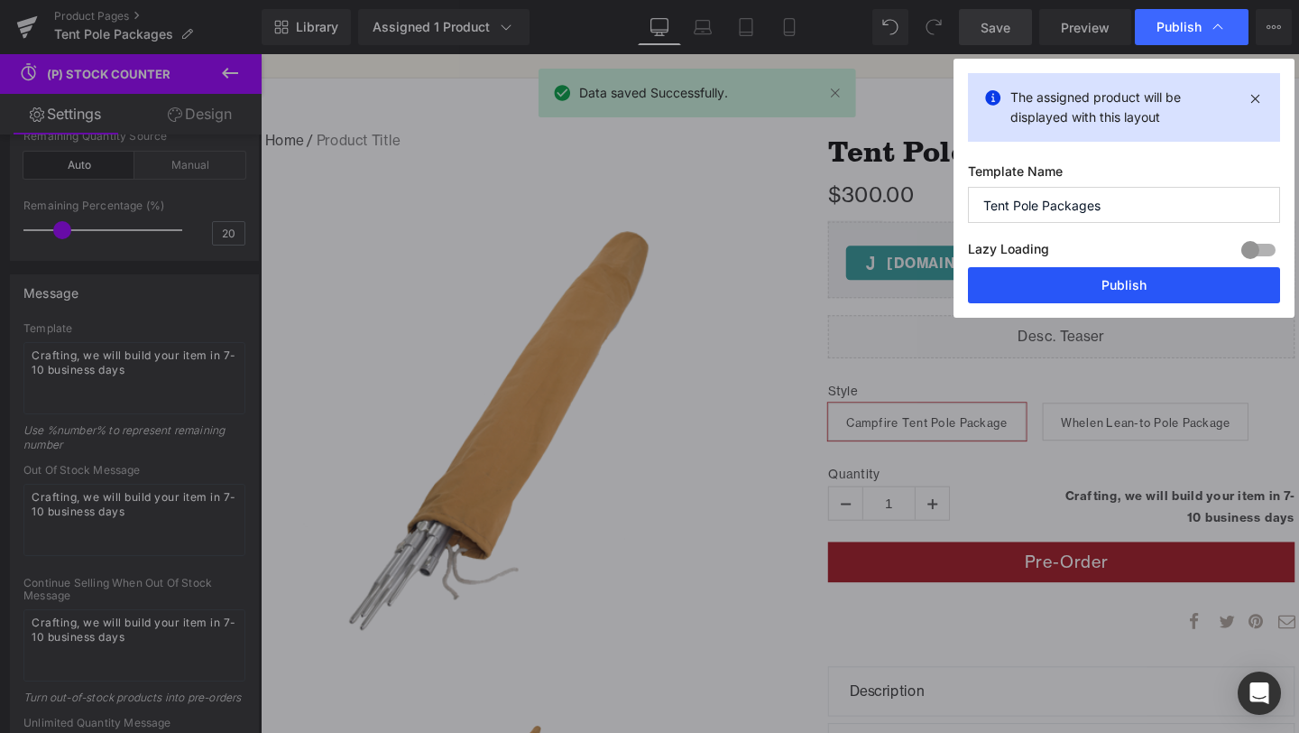
click at [1162, 277] on button "Publish" at bounding box center [1124, 285] width 312 height 36
